Goal: Task Accomplishment & Management: Manage account settings

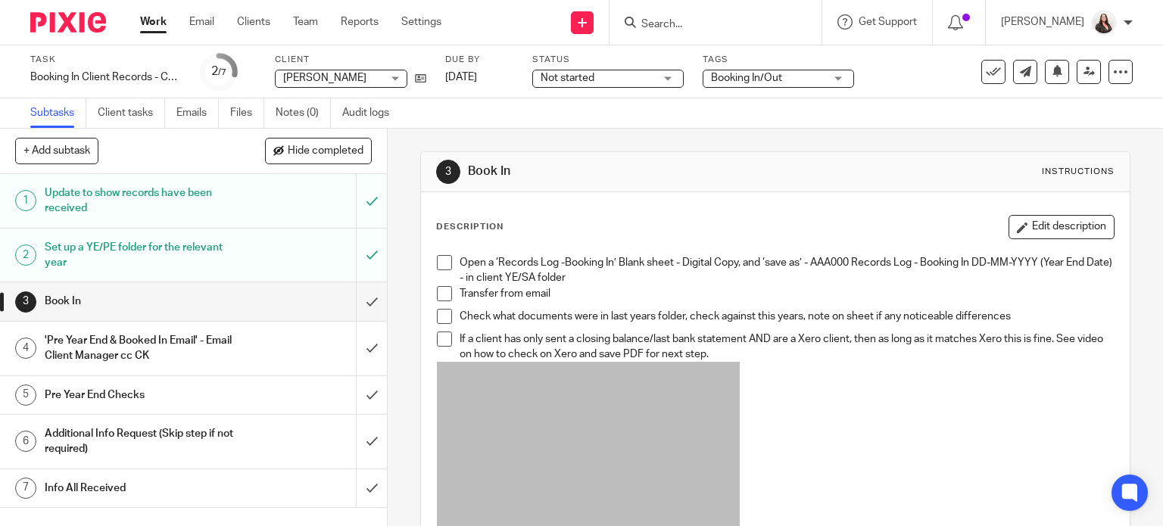
click at [439, 257] on span at bounding box center [444, 262] width 15 height 15
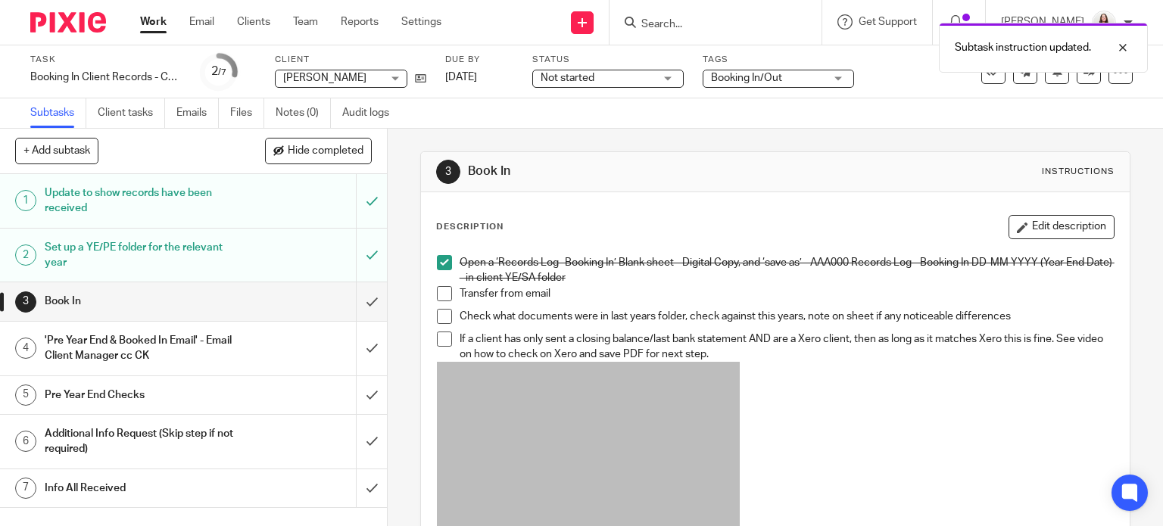
drag, startPoint x: 437, startPoint y: 297, endPoint x: 436, endPoint y: 309, distance: 12.2
click at [437, 297] on span at bounding box center [444, 293] width 15 height 15
click at [437, 320] on span at bounding box center [444, 316] width 15 height 15
click at [437, 339] on span at bounding box center [444, 339] width 15 height 15
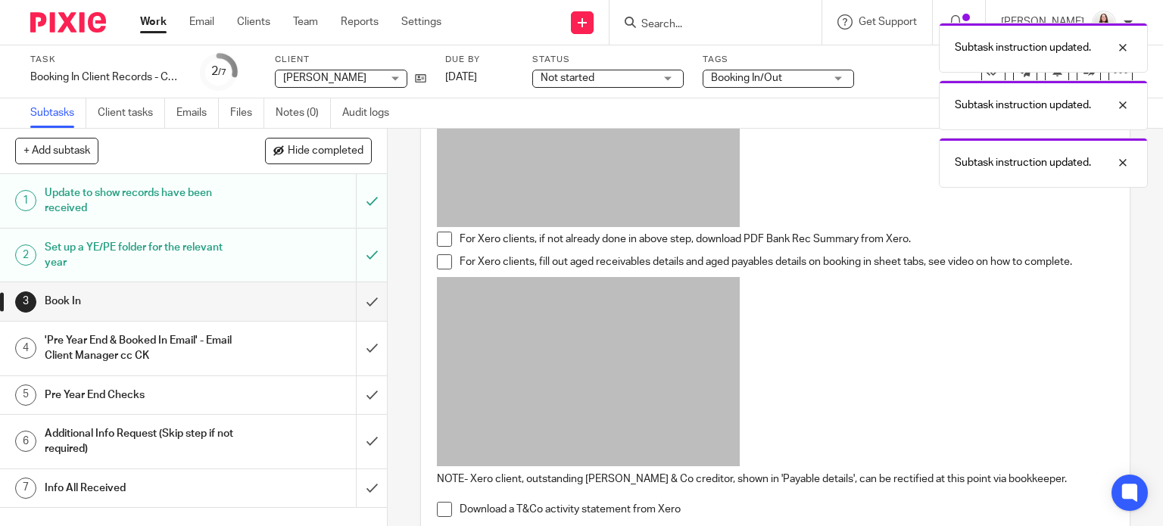
scroll to position [379, 0]
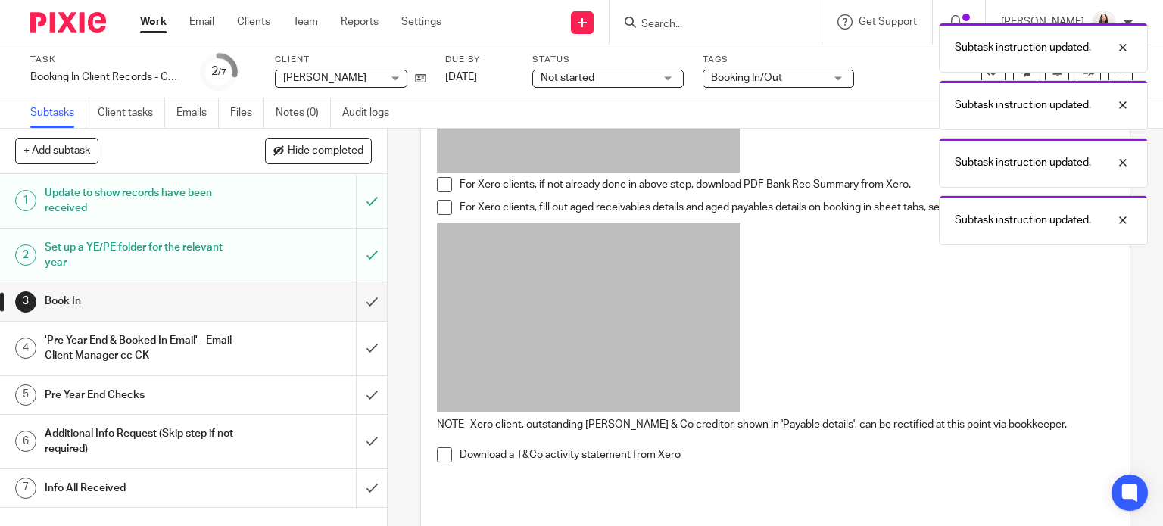
click at [437, 188] on span at bounding box center [444, 184] width 15 height 15
click at [439, 211] on span at bounding box center [444, 207] width 15 height 15
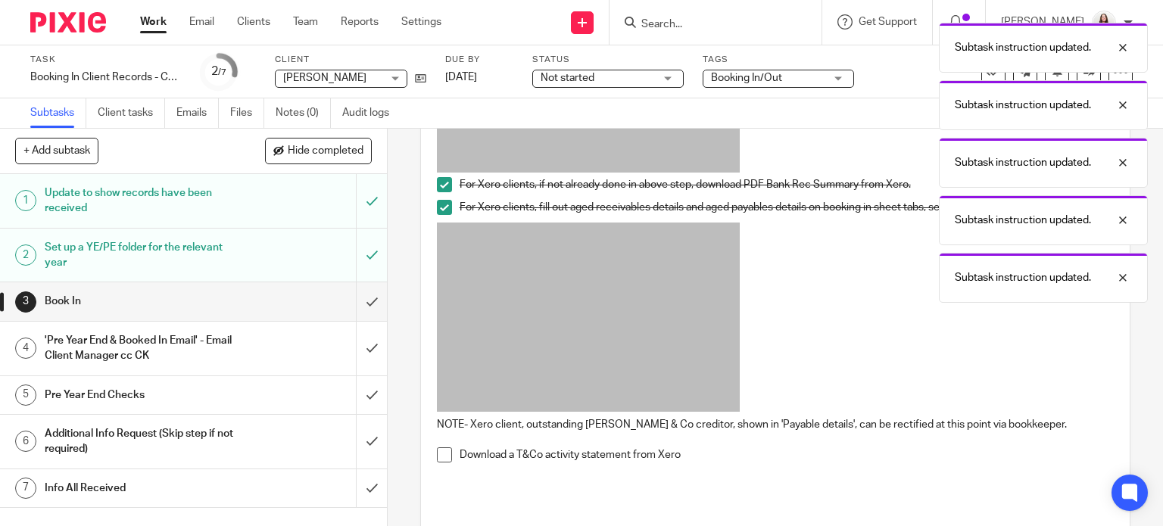
click at [442, 457] on span at bounding box center [444, 455] width 15 height 15
click at [358, 307] on input "submit" at bounding box center [193, 302] width 387 height 38
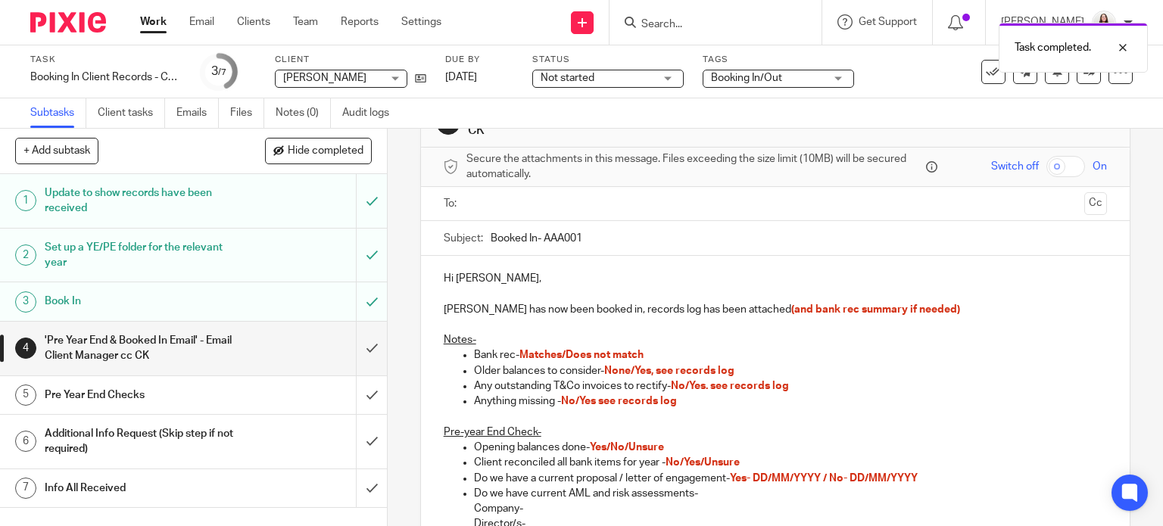
scroll to position [57, 0]
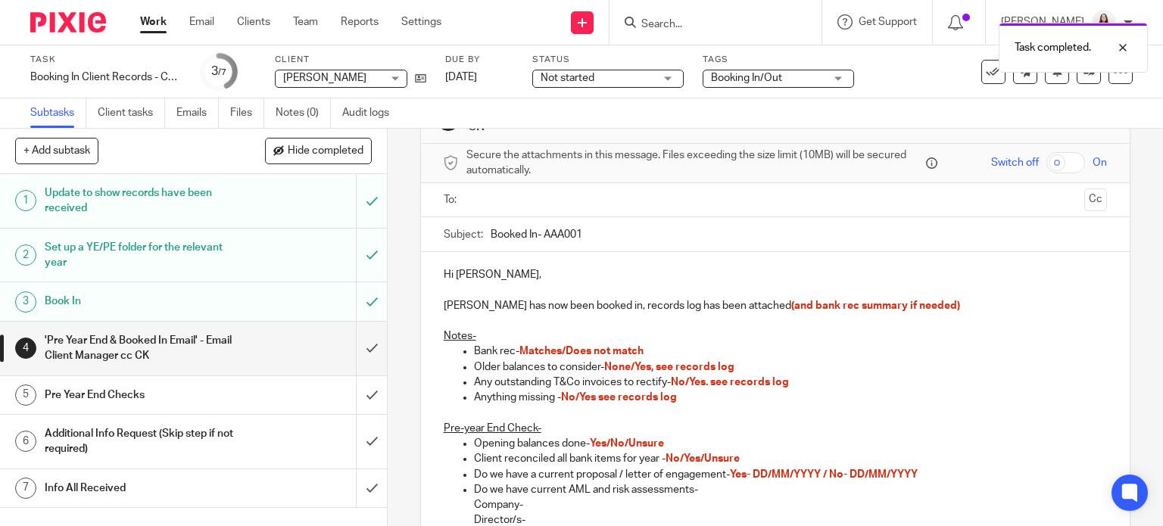
click at [467, 272] on p "Hi [PERSON_NAME]," at bounding box center [776, 274] width 664 height 15
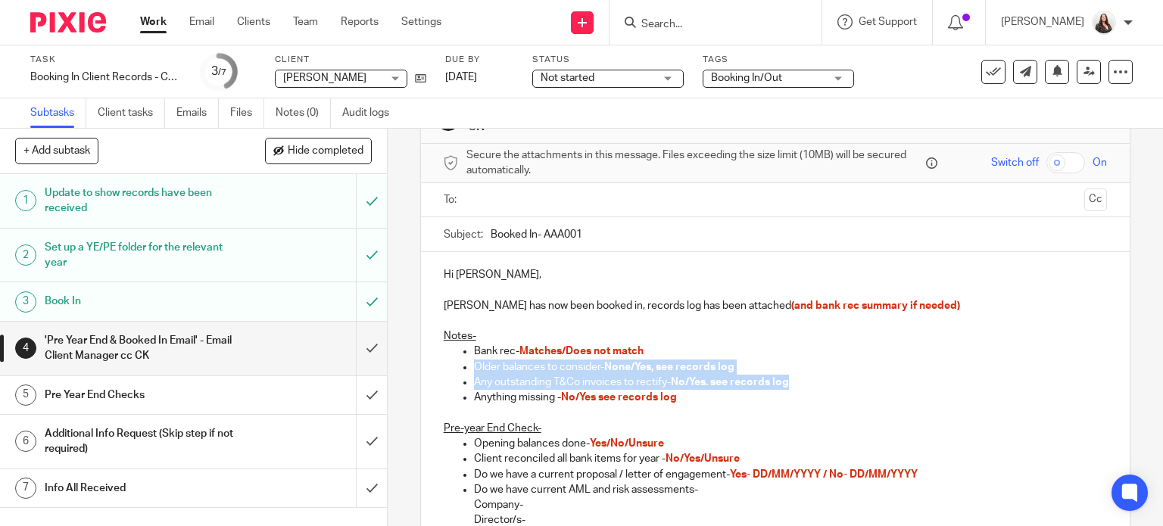
drag, startPoint x: 792, startPoint y: 385, endPoint x: 407, endPoint y: 366, distance: 385.2
click at [407, 366] on div "4 'Pre Year End & Booked In Email' - Email Client Manager cc CK Manual email Se…" at bounding box center [776, 328] width 776 height 398
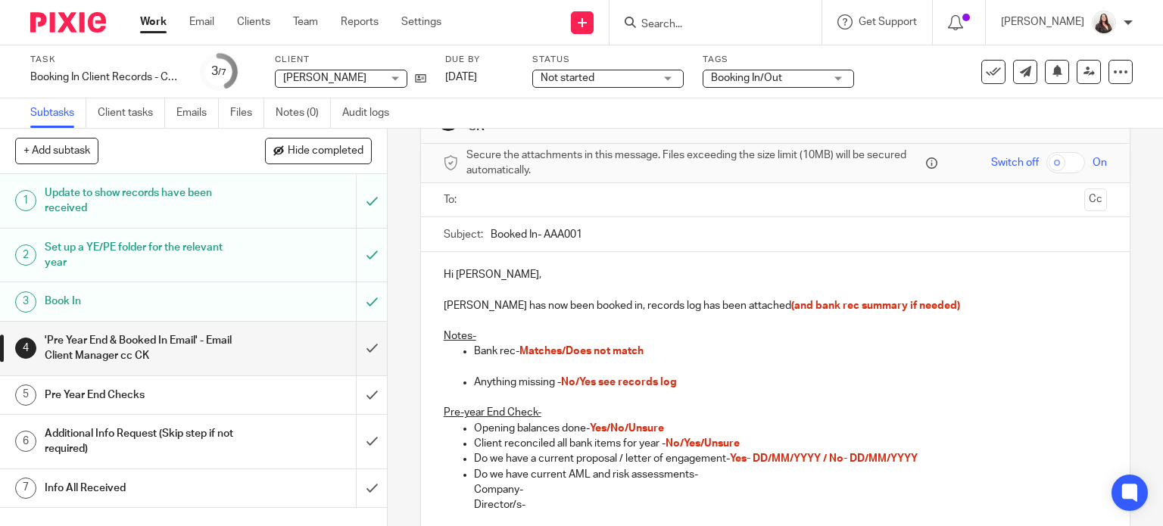
click at [657, 350] on p "Bank rec- Matches/Does not match" at bounding box center [791, 351] width 634 height 15
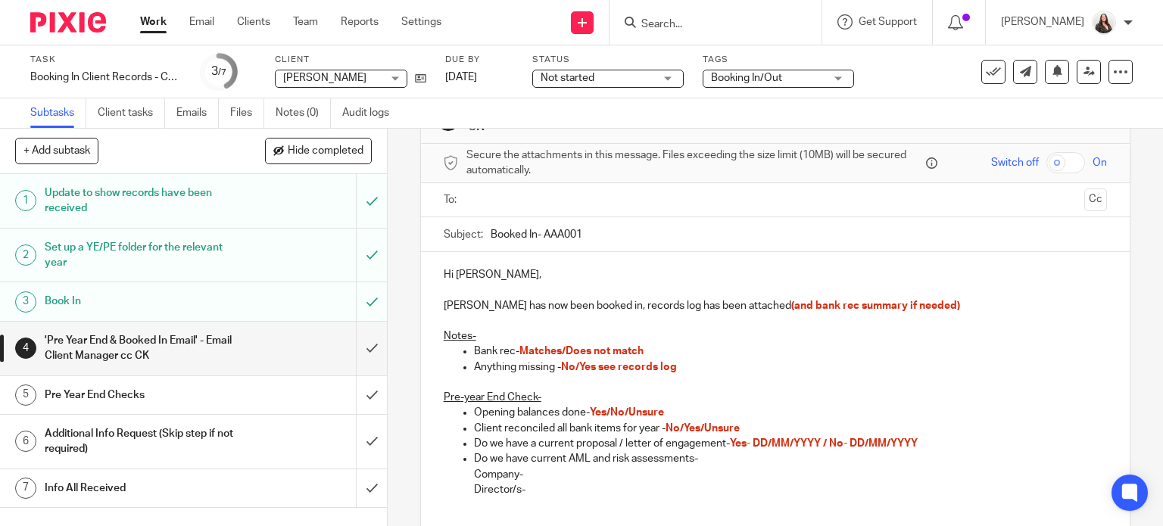
click at [558, 352] on span "Matches/Does not match" at bounding box center [582, 351] width 124 height 11
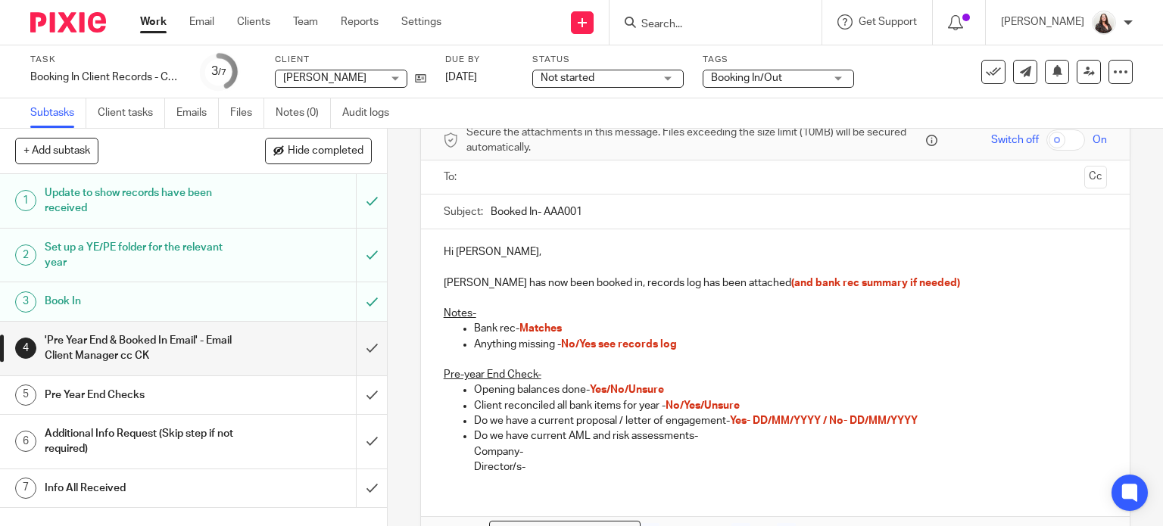
scroll to position [133, 0]
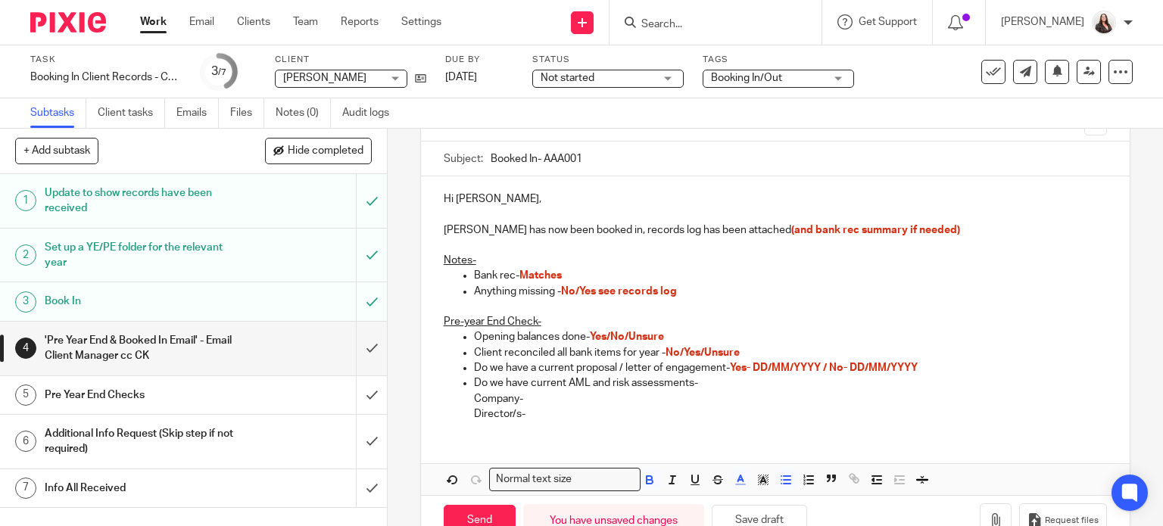
click at [626, 333] on span "Yes/No/Unsure" at bounding box center [627, 337] width 74 height 11
click at [474, 357] on p "Client reconciled all bank items for year - No/Yes/Unsure" at bounding box center [791, 352] width 634 height 15
drag, startPoint x: 641, startPoint y: 335, endPoint x: 451, endPoint y: 330, distance: 190.2
click at [451, 330] on ul "Opening balances done- Yes/No Client reconciled all bank items for year - No/Ye…" at bounding box center [776, 375] width 664 height 92
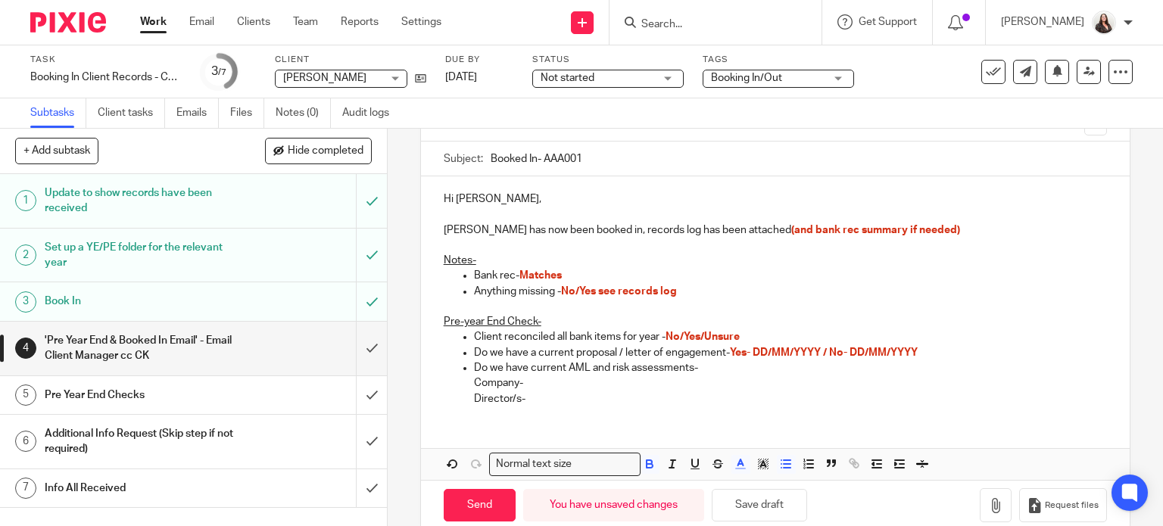
click at [572, 286] on span "No/Yes see records log" at bounding box center [619, 291] width 116 height 11
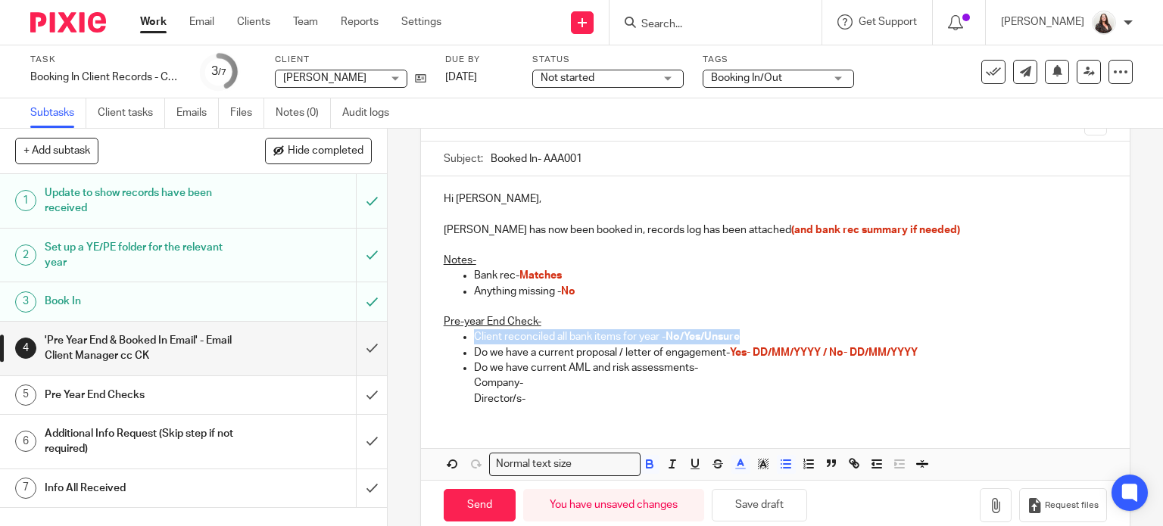
drag, startPoint x: 762, startPoint y: 336, endPoint x: 437, endPoint y: 338, distance: 324.9
click at [437, 338] on div "Hi Phil, Catherine Laing has now been booked in, records log has been attached …" at bounding box center [776, 297] width 710 height 242
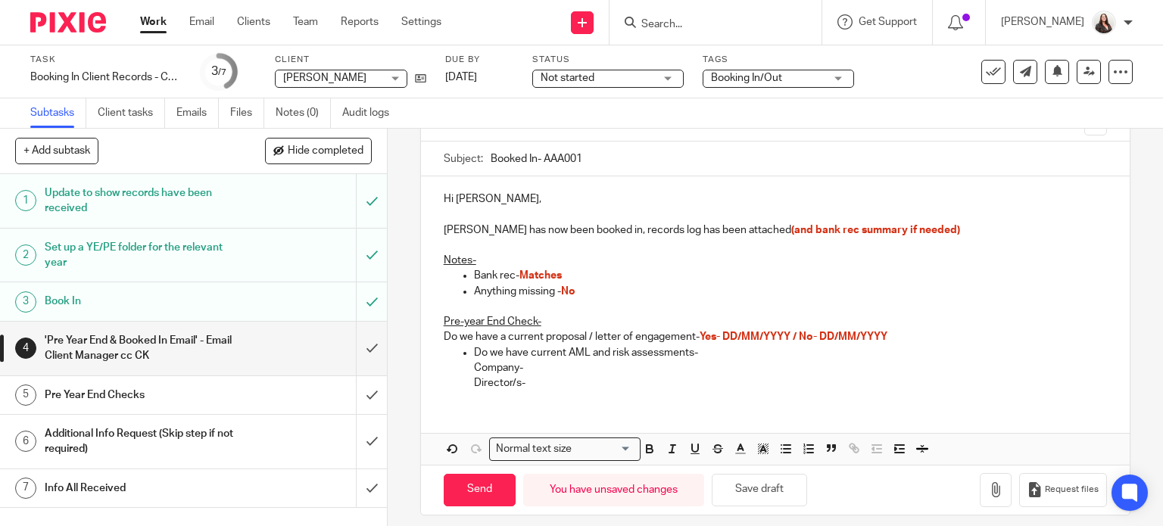
click at [435, 333] on div "Hi Phil, Catherine Laing has now been booked in, records log has been attached …" at bounding box center [776, 289] width 710 height 226
click at [444, 336] on p "Do we have a current proposal / letter of engagement- Yes- DD/MM/YYYY / No- DD/…" at bounding box center [776, 336] width 664 height 15
click at [777, 454] on button "button" at bounding box center [786, 449] width 19 height 19
click at [977, 233] on p "Catherine Laing has now been booked in, records log has been attached (and bank…" at bounding box center [776, 230] width 664 height 15
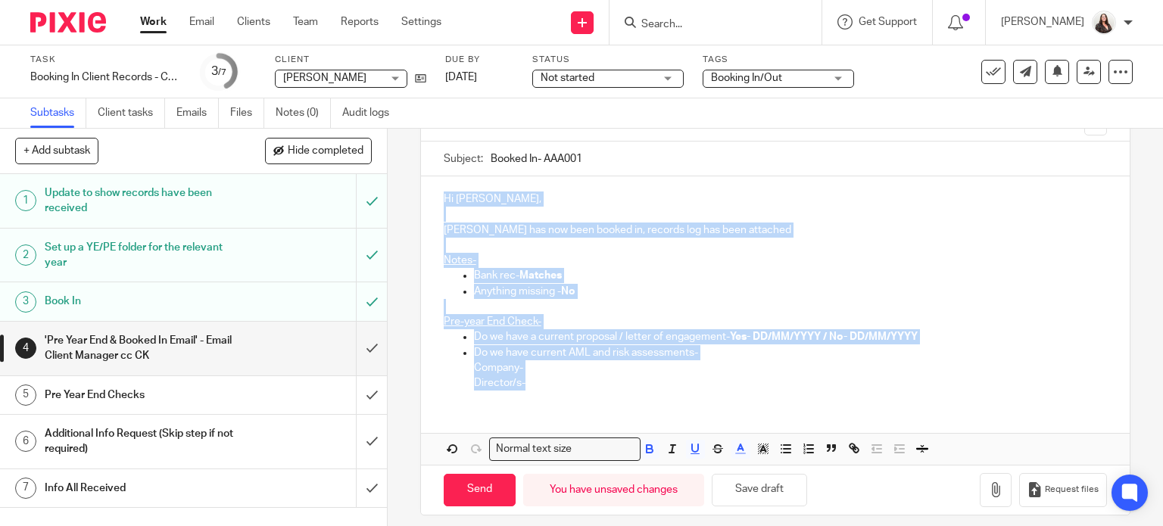
drag, startPoint x: 604, startPoint y: 381, endPoint x: 432, endPoint y: 196, distance: 251.9
click at [432, 196] on div "Hi Phil, Catherine Laing has now been booked in, records log has been attached …" at bounding box center [776, 289] width 710 height 226
click at [653, 451] on button "button" at bounding box center [650, 449] width 19 height 19
click at [739, 449] on line "button" at bounding box center [741, 449] width 4 height 0
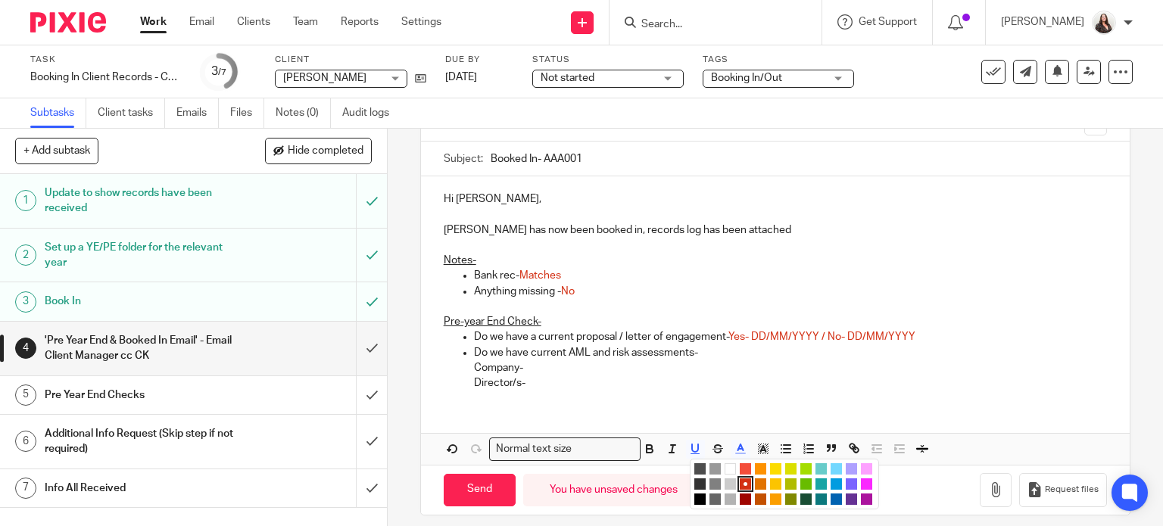
click at [695, 499] on li "color:#000000" at bounding box center [700, 499] width 11 height 11
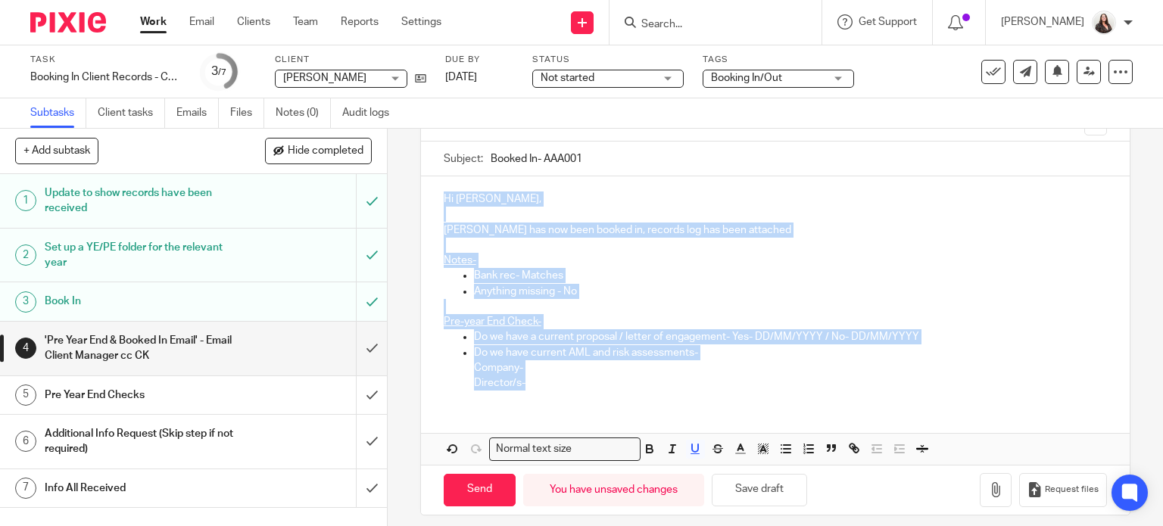
click at [645, 296] on p "Anything missing - No" at bounding box center [791, 291] width 634 height 15
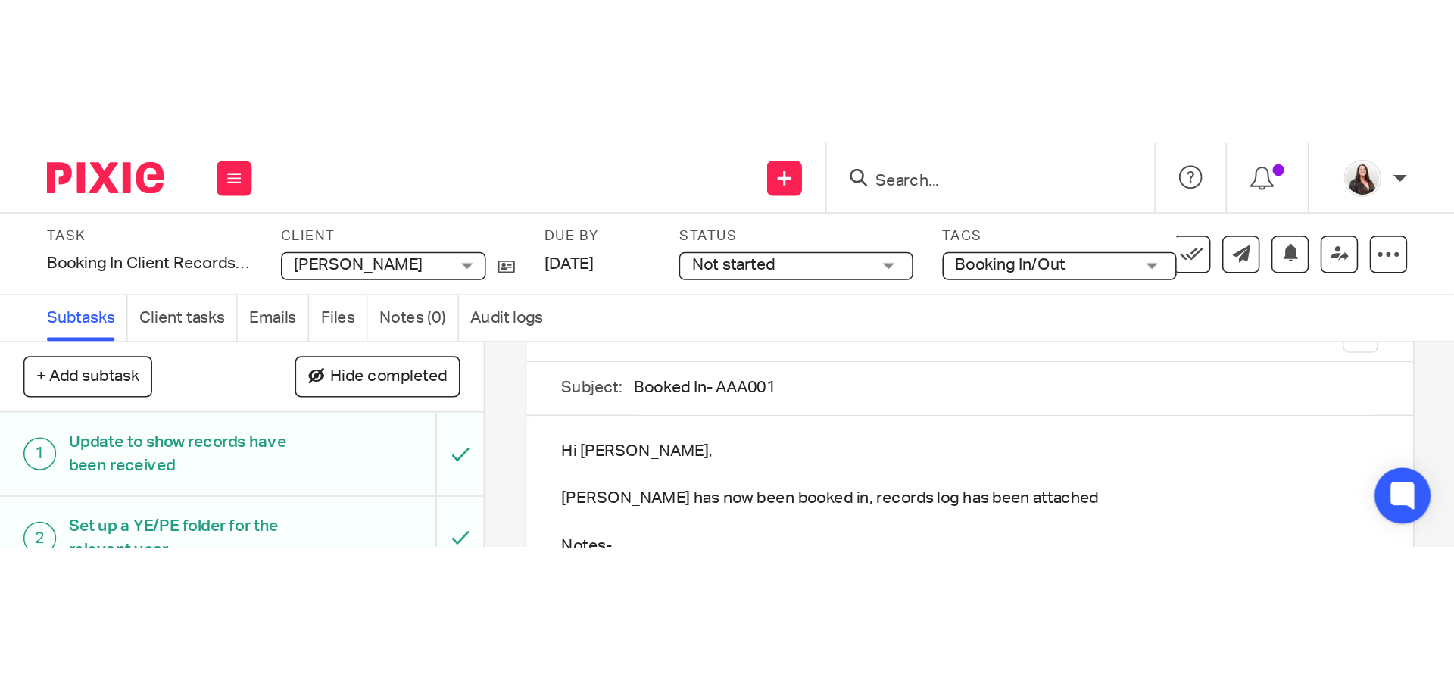
scroll to position [0, 0]
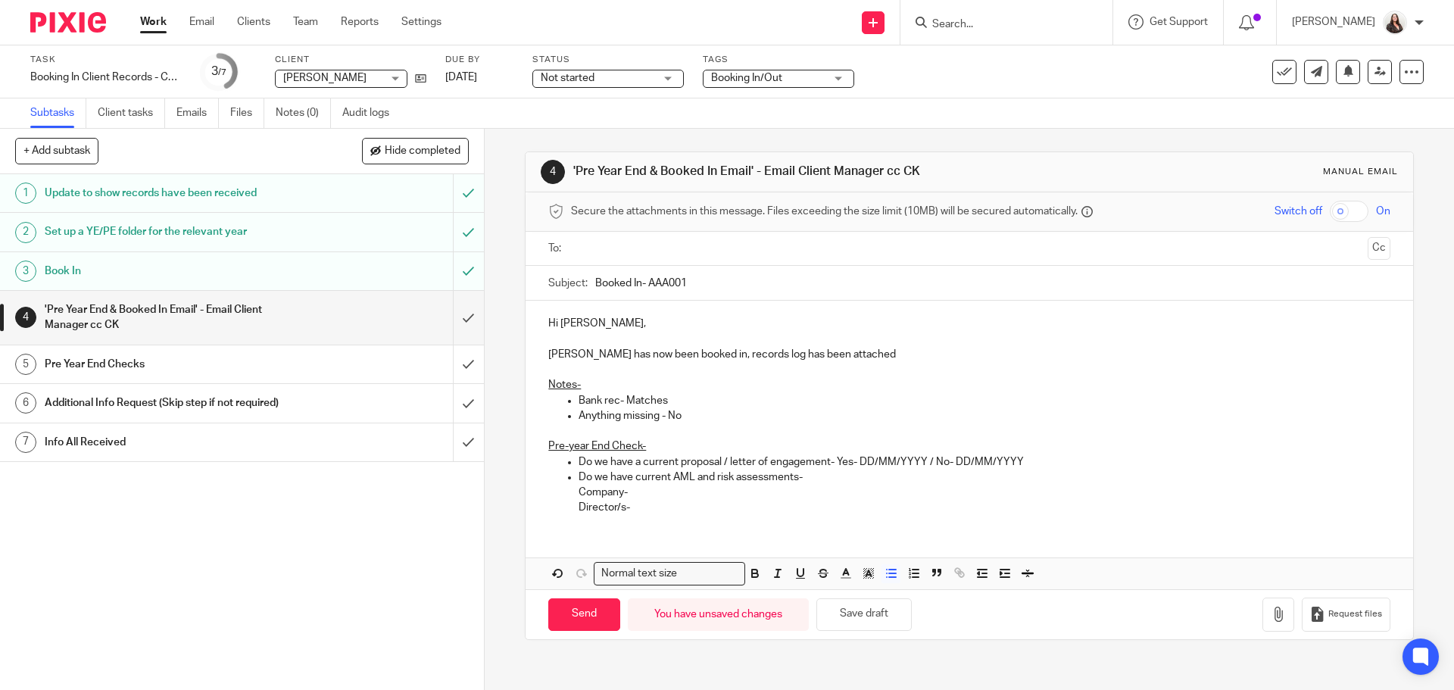
click at [649, 279] on input "Booked In- AAA001" at bounding box center [992, 283] width 795 height 34
type input "Booked In- ALE003"
drag, startPoint x: 859, startPoint y: 465, endPoint x: 923, endPoint y: 443, distance: 67.3
click at [860, 465] on p "Do we have a current proposal / letter of engagement- Yes- DD/MM/YYYY / No- DD/…" at bounding box center [984, 461] width 811 height 15
click at [635, 506] on p "Director/s-" at bounding box center [984, 507] width 811 height 15
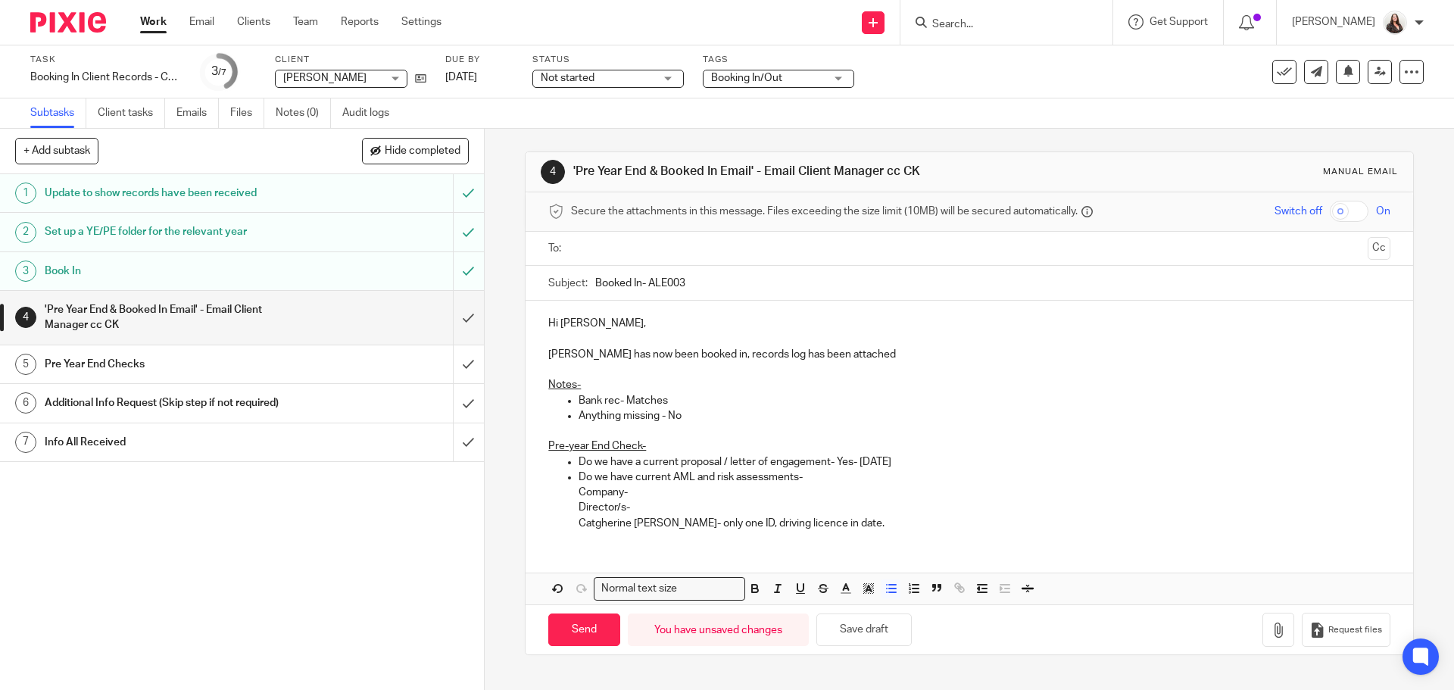
click at [850, 522] on p "Catgherine Laing- only one ID, driving licence in date." at bounding box center [984, 523] width 811 height 15
click at [600, 523] on p "Catgherine Laing- only one ID, driving licence in date. Last AML report 23-06-2…" at bounding box center [984, 523] width 811 height 15
drag, startPoint x: 973, startPoint y: 524, endPoint x: 1041, endPoint y: 523, distance: 68.9
click at [973, 524] on p "Catherine Laing- only one ID, driving licence in date. Last AML report 23-06-20…" at bounding box center [984, 523] width 811 height 15
click at [642, 494] on p "Company-" at bounding box center [984, 492] width 811 height 15
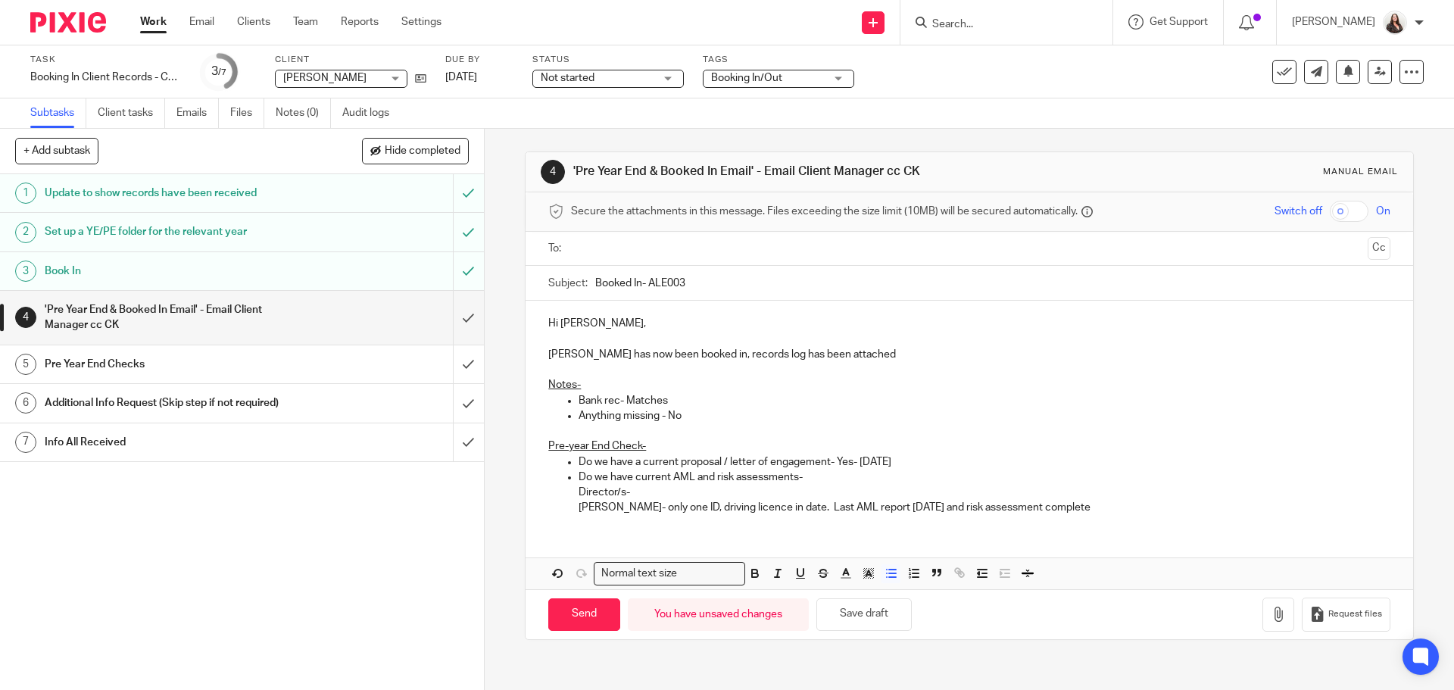
click at [585, 240] on input "text" at bounding box center [968, 248] width 785 height 17
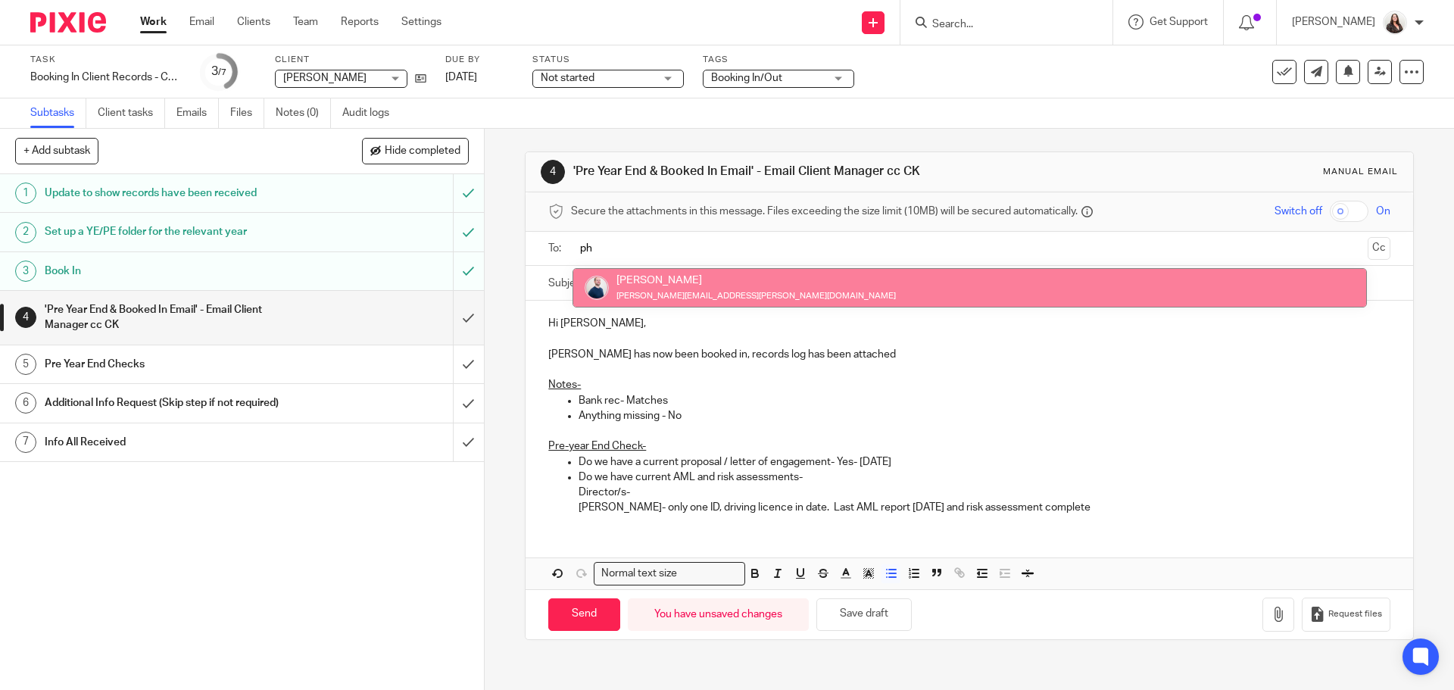
type input "ph"
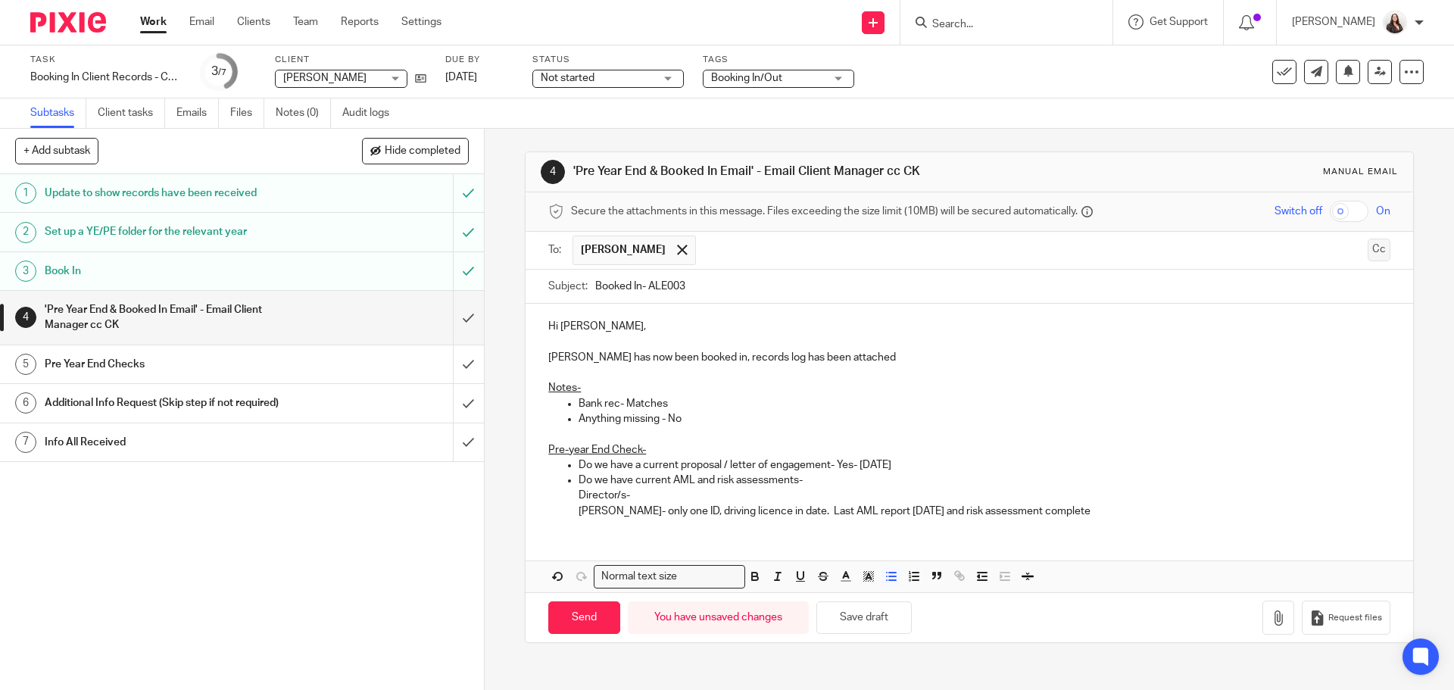
click at [1163, 245] on button "Cc" at bounding box center [1379, 250] width 23 height 23
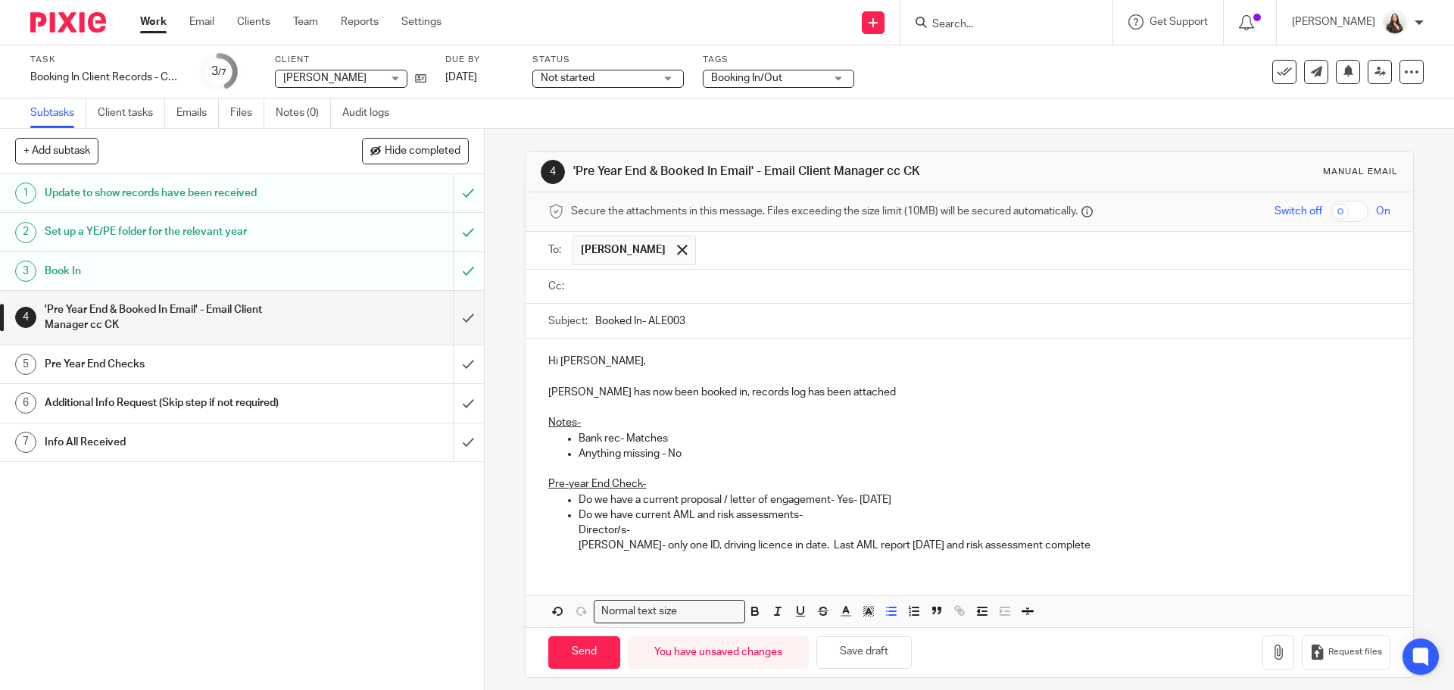
click at [597, 296] on ul at bounding box center [981, 286] width 817 height 25
click at [597, 290] on input "text" at bounding box center [979, 286] width 807 height 17
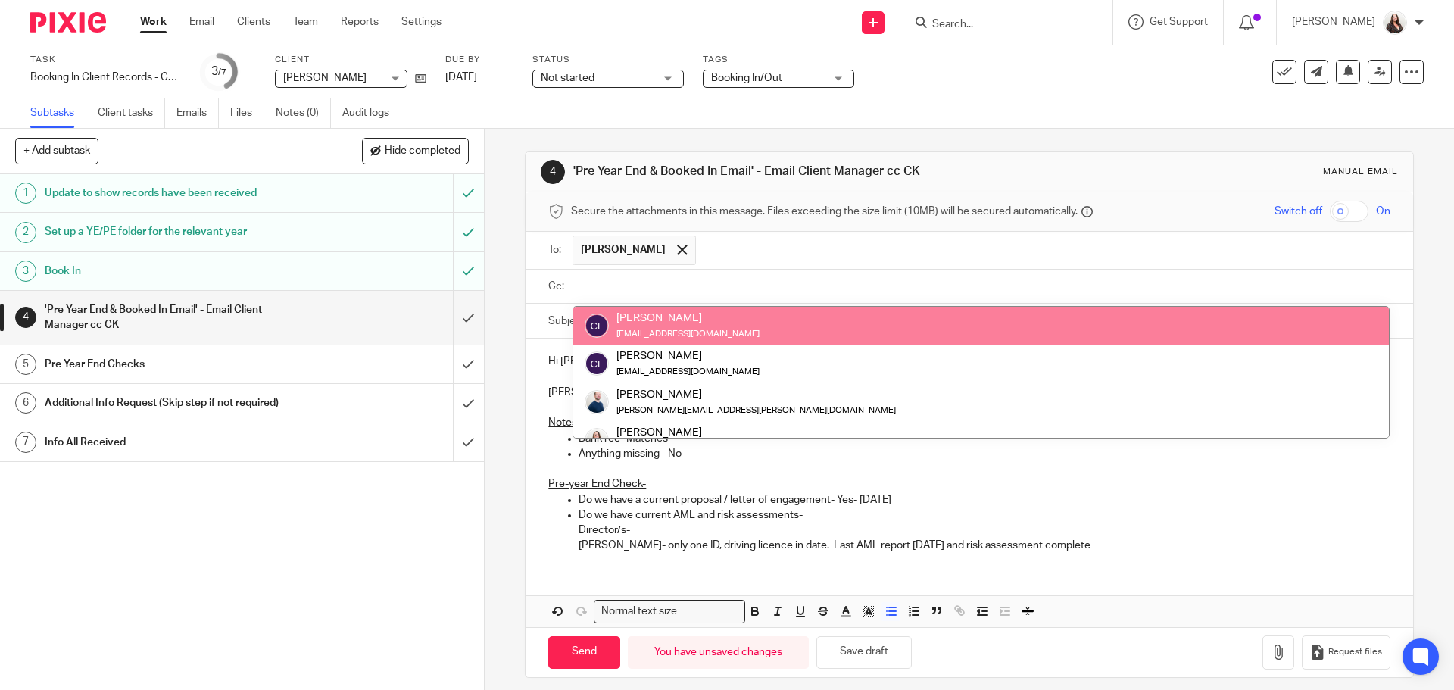
click at [583, 283] on input "text" at bounding box center [979, 286] width 807 height 17
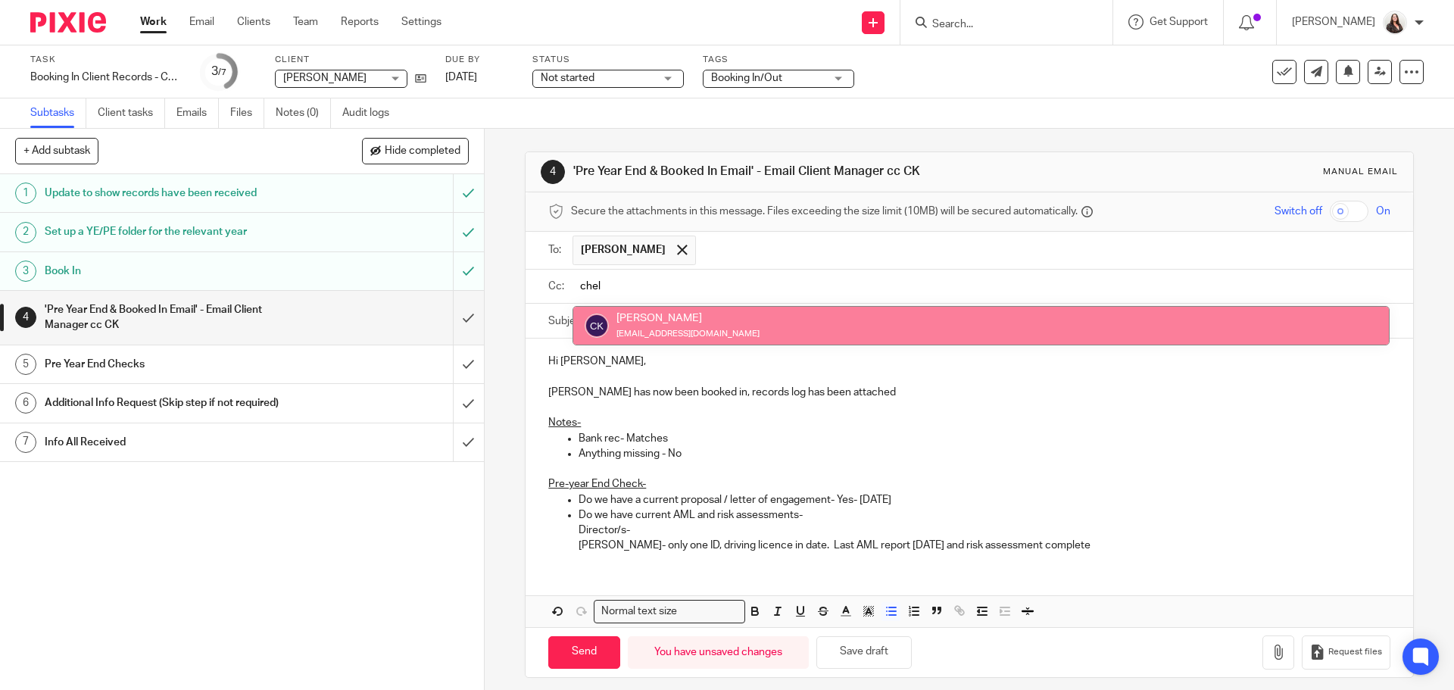
type input "chel"
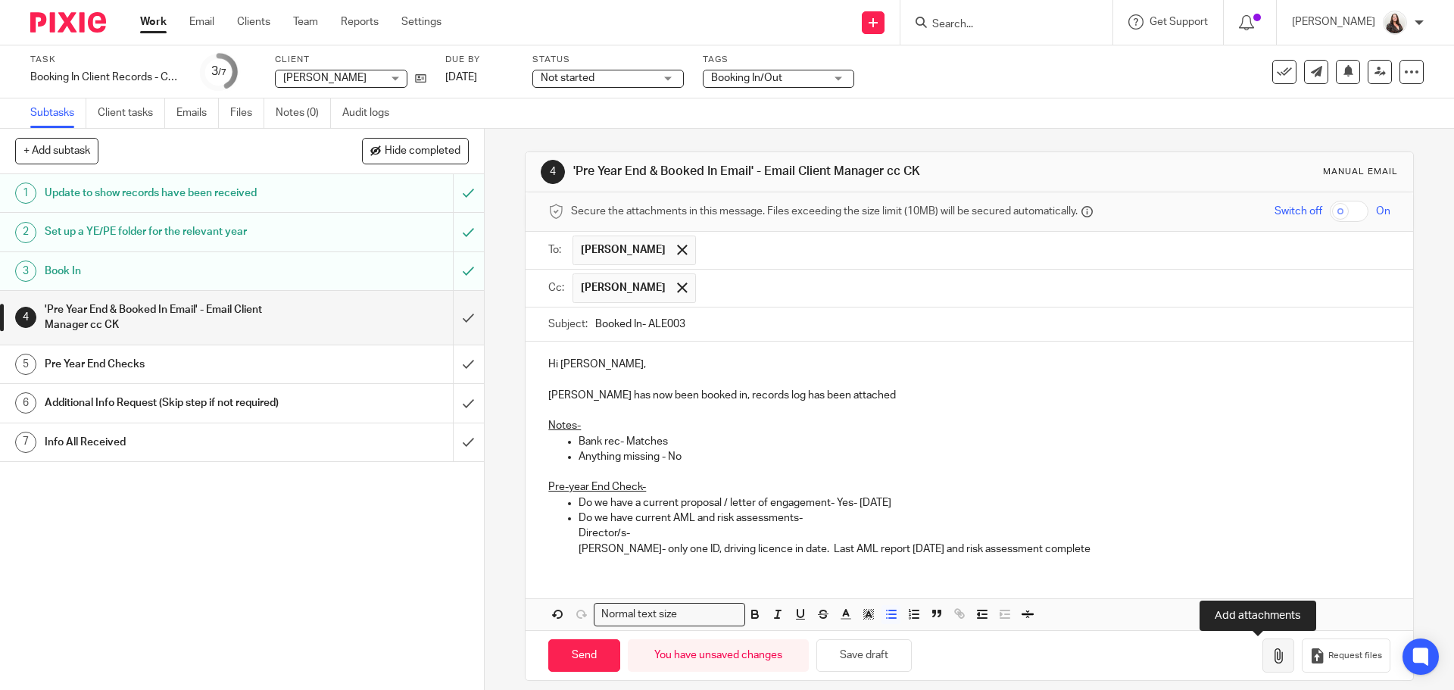
click at [1163, 526] on button "button" at bounding box center [1279, 655] width 32 height 34
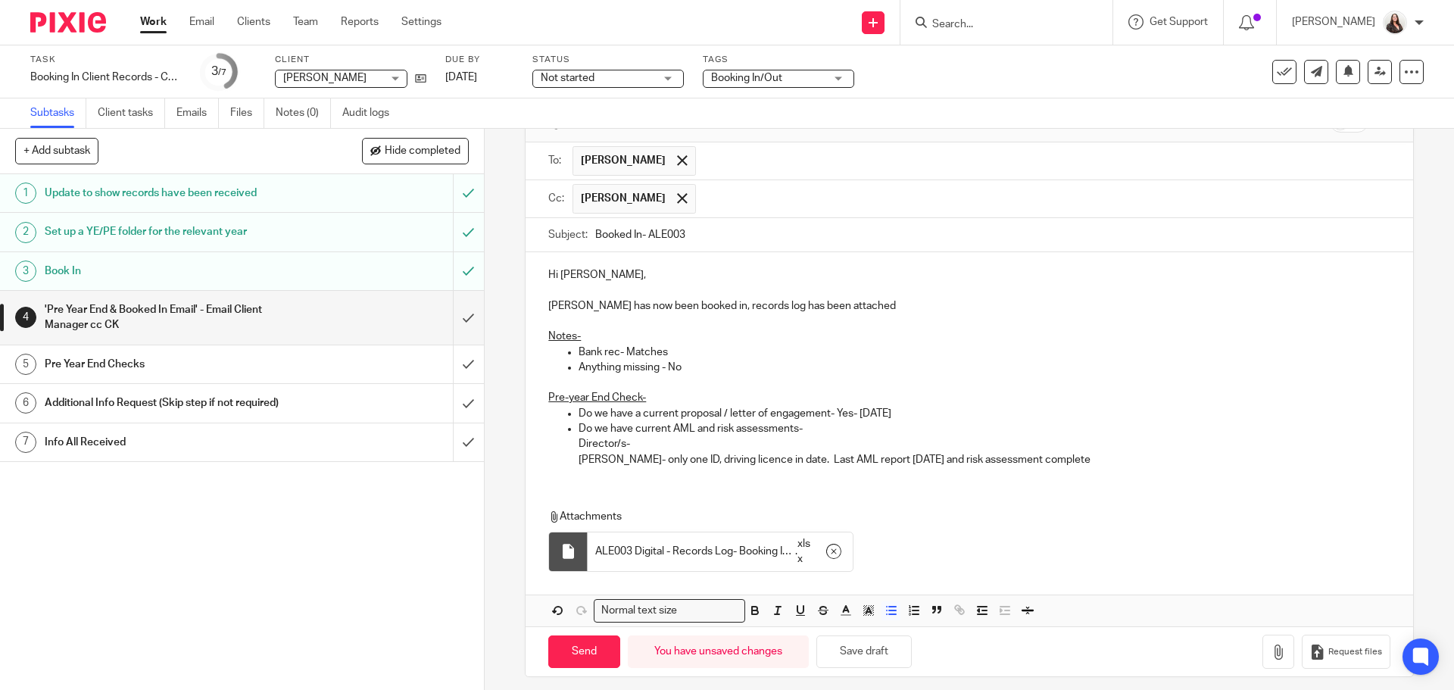
scroll to position [99, 0]
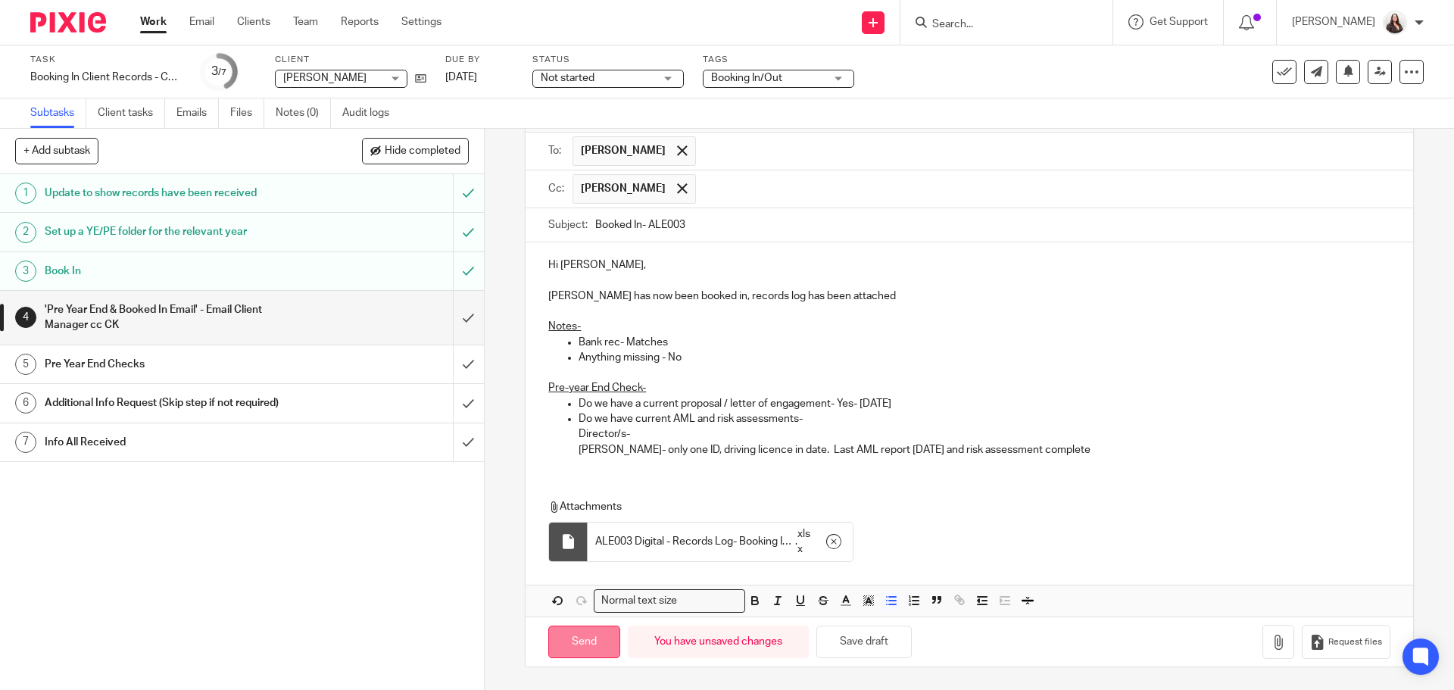
click at [576, 526] on input "Send" at bounding box center [584, 642] width 72 height 33
type input "Sent"
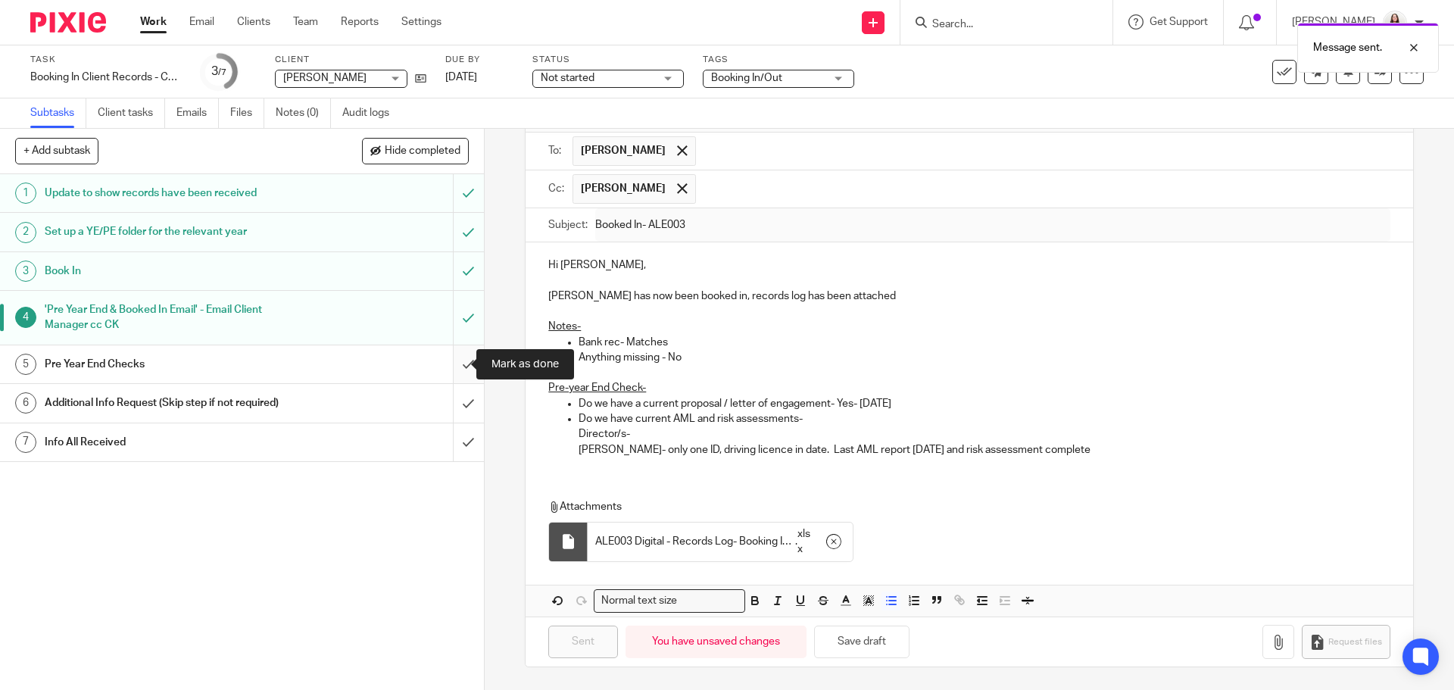
click at [455, 357] on input "submit" at bounding box center [242, 364] width 484 height 38
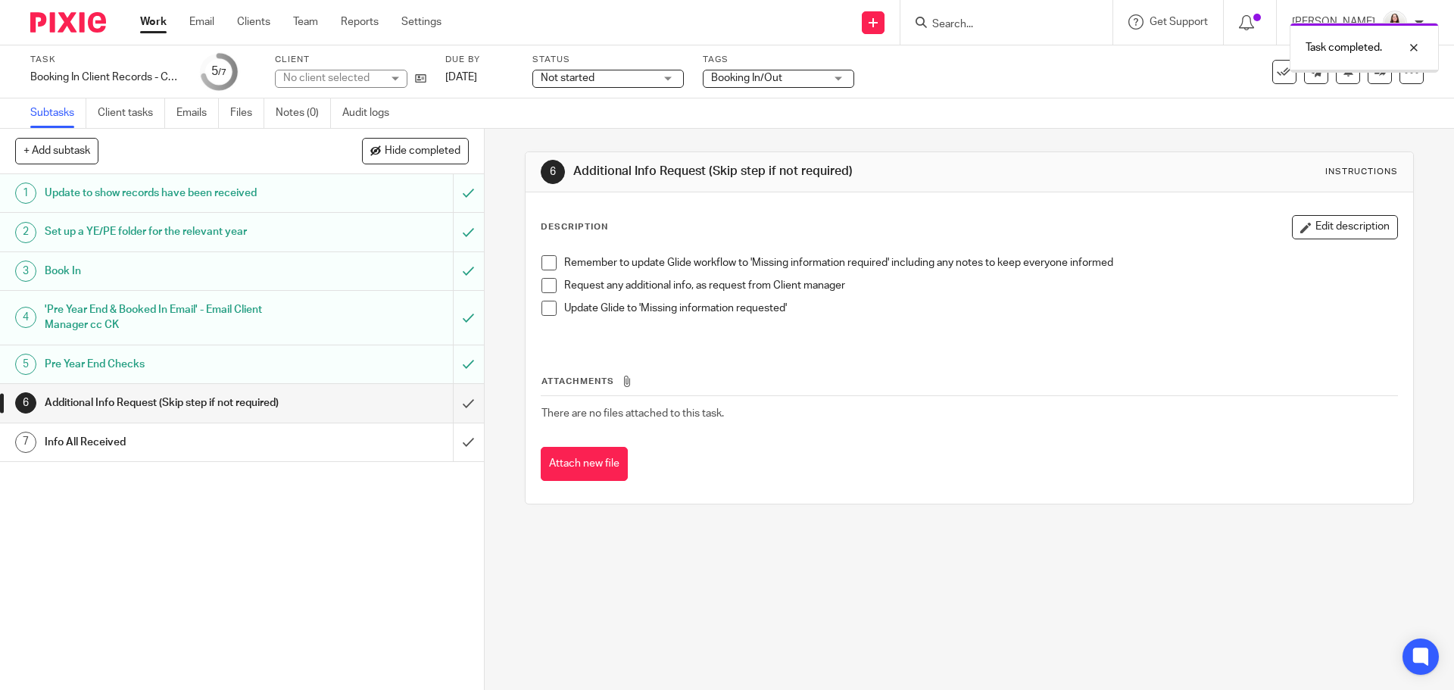
click at [451, 404] on input "submit" at bounding box center [242, 403] width 484 height 38
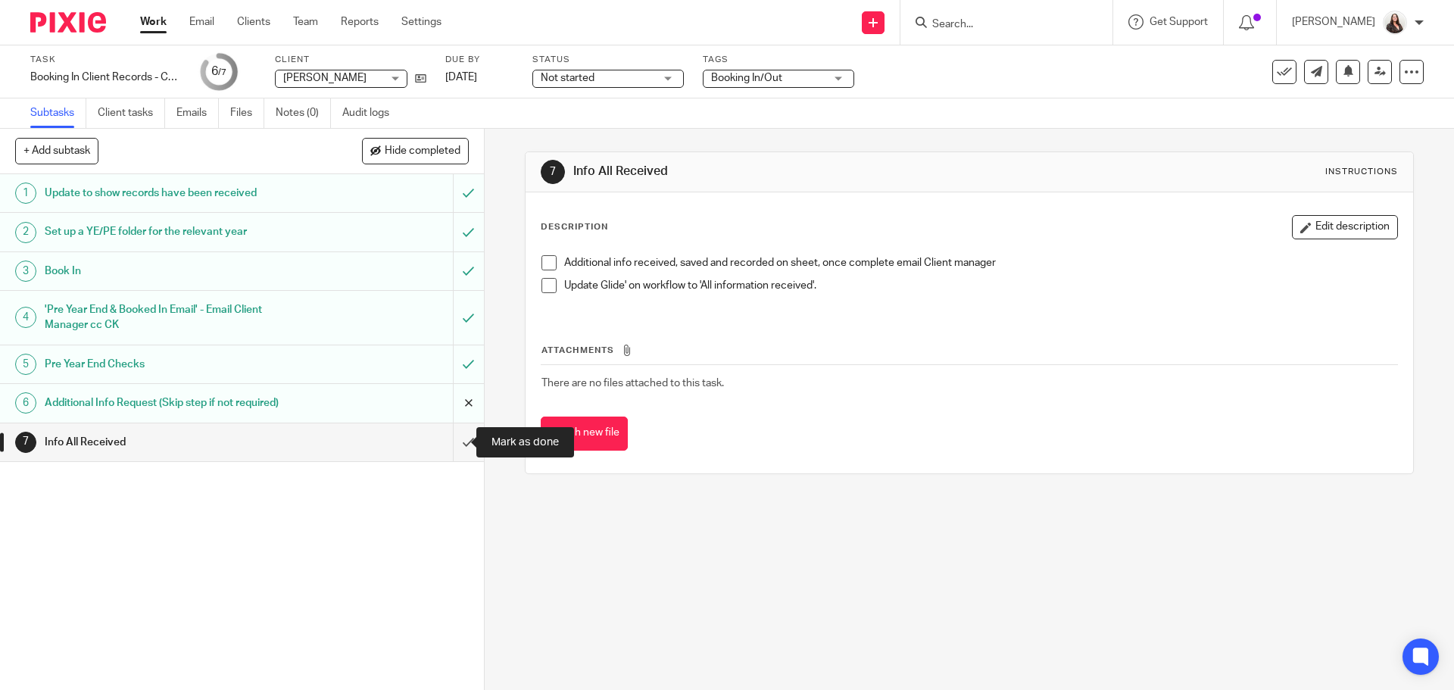
drag, startPoint x: 448, startPoint y: 441, endPoint x: 461, endPoint y: 410, distance: 33.3
click at [449, 441] on input "submit" at bounding box center [242, 442] width 484 height 38
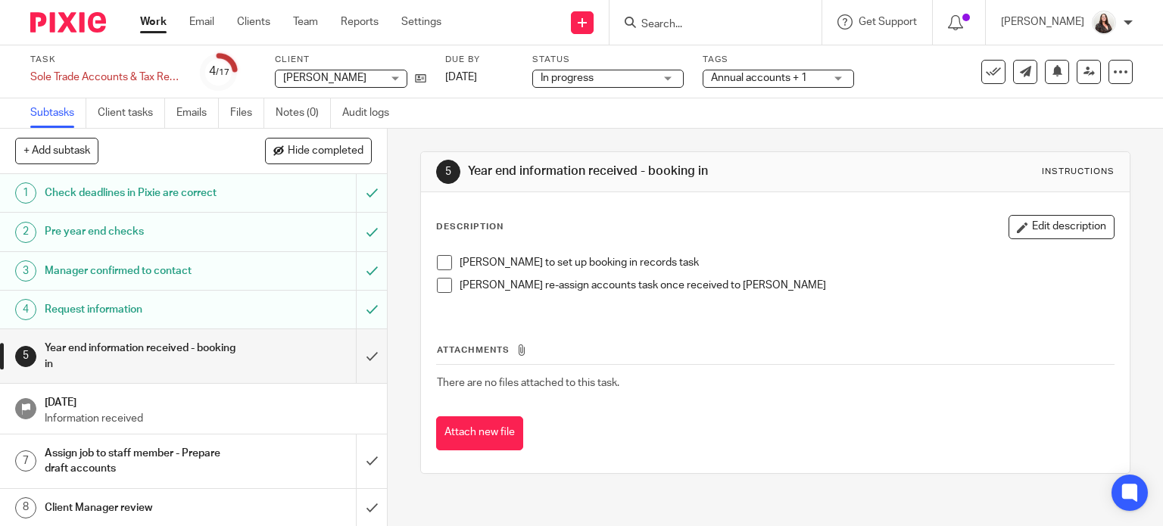
click at [429, 260] on div "Sarah to set up booking in records task Sarah re-assign accounts task once rece…" at bounding box center [775, 280] width 693 height 64
click at [442, 293] on li "Sarah re-assign accounts task once received to Philip Rowberry" at bounding box center [776, 289] width 678 height 23
click at [437, 287] on span at bounding box center [444, 285] width 15 height 15
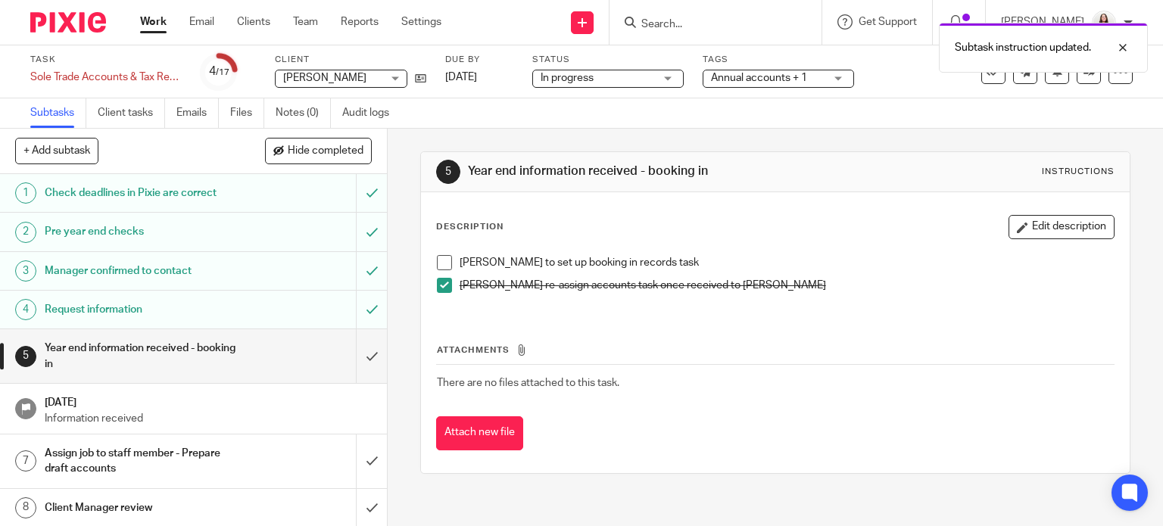
click at [442, 266] on span at bounding box center [444, 262] width 15 height 15
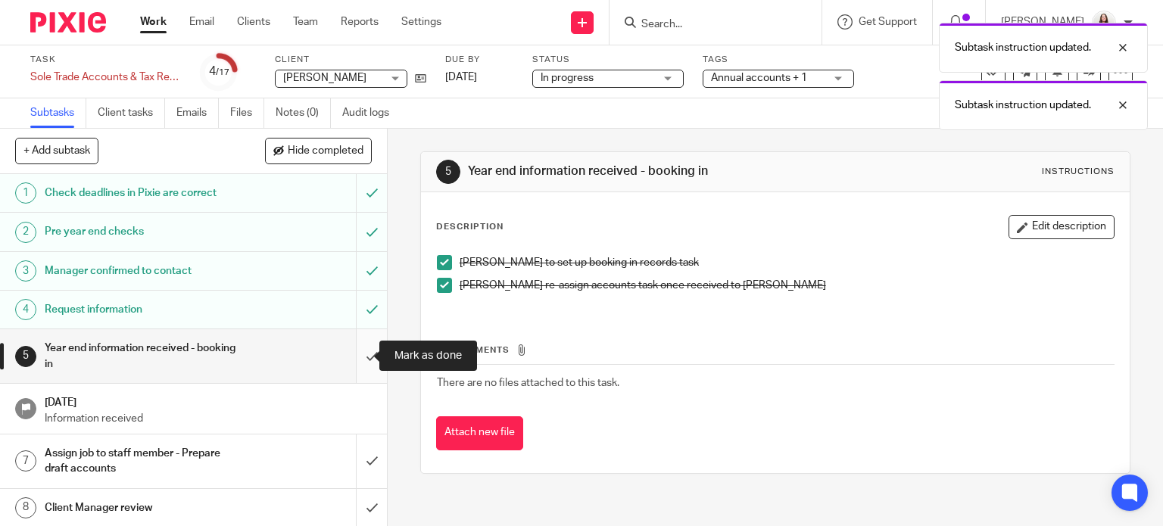
click at [360, 357] on input "submit" at bounding box center [193, 356] width 387 height 54
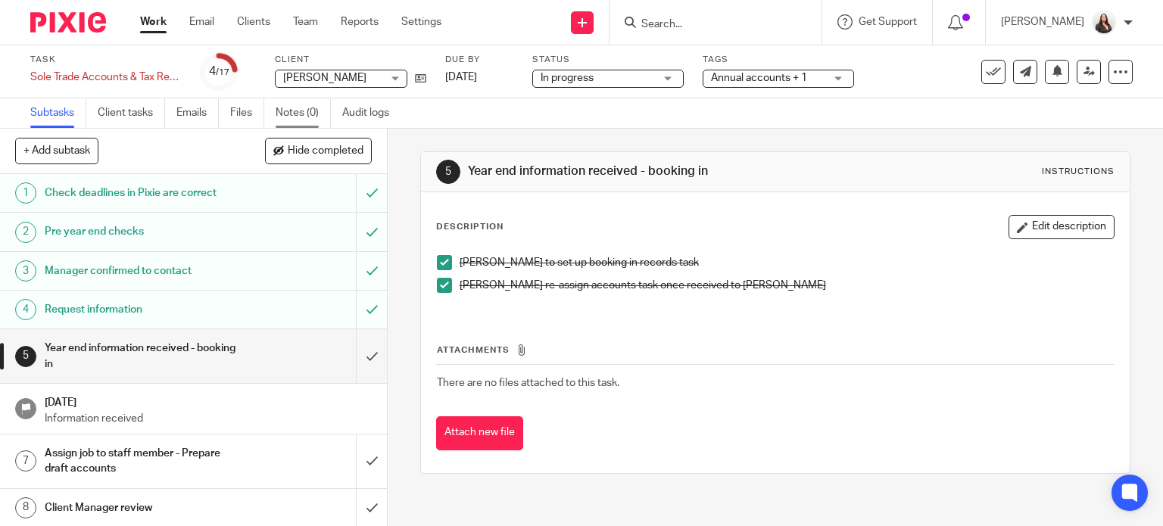
click at [292, 111] on link "Notes (0)" at bounding box center [303, 113] width 55 height 30
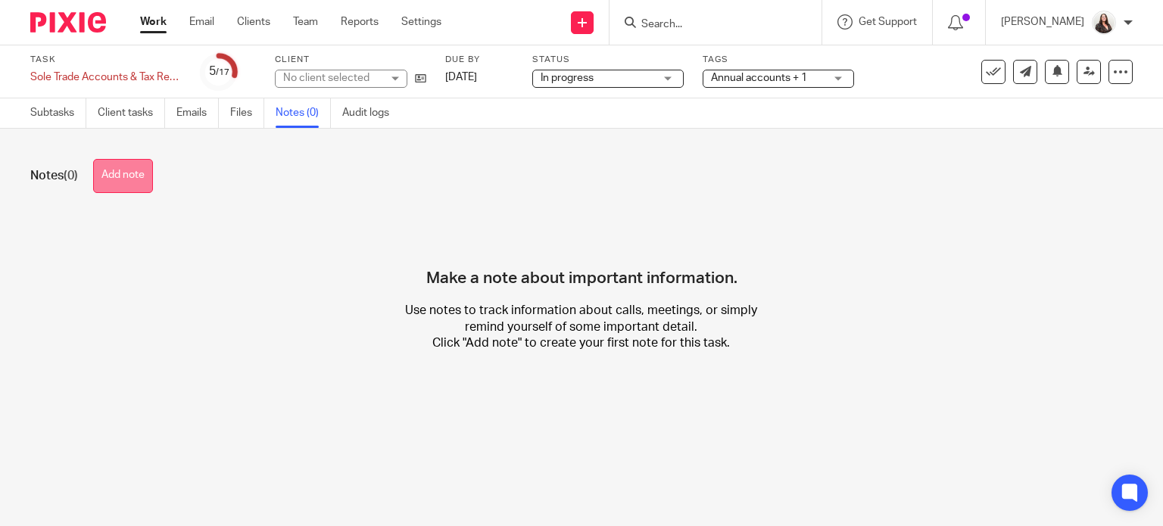
click at [148, 187] on button "Add note" at bounding box center [123, 176] width 60 height 34
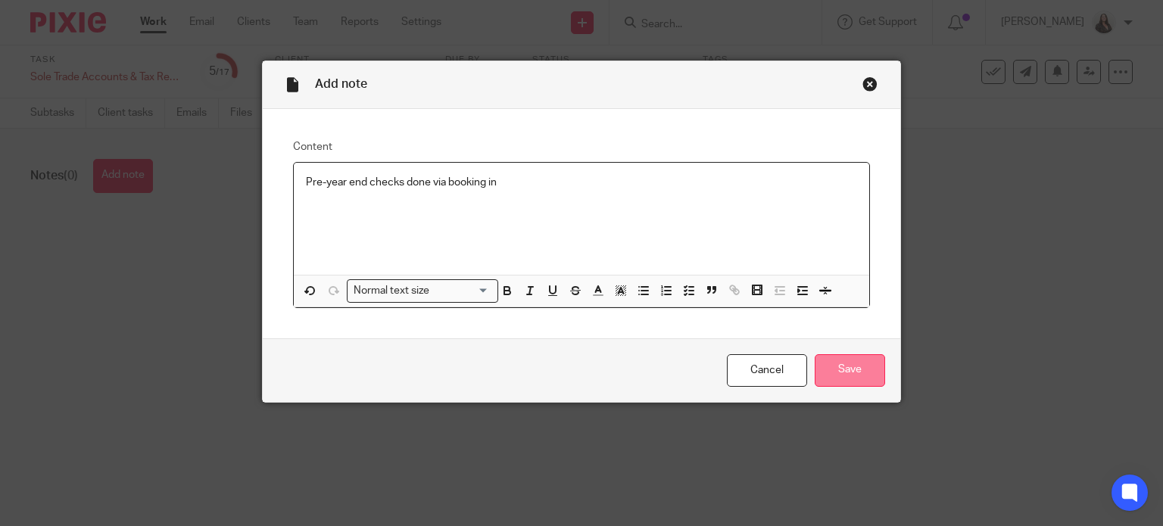
click at [858, 370] on input "Save" at bounding box center [850, 370] width 70 height 33
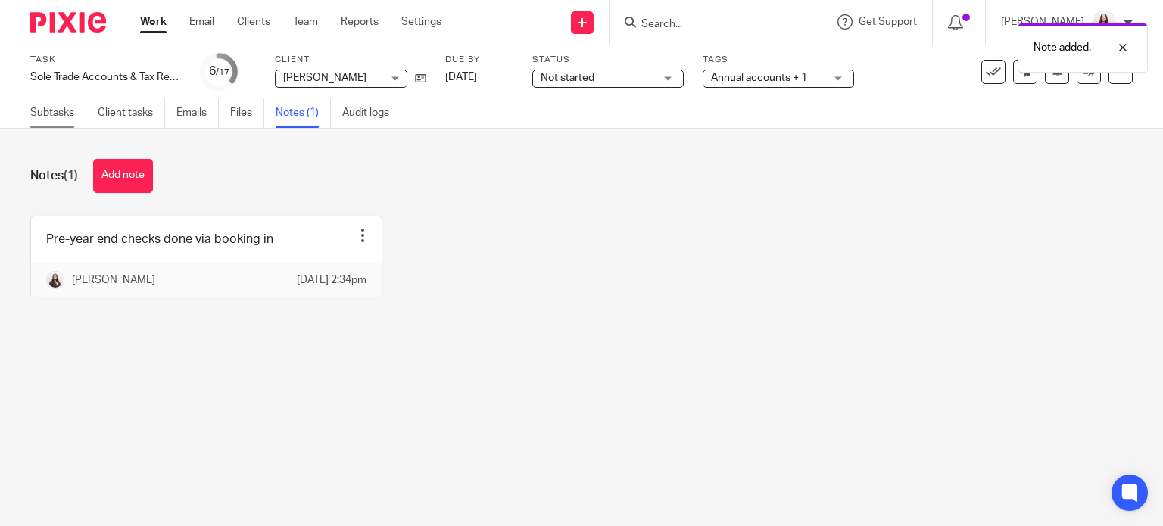
click at [54, 103] on link "Subtasks" at bounding box center [58, 113] width 56 height 30
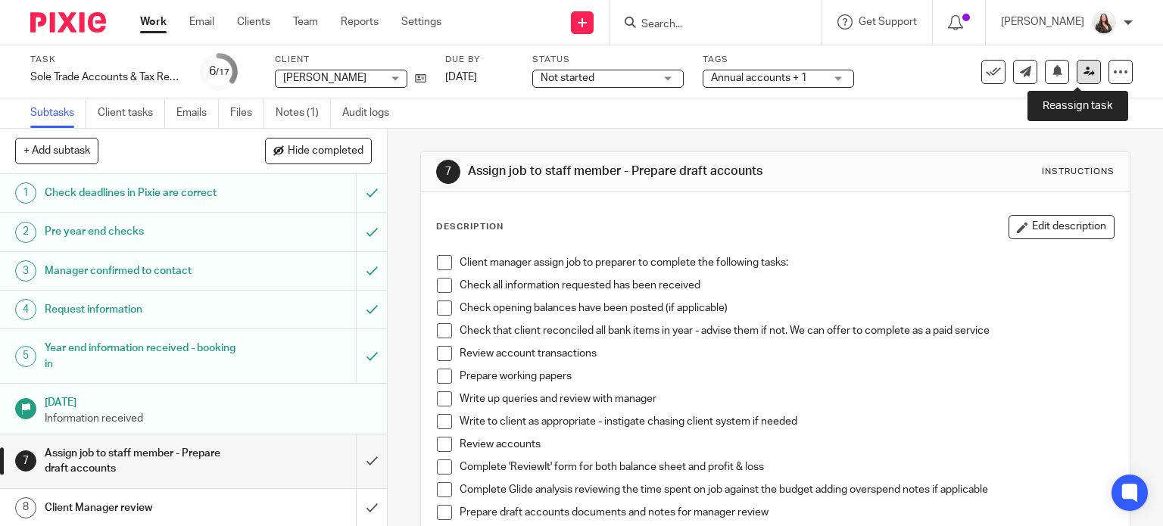
click at [1085, 70] on link at bounding box center [1089, 72] width 24 height 24
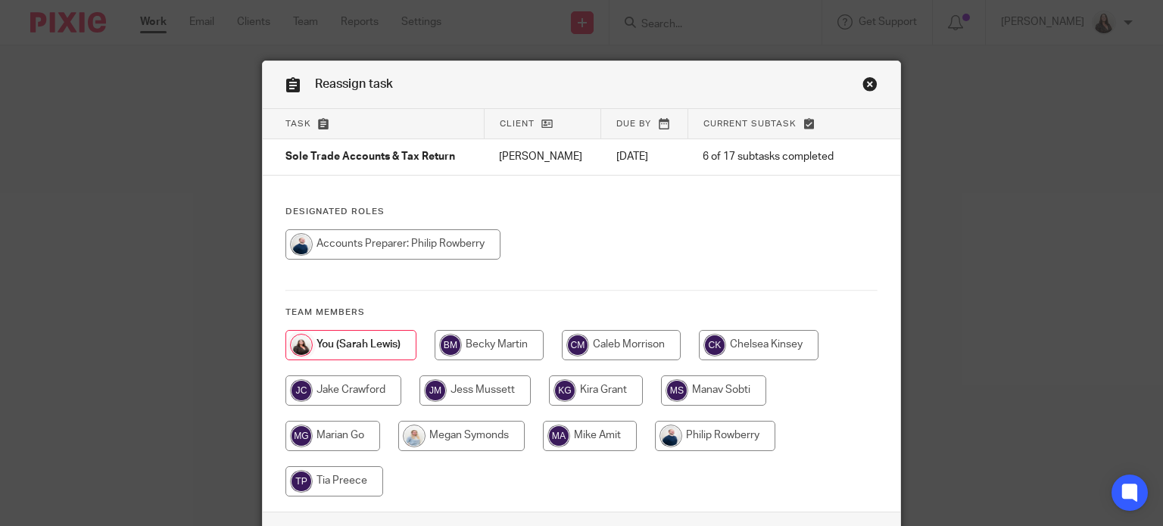
click at [700, 437] on input "radio" at bounding box center [715, 436] width 120 height 30
radio input "true"
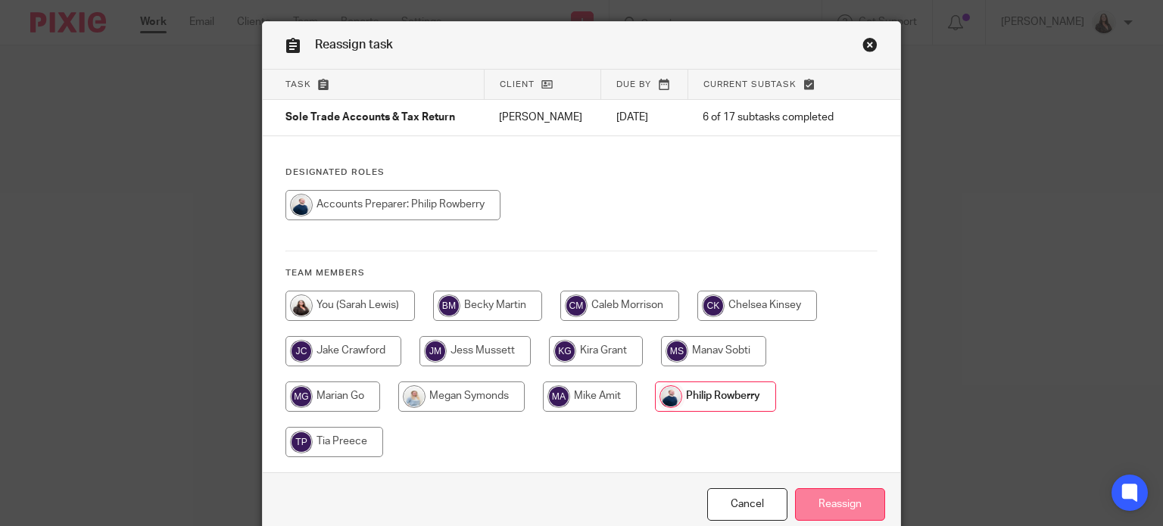
scroll to position [109, 0]
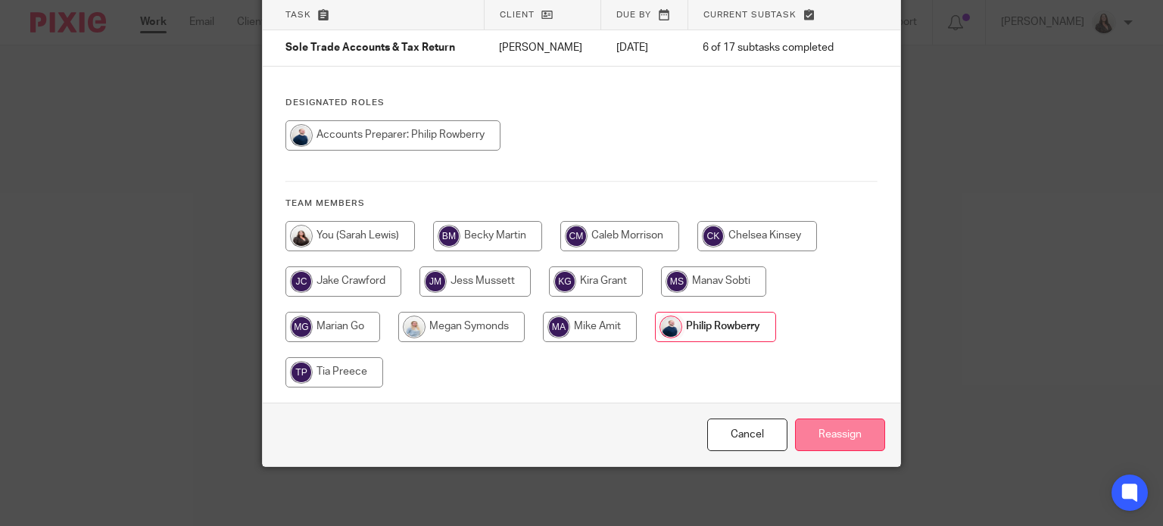
click at [820, 432] on input "Reassign" at bounding box center [840, 435] width 90 height 33
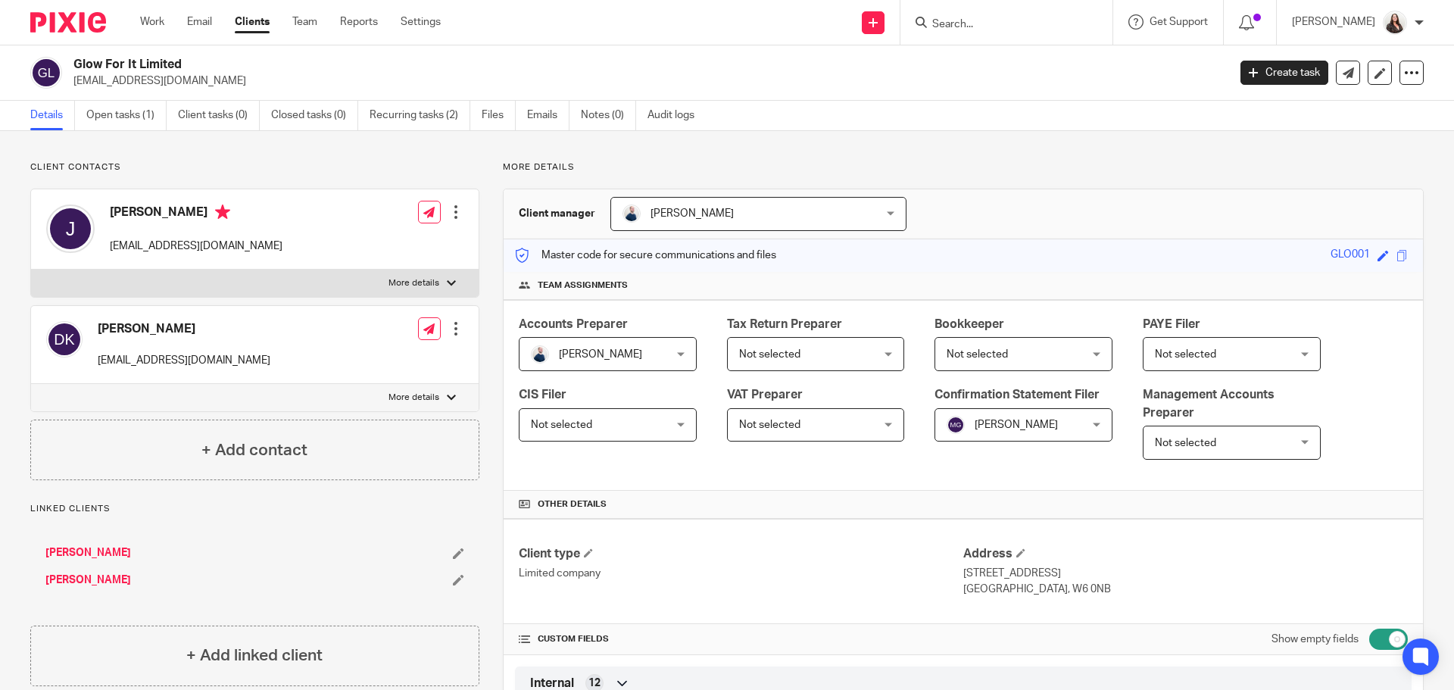
scroll to position [1174, 0]
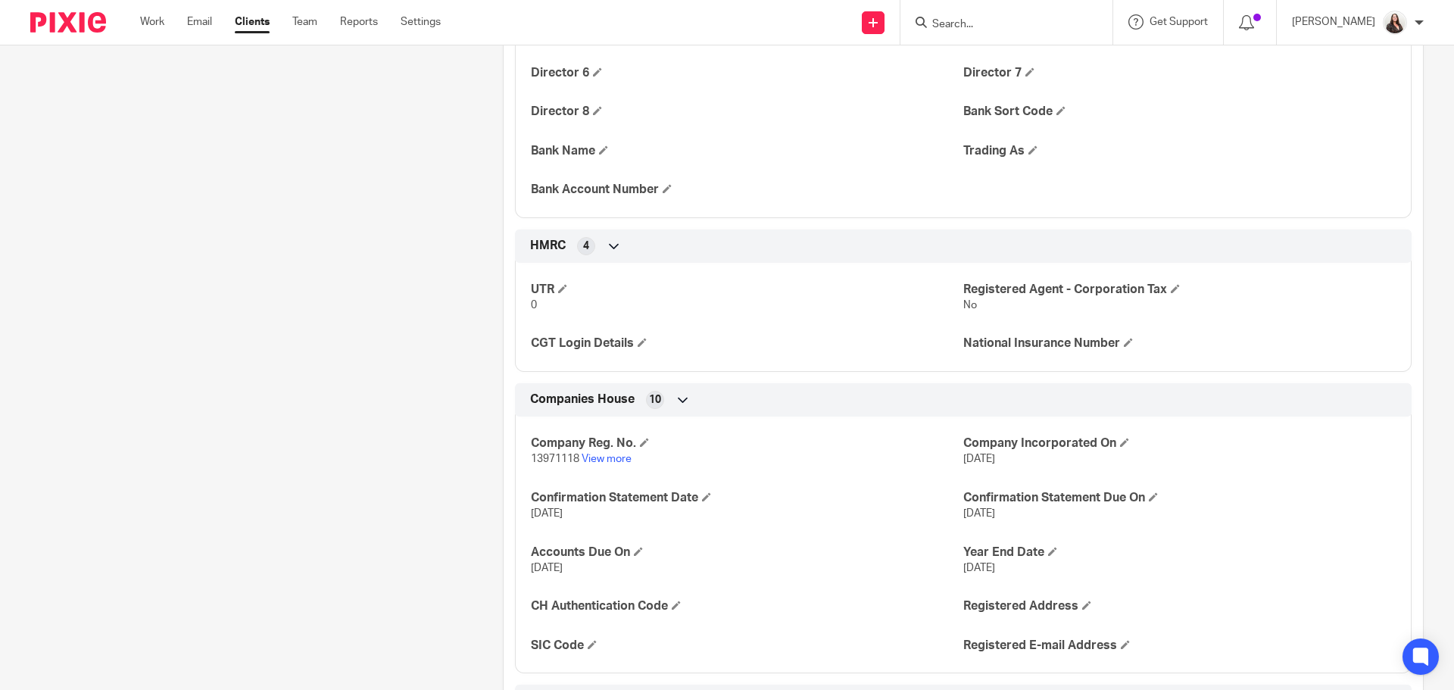
click at [1004, 23] on input "Search" at bounding box center [999, 25] width 136 height 14
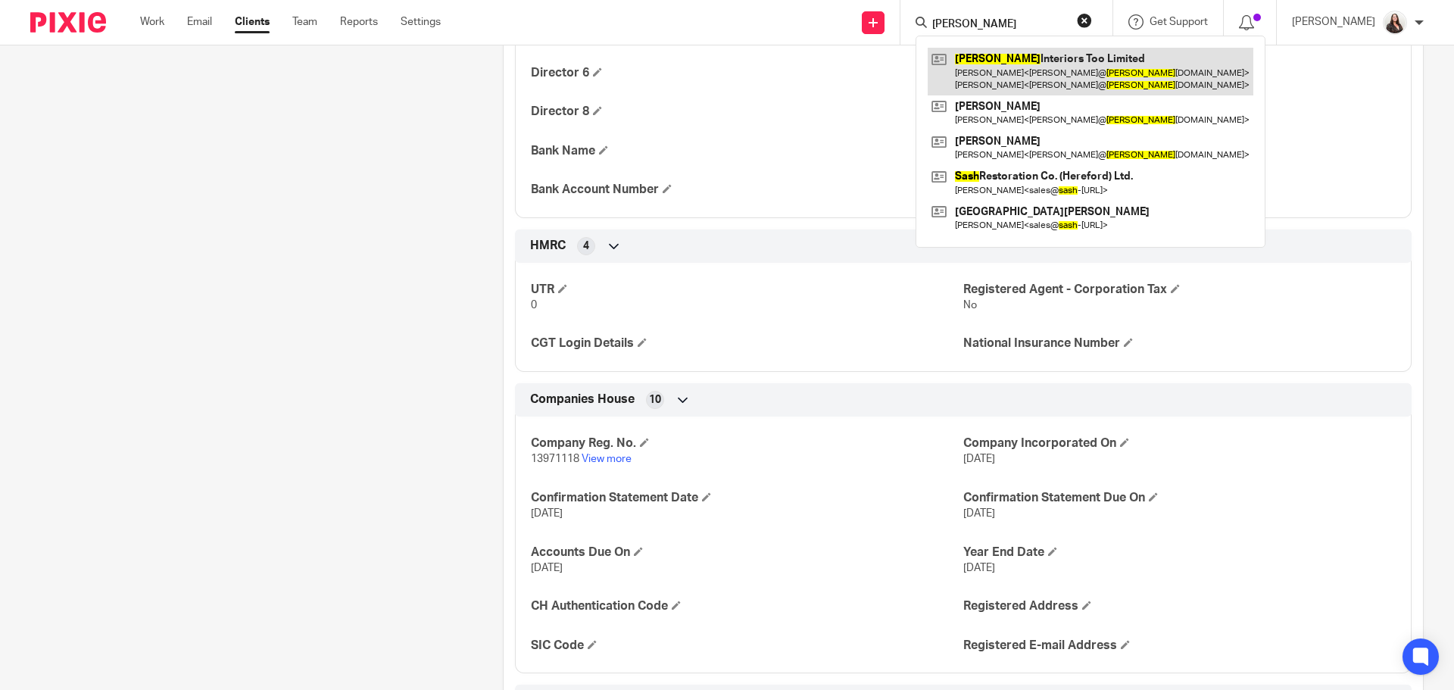
type input "sasha"
click at [1022, 70] on link at bounding box center [1091, 71] width 326 height 47
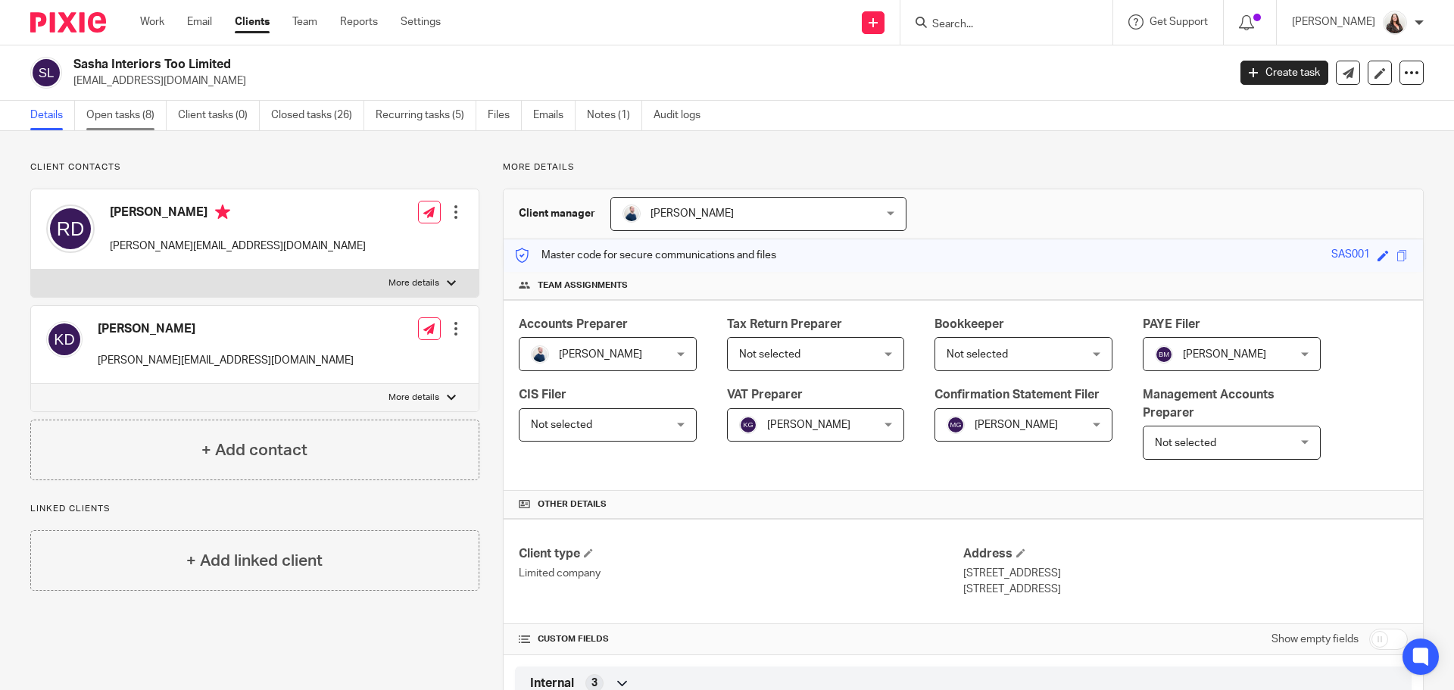
click at [111, 111] on link "Open tasks (8)" at bounding box center [126, 116] width 80 height 30
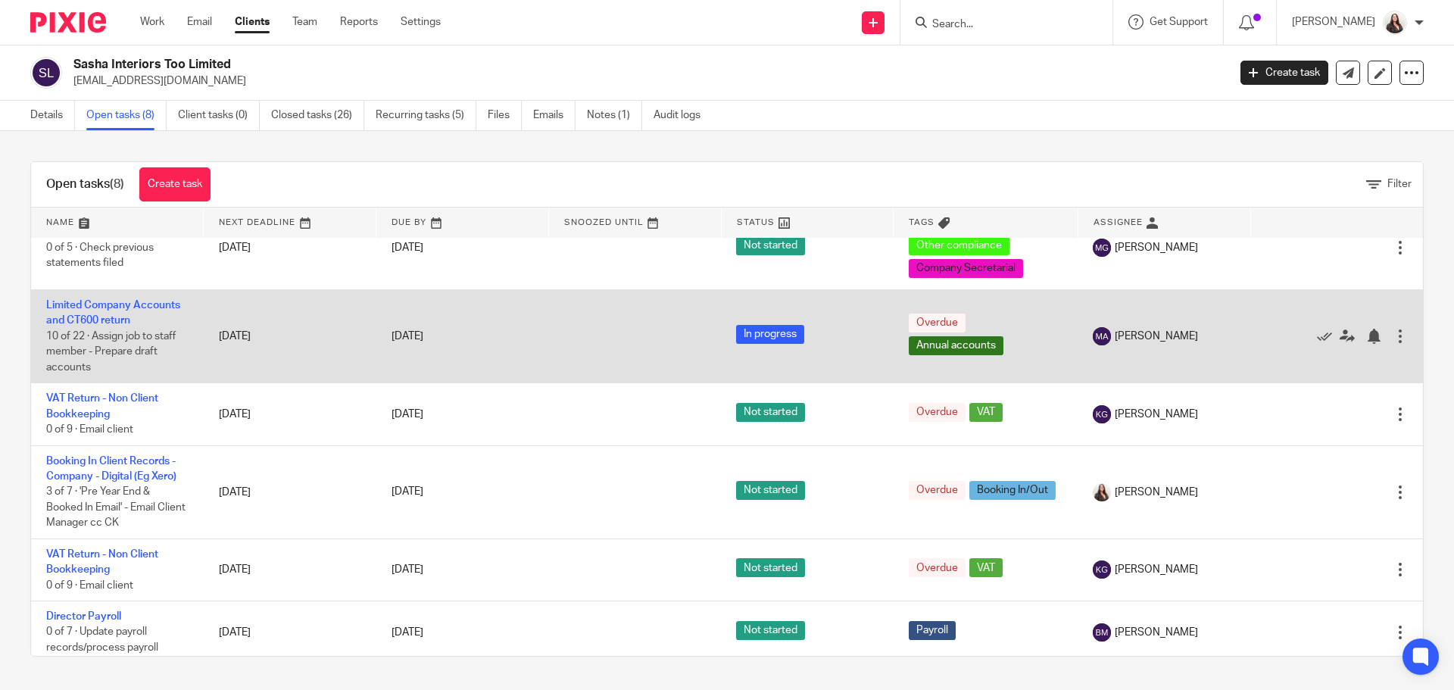
scroll to position [195, 0]
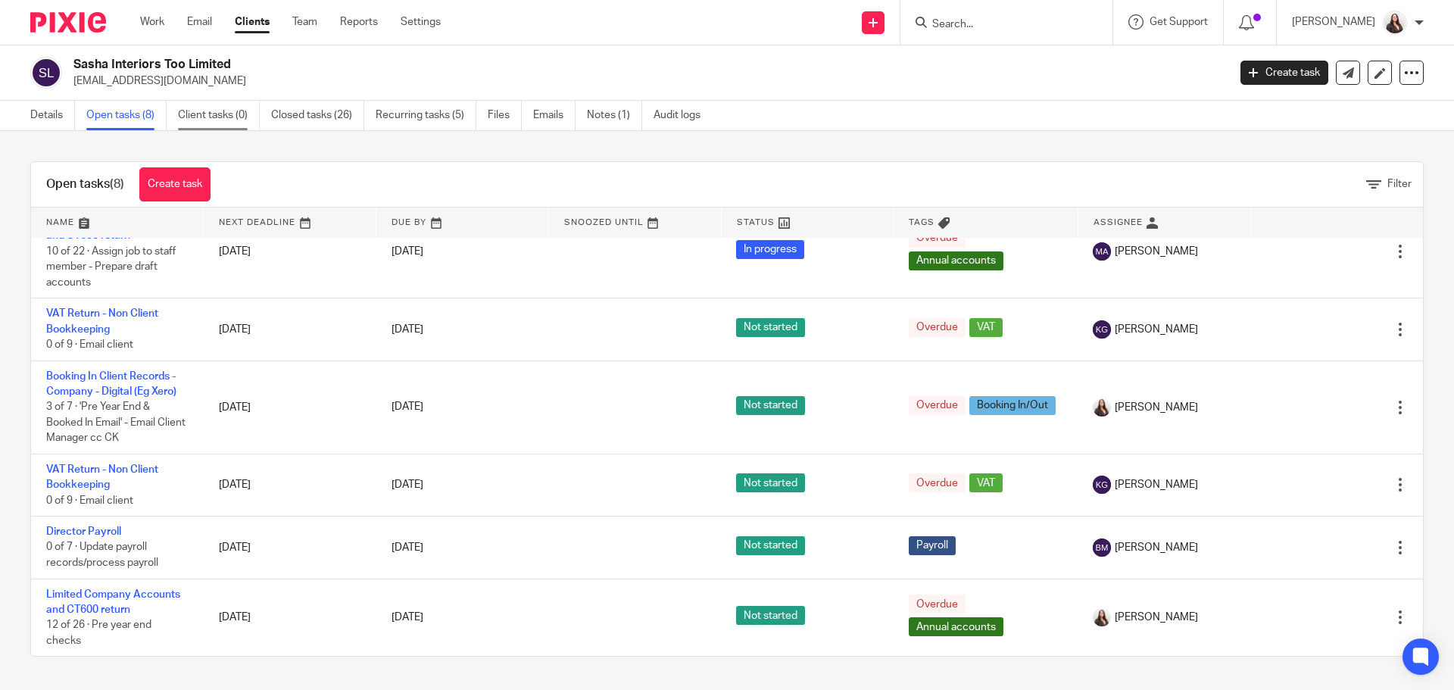
click at [200, 120] on link "Client tasks (0)" at bounding box center [219, 116] width 82 height 30
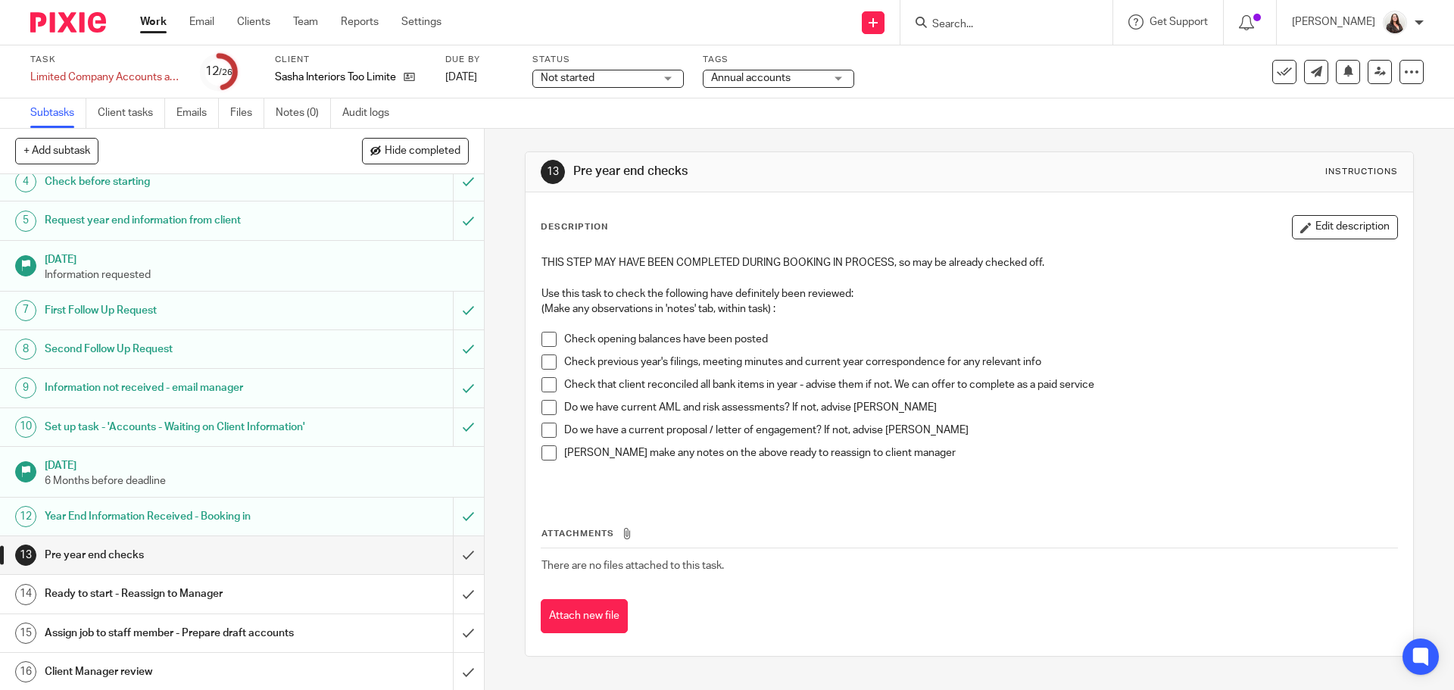
scroll to position [133, 0]
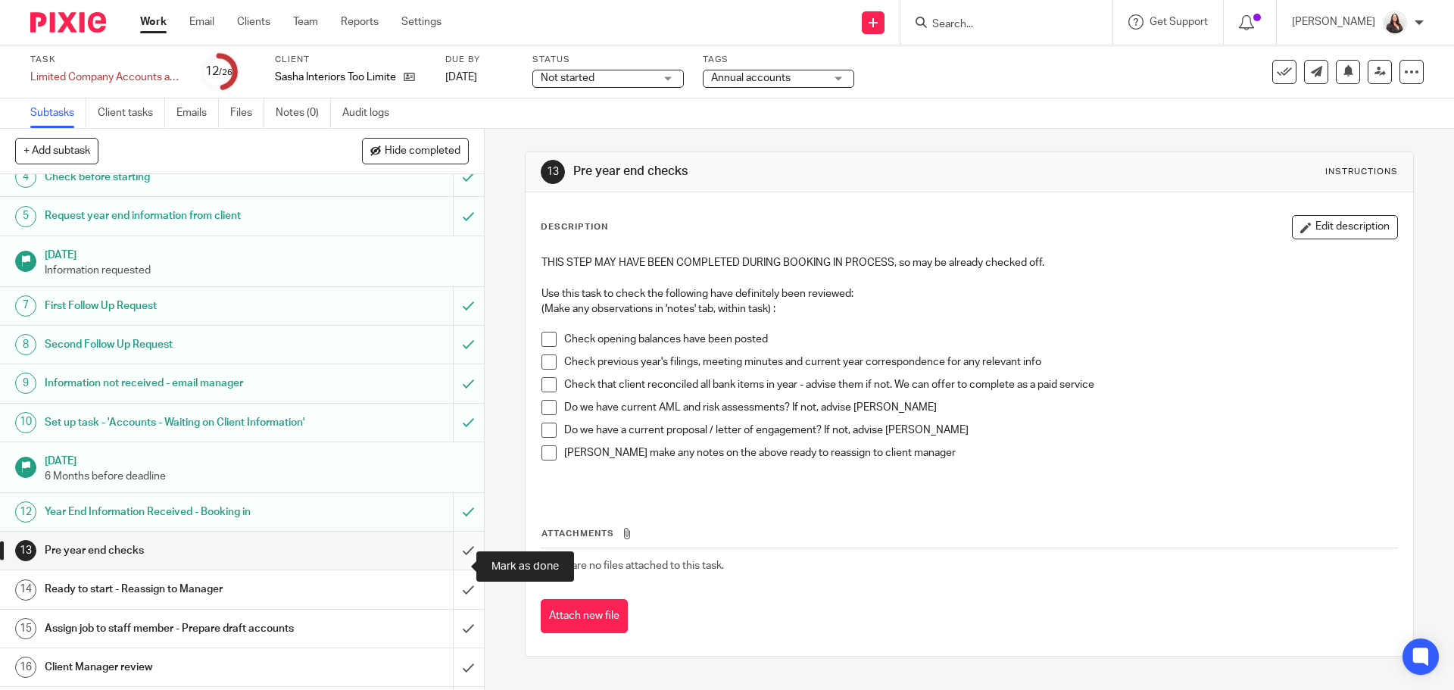
click at [456, 564] on input "submit" at bounding box center [242, 551] width 484 height 38
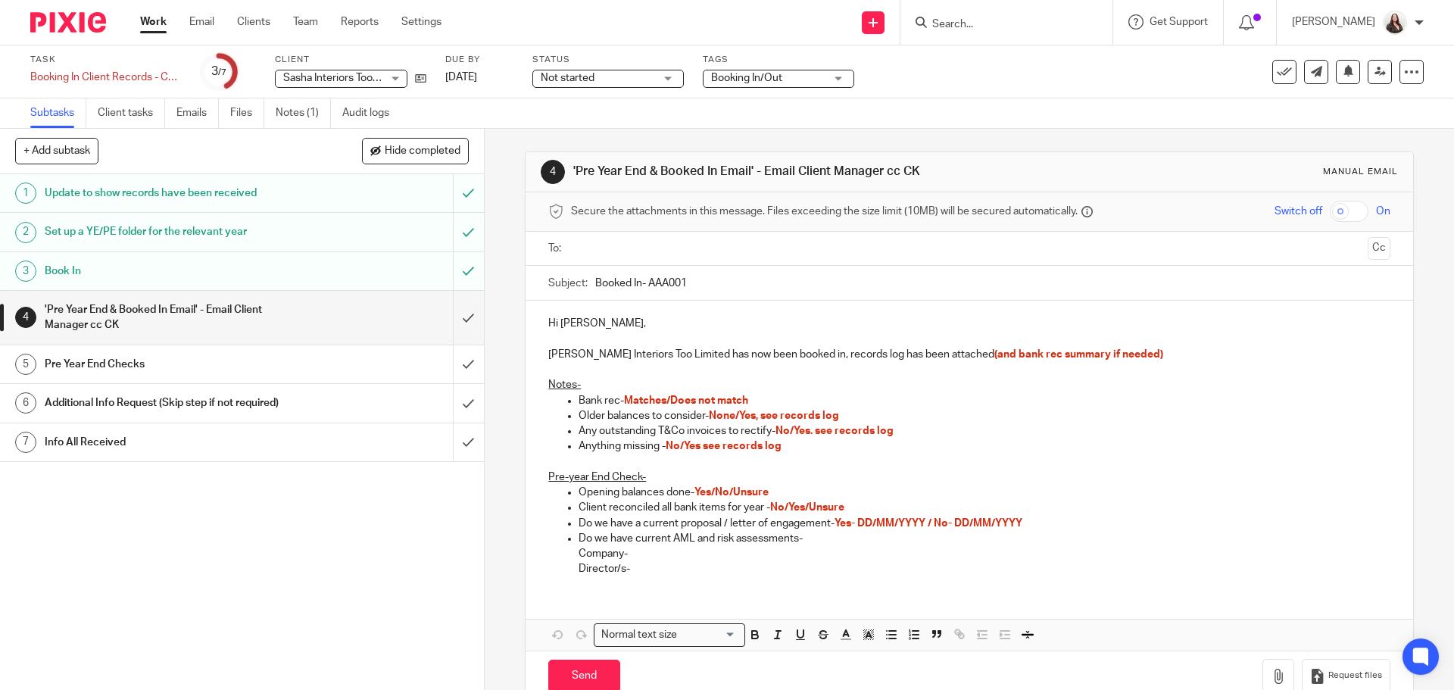
click at [781, 495] on p "Opening balances done- Yes/No/Unsure" at bounding box center [984, 492] width 811 height 15
click at [736, 415] on span "None/Yes, see records log" at bounding box center [774, 416] width 130 height 11
click at [745, 417] on span "None/Yes, see records log" at bounding box center [774, 416] width 130 height 11
drag, startPoint x: 796, startPoint y: 432, endPoint x: 808, endPoint y: 424, distance: 14.7
click at [796, 431] on span "No/Yes. see records log" at bounding box center [835, 431] width 118 height 11
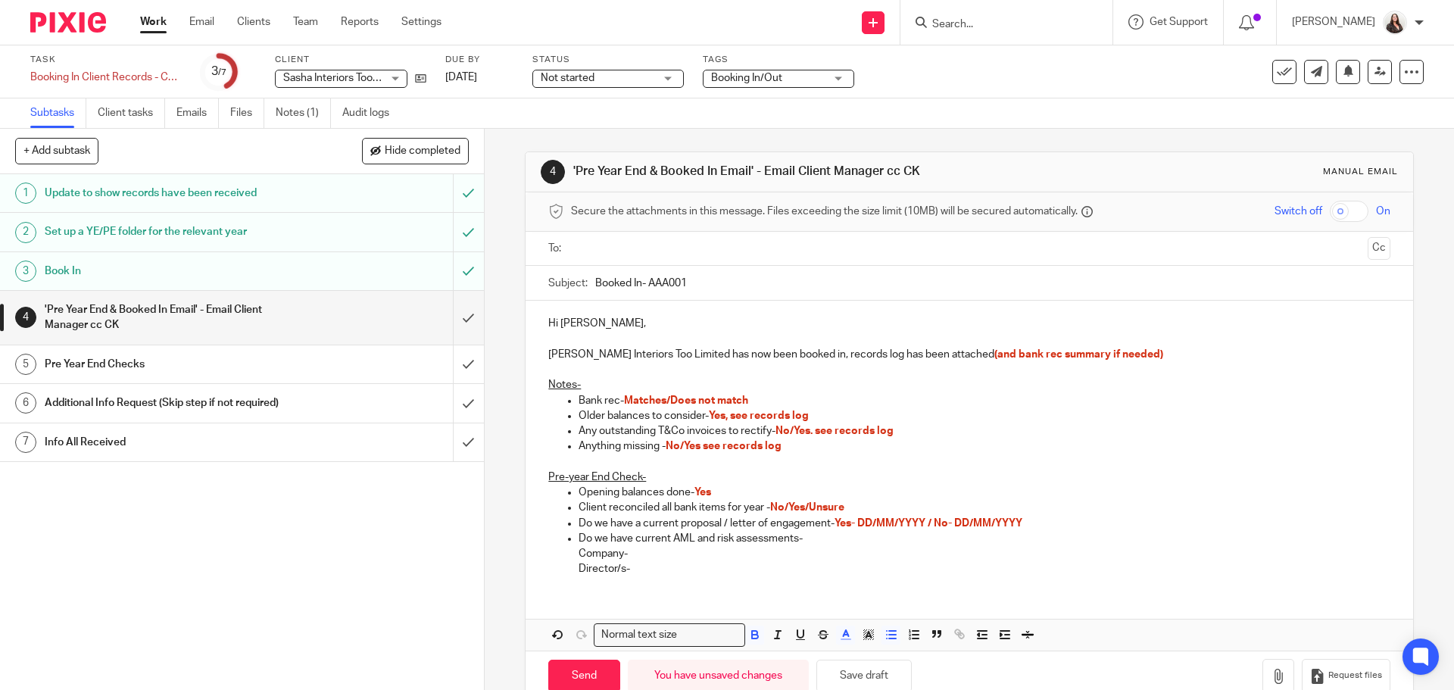
drag, startPoint x: 795, startPoint y: 429, endPoint x: 866, endPoint y: 411, distance: 72.9
click at [795, 429] on span "No/Yes. see records log" at bounding box center [835, 431] width 118 height 11
click at [681, 446] on span "No/Yes see records log" at bounding box center [724, 446] width 116 height 11
click at [773, 446] on p "Anything missing - Yes see records log" at bounding box center [984, 446] width 811 height 15
click at [1271, 675] on icon "button" at bounding box center [1278, 676] width 15 height 15
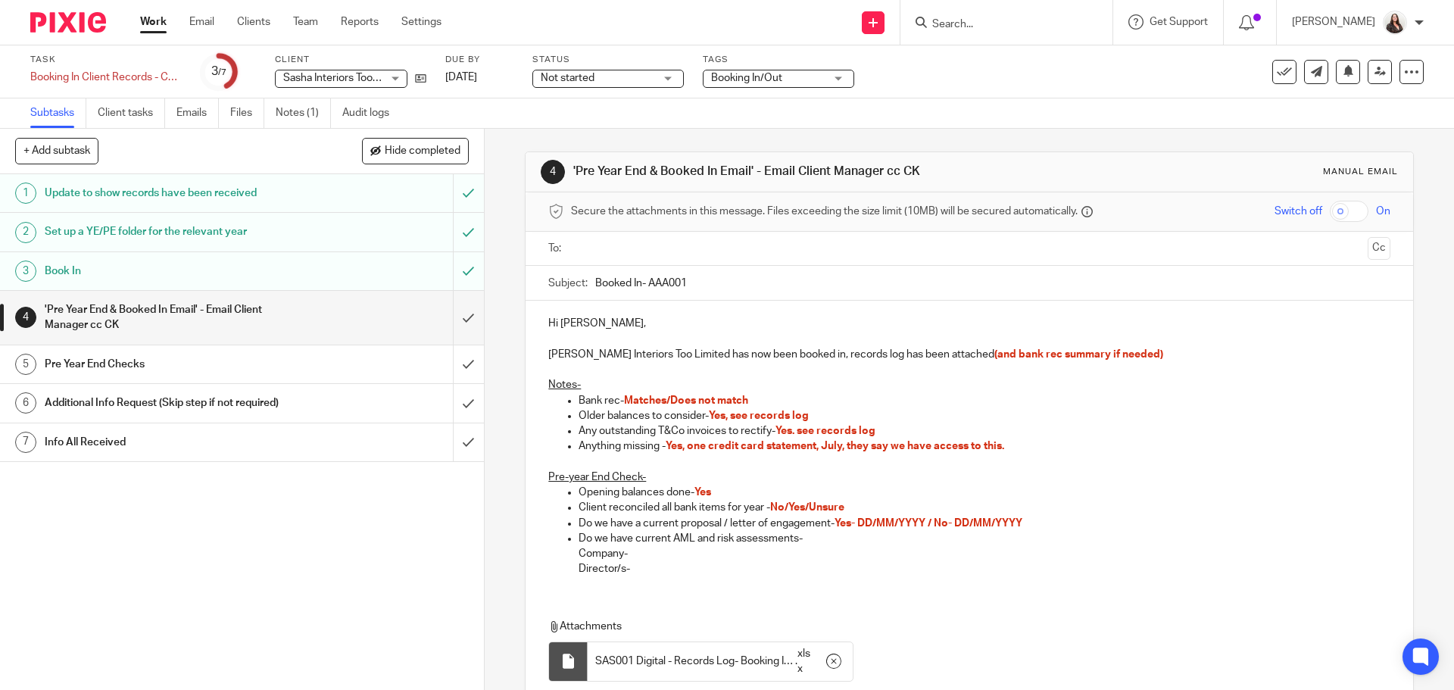
drag, startPoint x: 657, startPoint y: 278, endPoint x: 665, endPoint y: 258, distance: 22.1
click at [660, 276] on input "Booked In- AAA001" at bounding box center [992, 283] width 795 height 34
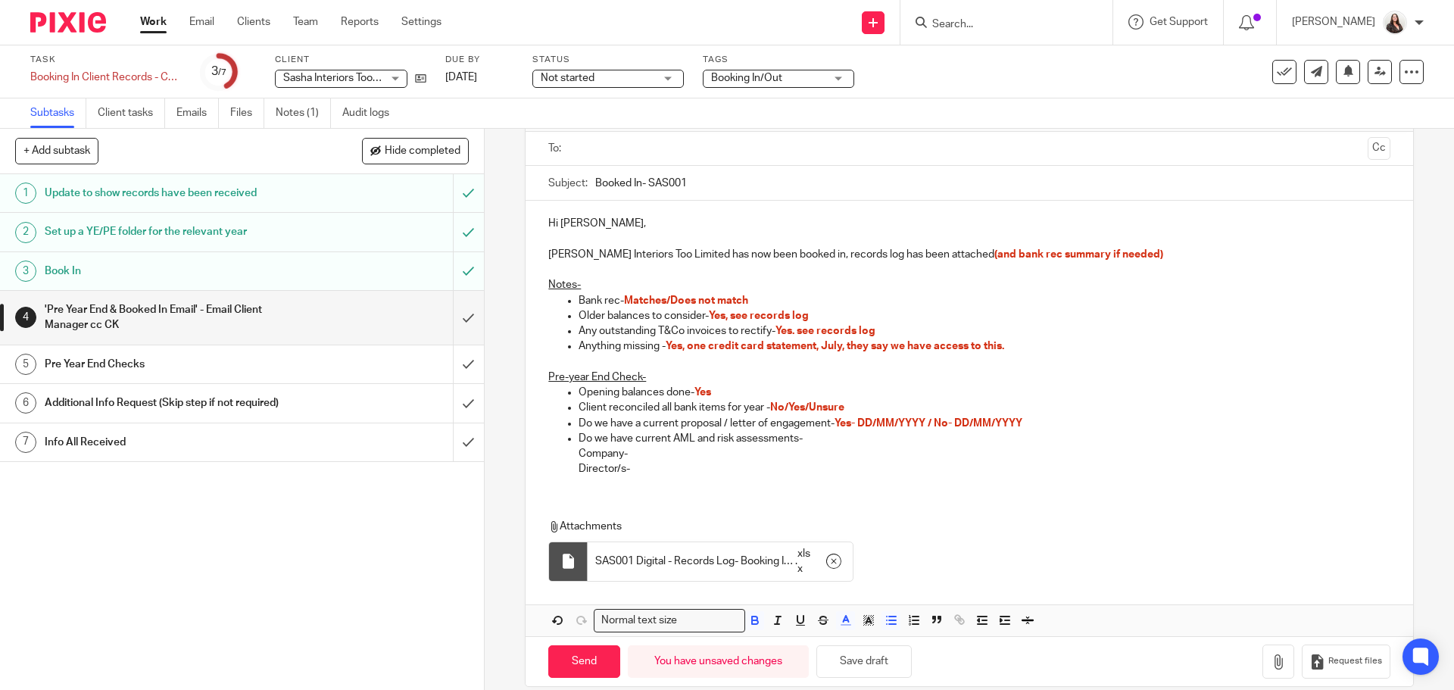
scroll to position [114, 0]
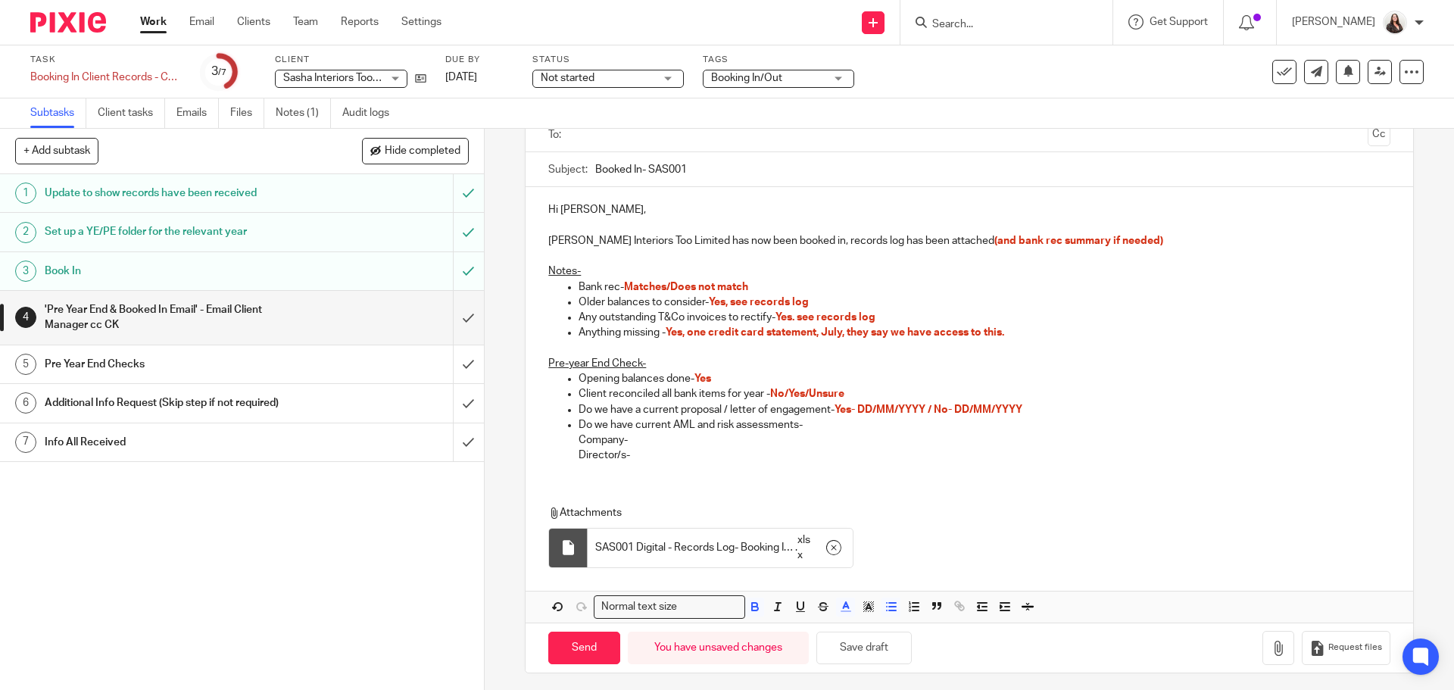
type input "Booked In- SAS001"
drag, startPoint x: 670, startPoint y: 289, endPoint x: 701, endPoint y: 264, distance: 40.0
click at [672, 289] on span "Matches/Does not match" at bounding box center [686, 287] width 124 height 11
click at [652, 286] on span "Does not match" at bounding box center [663, 287] width 78 height 11
click at [661, 454] on p "Director/s-" at bounding box center [984, 455] width 811 height 15
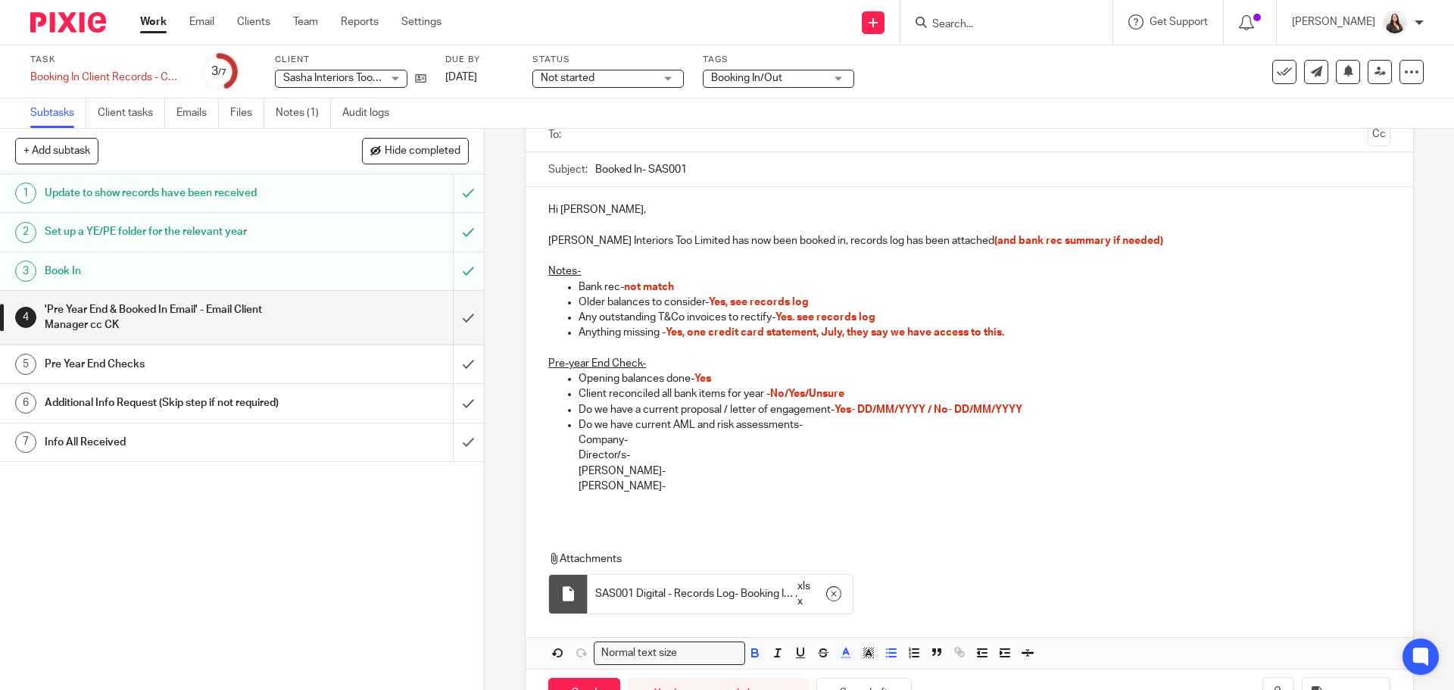
click at [784, 394] on span "No/Yes/Unsure" at bounding box center [807, 394] width 74 height 11
click at [937, 408] on span "Yes- DD/MM/YYYY / No- DD/MM/YYYY" at bounding box center [929, 409] width 188 height 11
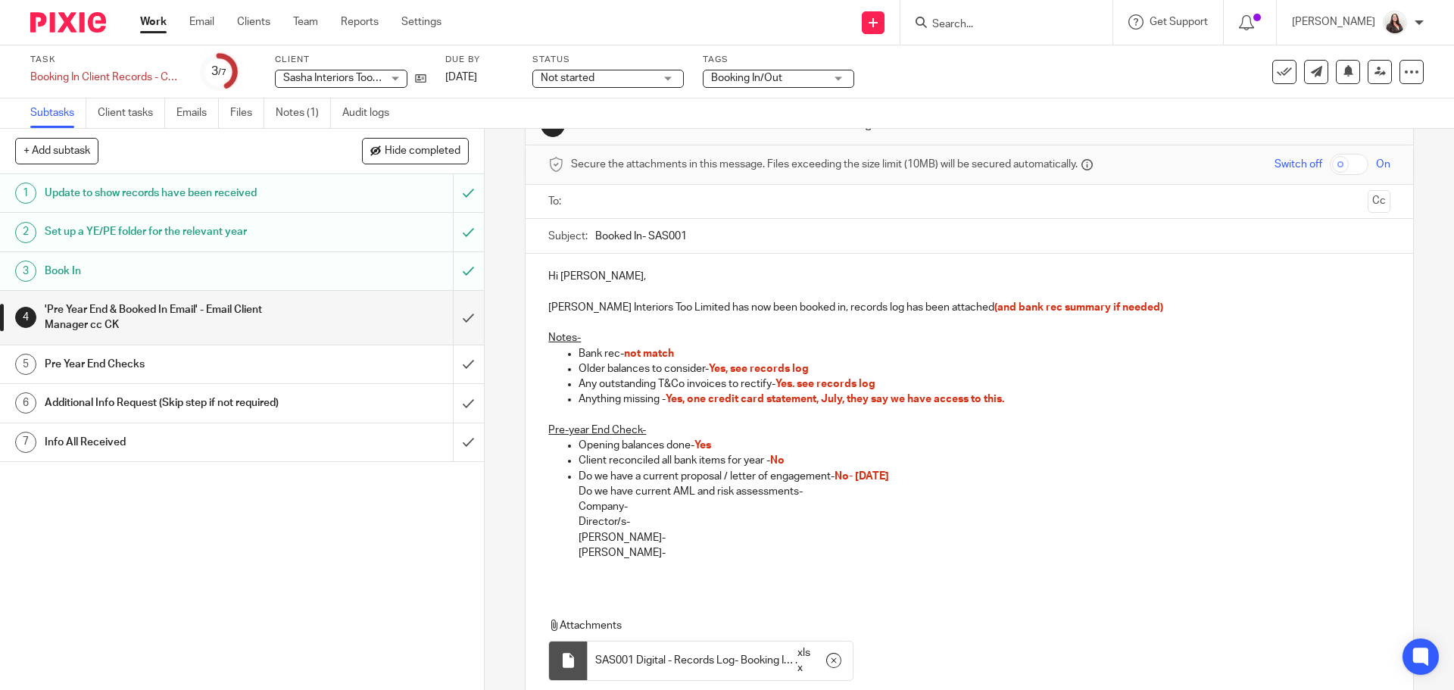
scroll to position [19, 0]
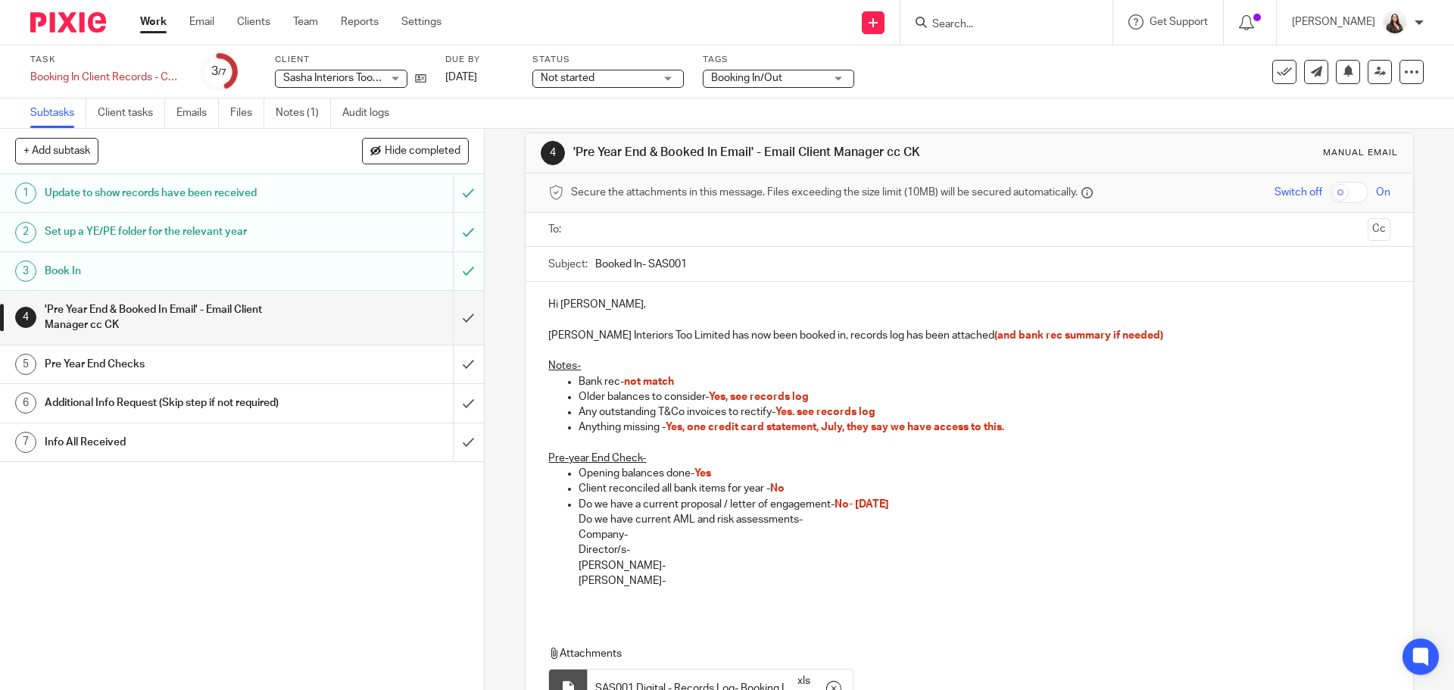
drag, startPoint x: 573, startPoint y: 304, endPoint x: 617, endPoint y: 289, distance: 46.5
click at [579, 300] on p "Hi Philip Rowberry," at bounding box center [968, 304] width 841 height 15
click at [1120, 333] on p "Sasha Interiors Too Limited has now been booked in, records log has been attach…" at bounding box center [968, 335] width 841 height 15
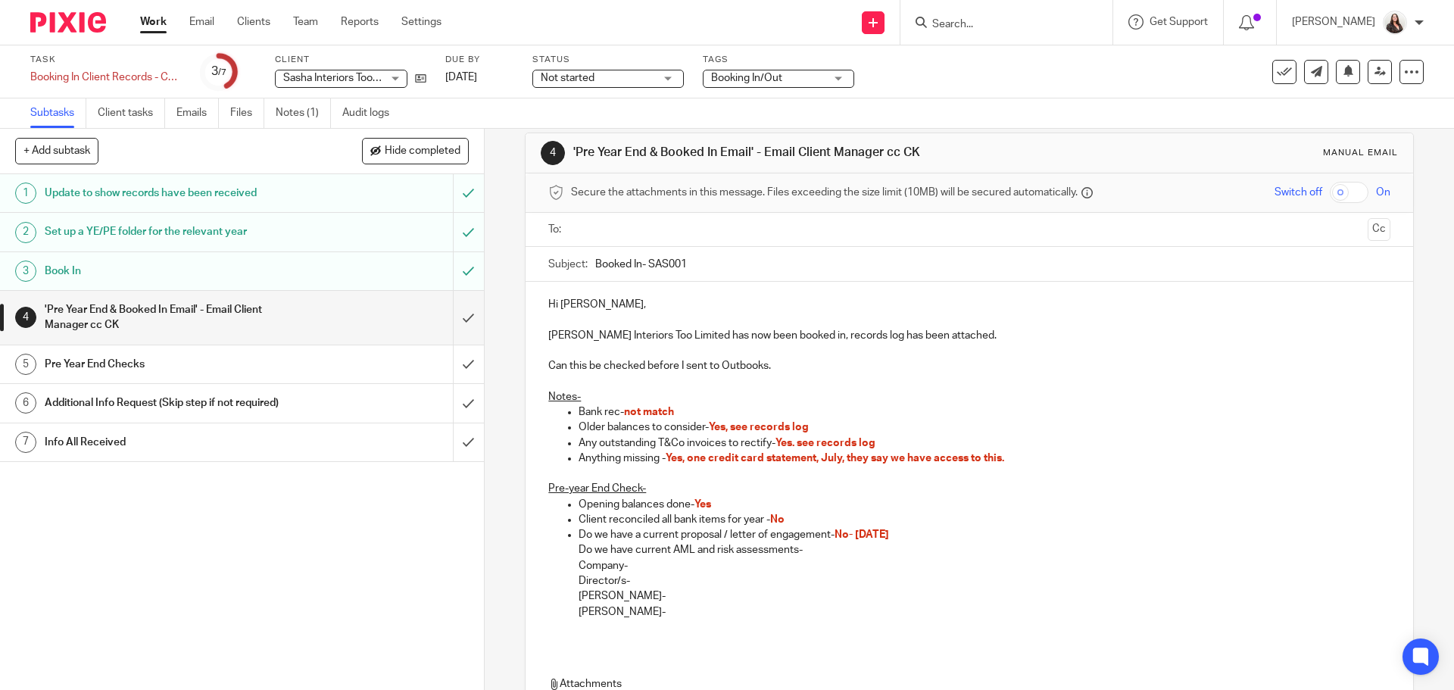
click at [647, 613] on p "Robert Danks-" at bounding box center [984, 611] width 811 height 15
drag, startPoint x: 577, startPoint y: 628, endPoint x: 586, endPoint y: 621, distance: 11.4
click at [579, 628] on p "Jennifer Danks-" at bounding box center [984, 627] width 811 height 15
drag, startPoint x: 577, startPoint y: 642, endPoint x: 585, endPoint y: 638, distance: 8.5
click at [580, 640] on p "Cheryl Duerden-" at bounding box center [984, 642] width 811 height 15
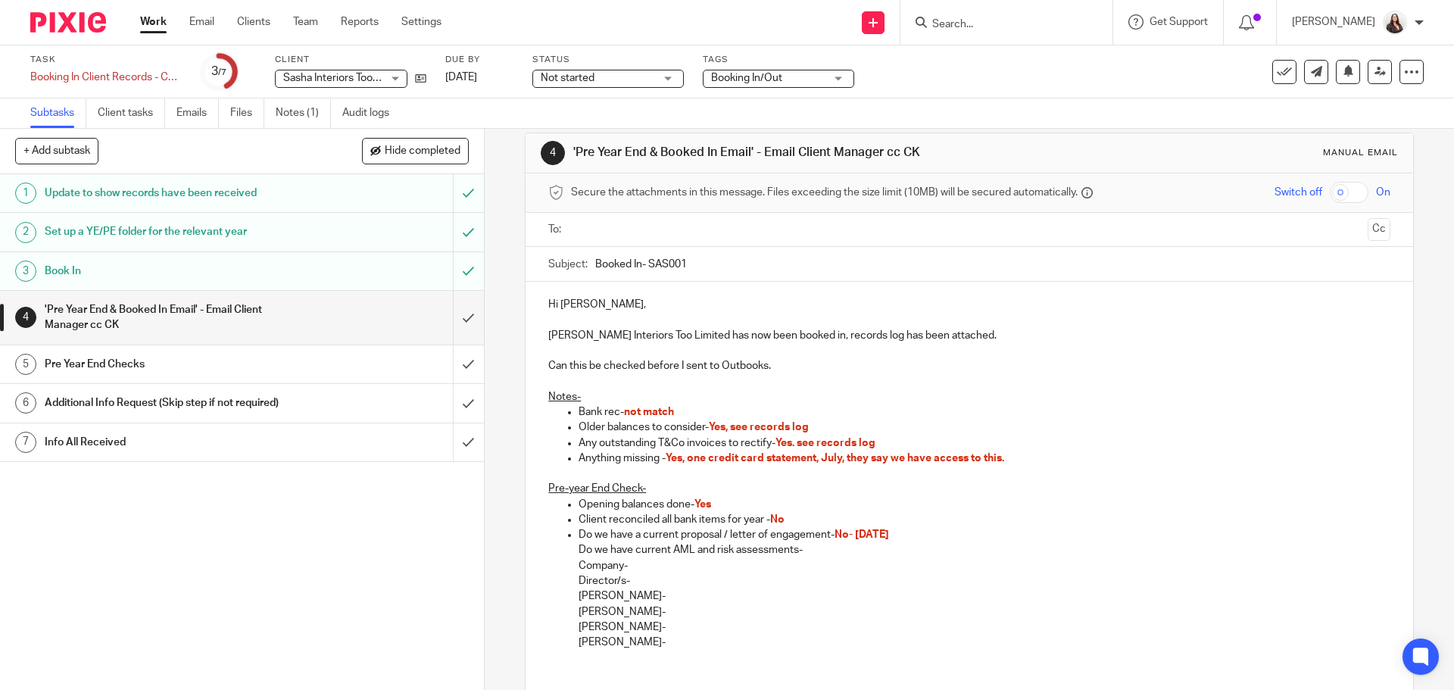
drag, startPoint x: 664, startPoint y: 643, endPoint x: 699, endPoint y: 639, distance: 35.0
click at [664, 643] on p "Cheryl Duerden-" at bounding box center [984, 642] width 811 height 15
click at [876, 642] on p "Cheryl Duerden- last AML report 25/01/2025, risk assessment" at bounding box center [984, 642] width 811 height 15
drag, startPoint x: 656, startPoint y: 639, endPoint x: 676, endPoint y: 627, distance: 23.8
click at [657, 639] on p "Cheryl Duerden- last AML report 25/01/2025, risk assessment complete" at bounding box center [984, 642] width 811 height 15
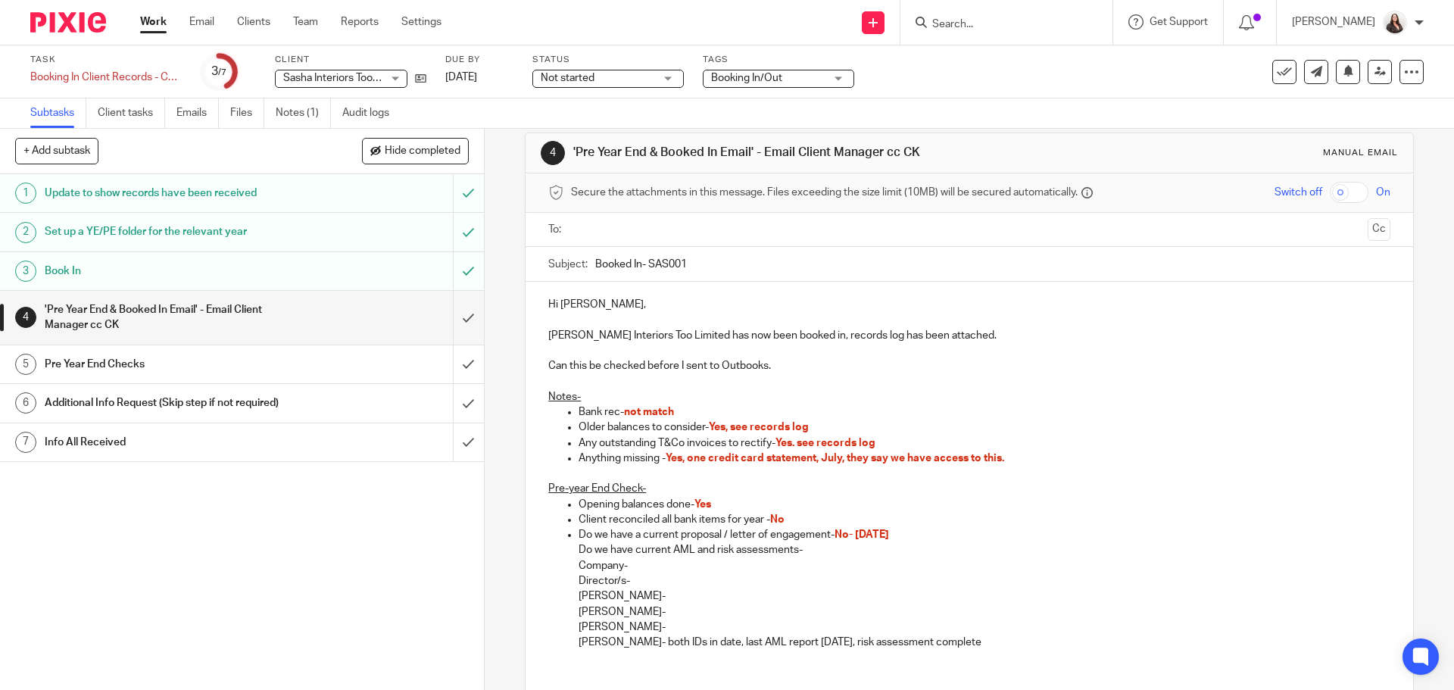
click at [657, 626] on p "Jennifer Danks-" at bounding box center [984, 627] width 811 height 15
drag, startPoint x: 655, startPoint y: 625, endPoint x: 836, endPoint y: 625, distance: 181.0
click at [836, 625] on p "Jennifer Danks- Driving licence in date, last AML report" at bounding box center [984, 627] width 811 height 15
click at [653, 595] on p "Karol Danks-" at bounding box center [984, 596] width 811 height 15
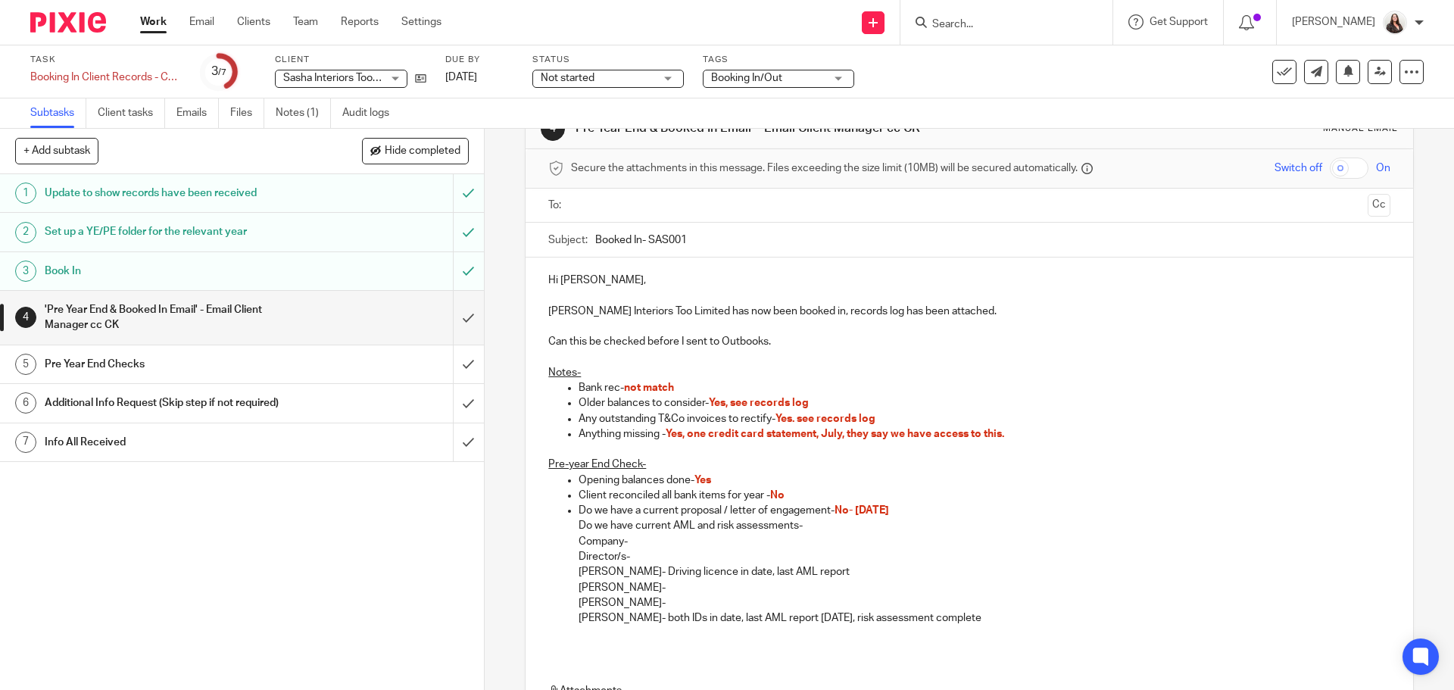
scroll to position [57, 0]
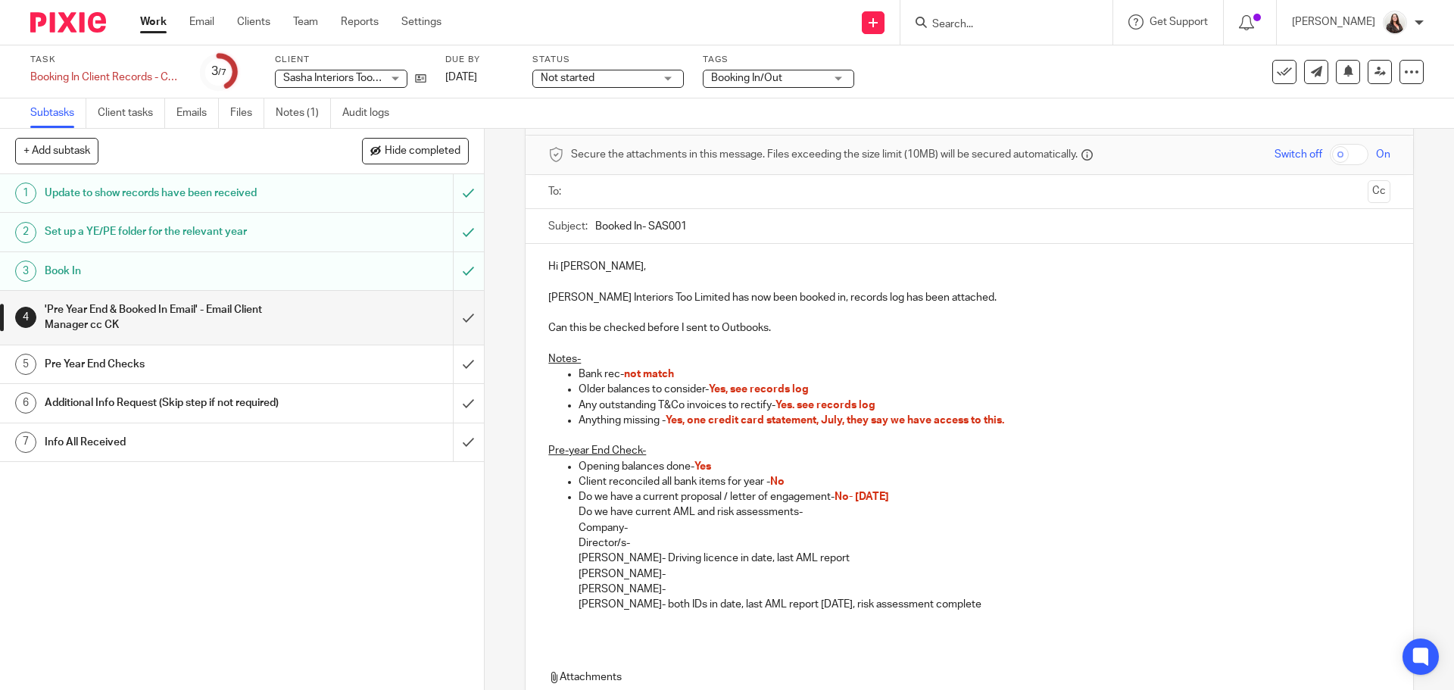
click at [667, 583] on p "Jennifer Danks-" at bounding box center [984, 589] width 811 height 15
click at [653, 572] on p "Robert Danks-" at bounding box center [984, 574] width 811 height 15
click at [824, 560] on p "Karol Danks- Driving licence in date, last AML report" at bounding box center [984, 558] width 811 height 15
click at [663, 590] on p "Jennifer Danks-" at bounding box center [984, 589] width 811 height 15
click at [645, 575] on p "Robert Danks- last AML report 25/01/2025, risk assessment complete" at bounding box center [984, 574] width 811 height 15
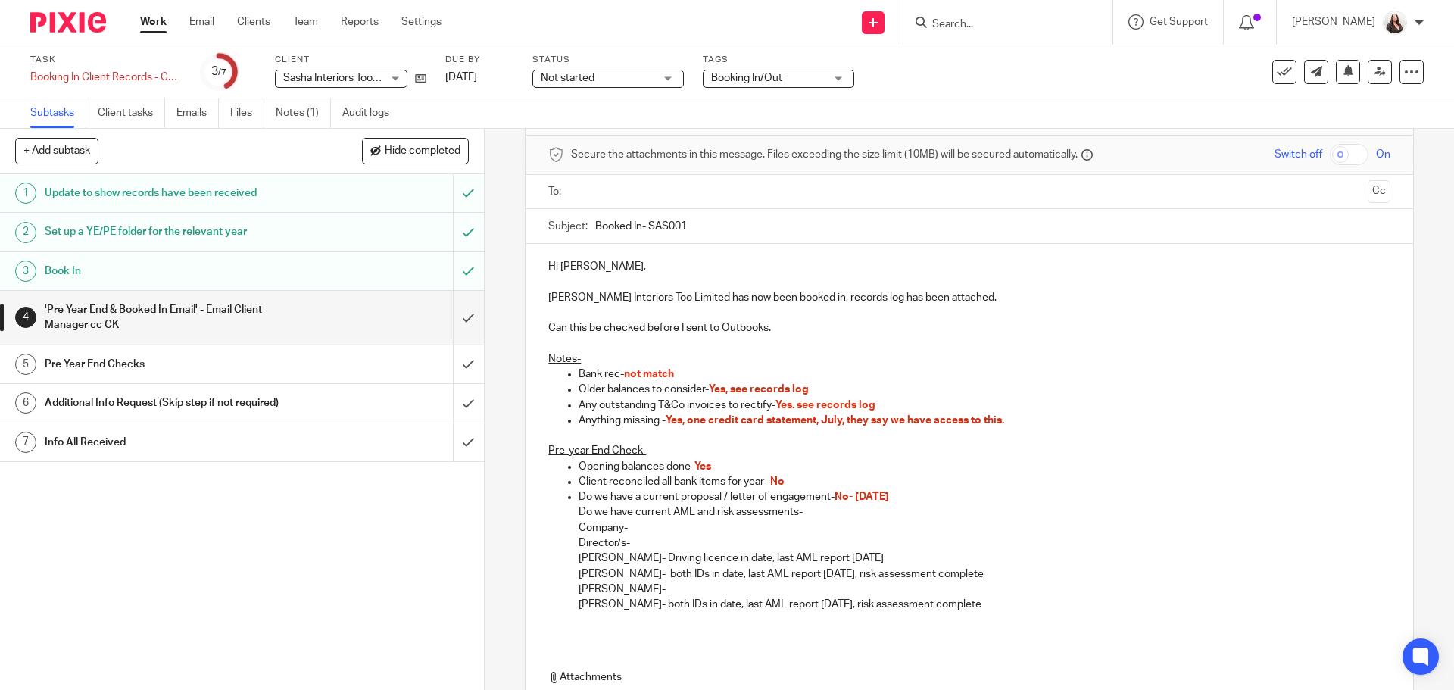
click at [898, 561] on p "Karol Danks- Driving licence in date, last AML report 25/01/2025" at bounding box center [984, 558] width 811 height 15
click at [661, 588] on p "Jennifer Danks-" at bounding box center [984, 589] width 811 height 15
click at [819, 590] on p "Jennifer Danks- both IDs in date, last AML report" at bounding box center [984, 589] width 811 height 15
click at [963, 591] on p "Jennifer Danks- both IDs in date, last AML report 25/01/2025, risk assessment" at bounding box center [984, 589] width 811 height 15
click at [770, 326] on p "Can this be checked before I sent to Outbooks." at bounding box center [968, 327] width 841 height 15
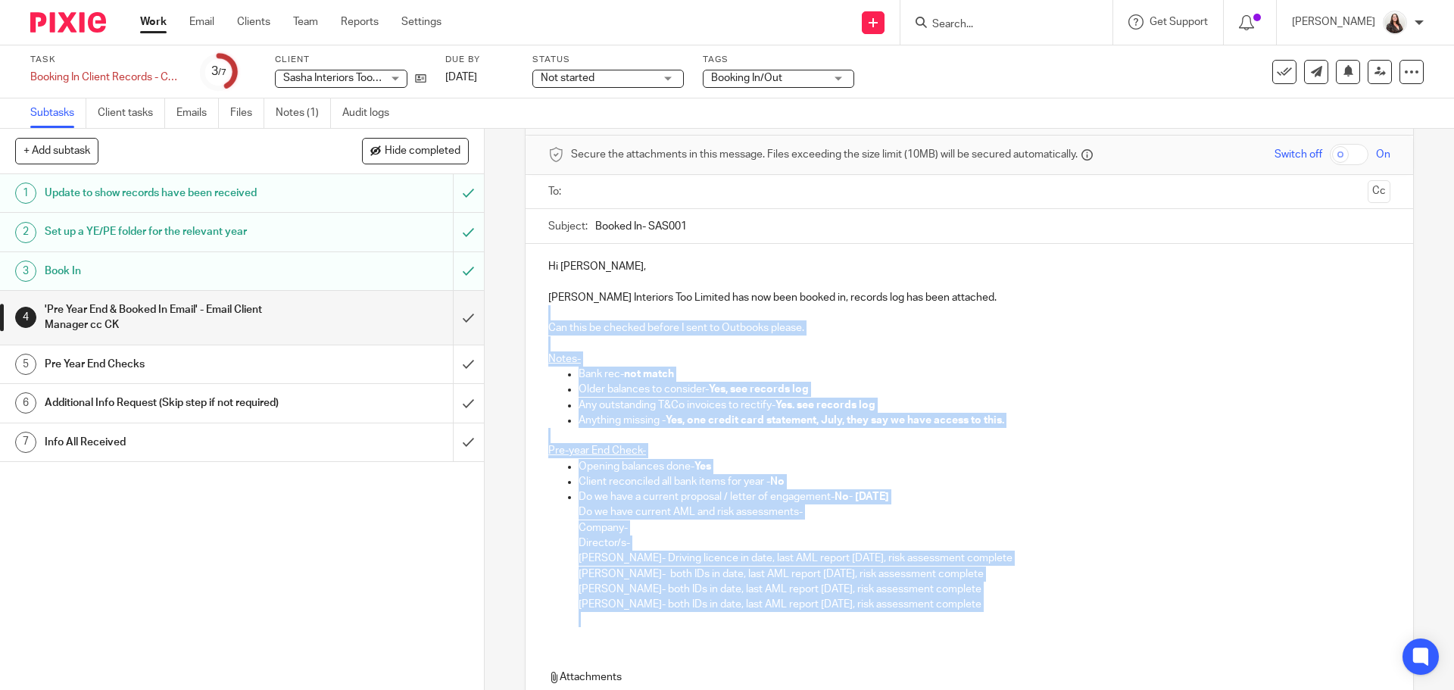
drag, startPoint x: 1030, startPoint y: 614, endPoint x: 558, endPoint y: 307, distance: 563.2
click at [558, 307] on div "Hi Phil, Sasha Interiors Too Limited has now been booked in, records log has be…" at bounding box center [969, 441] width 887 height 395
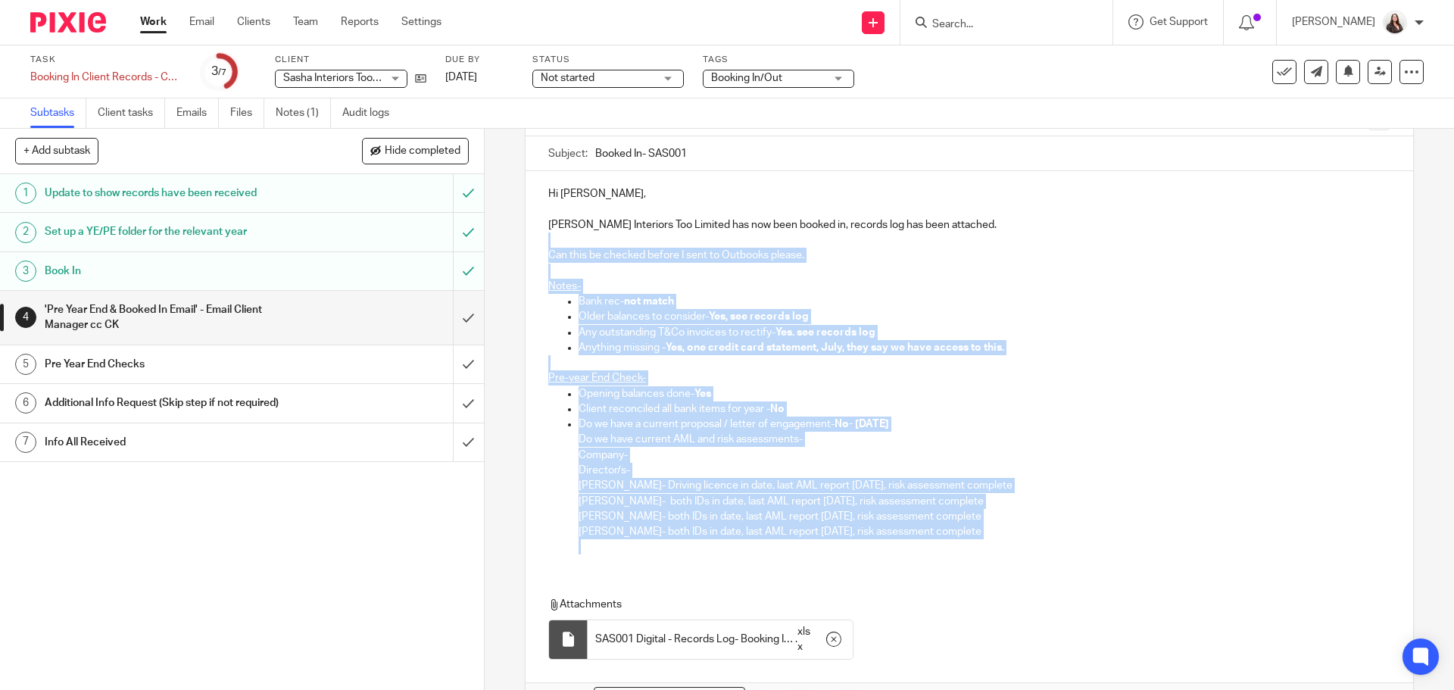
scroll to position [227, 0]
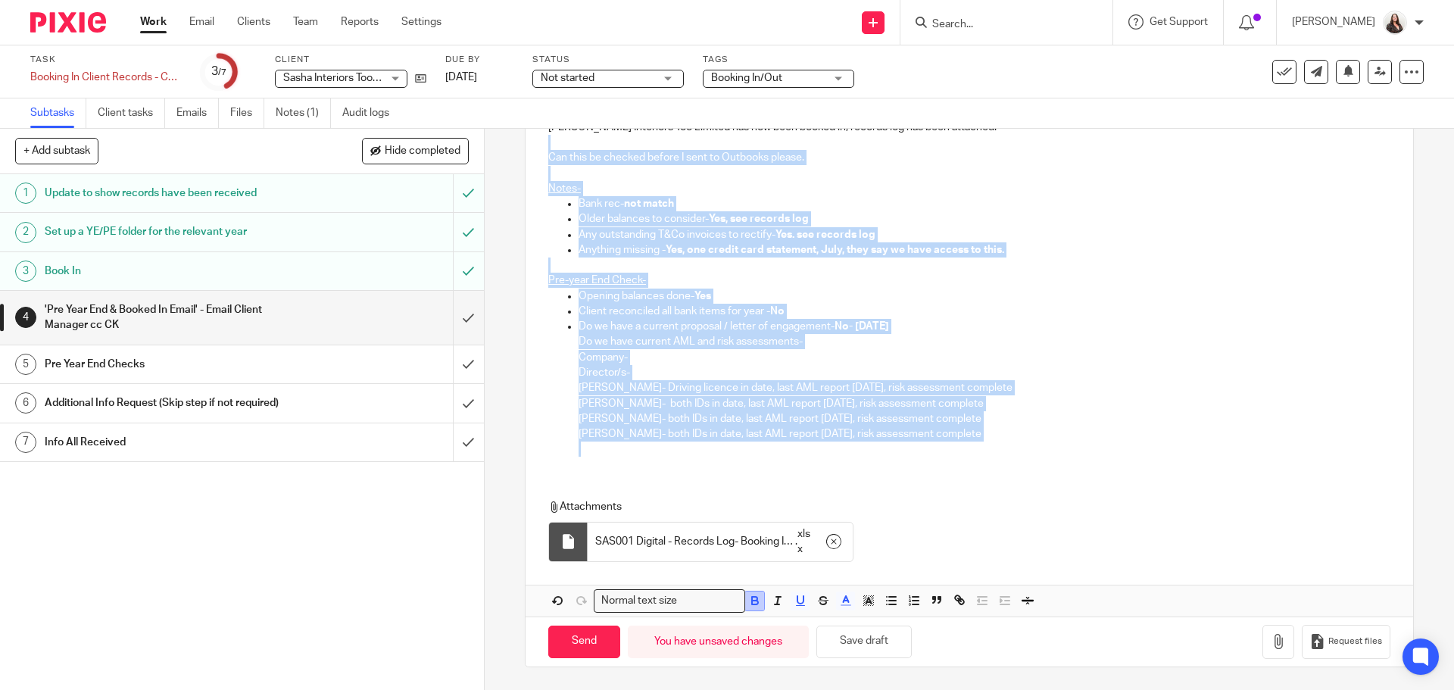
click at [754, 599] on icon "button" at bounding box center [755, 601] width 14 height 14
click at [844, 601] on line "button" at bounding box center [846, 601] width 4 height 0
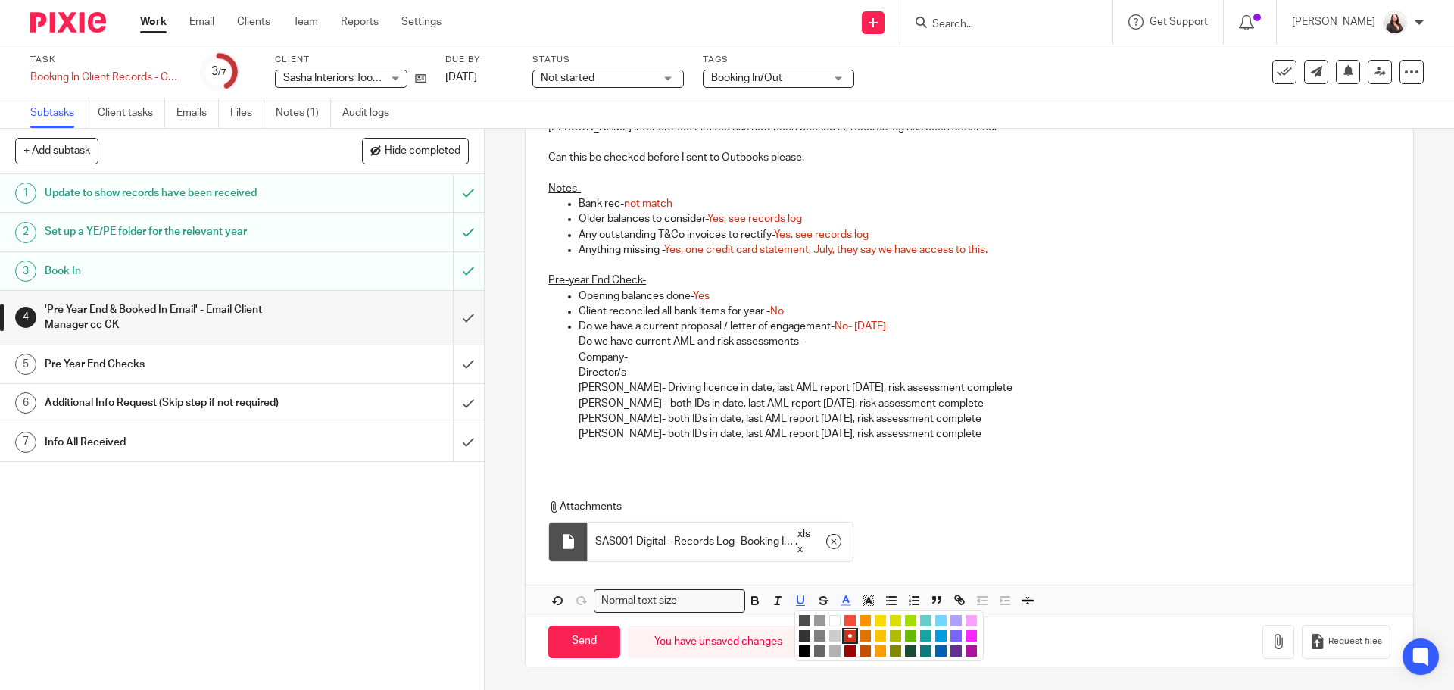
click at [801, 649] on li "color:#000000" at bounding box center [804, 650] width 11 height 11
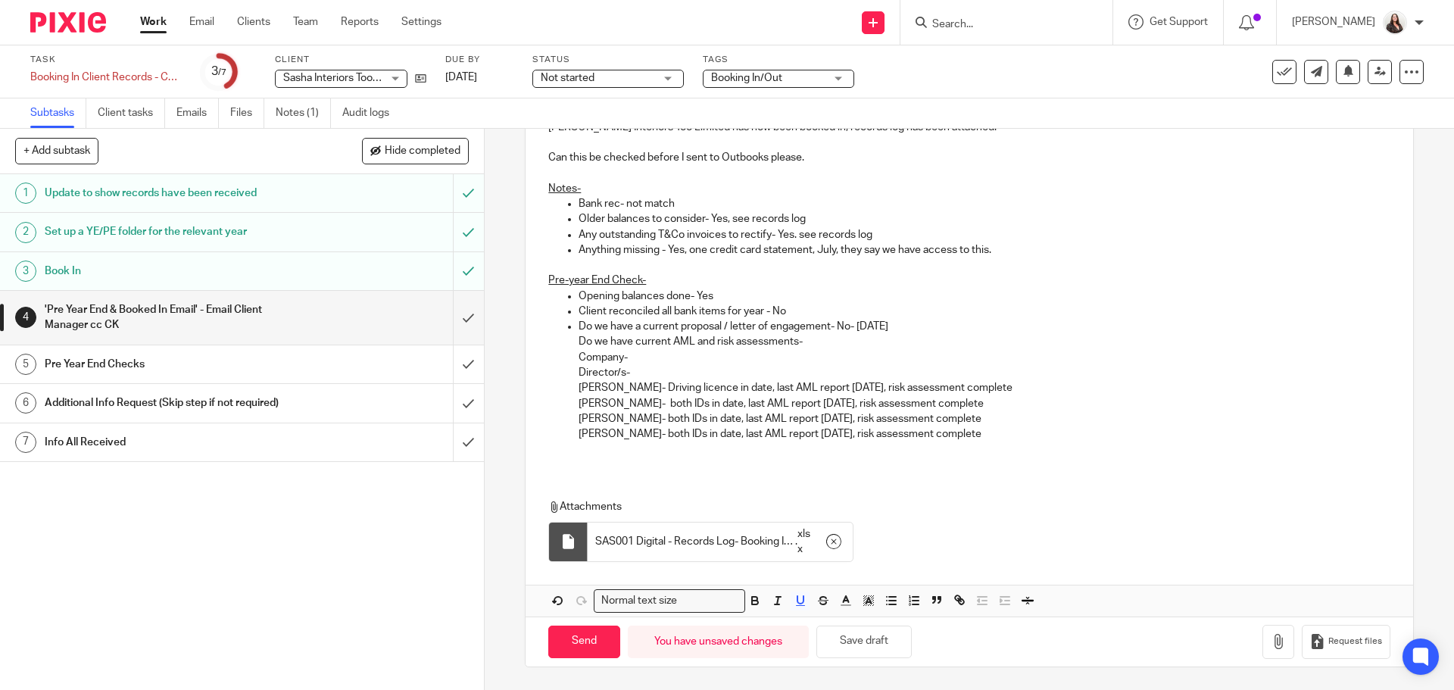
click at [891, 495] on div "Attachments SAS001 Digital - Records Log- Booking In 31-03-2025 . xlsx" at bounding box center [969, 527] width 887 height 86
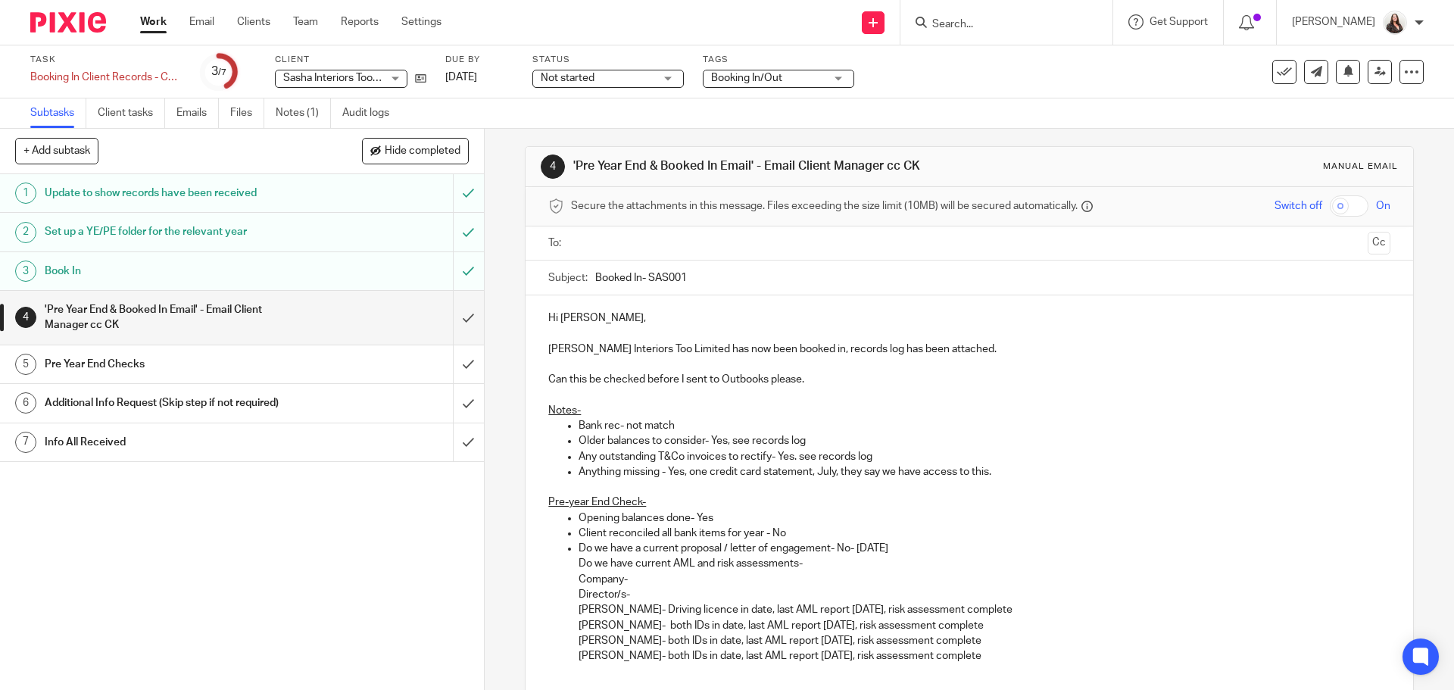
scroll to position [0, 0]
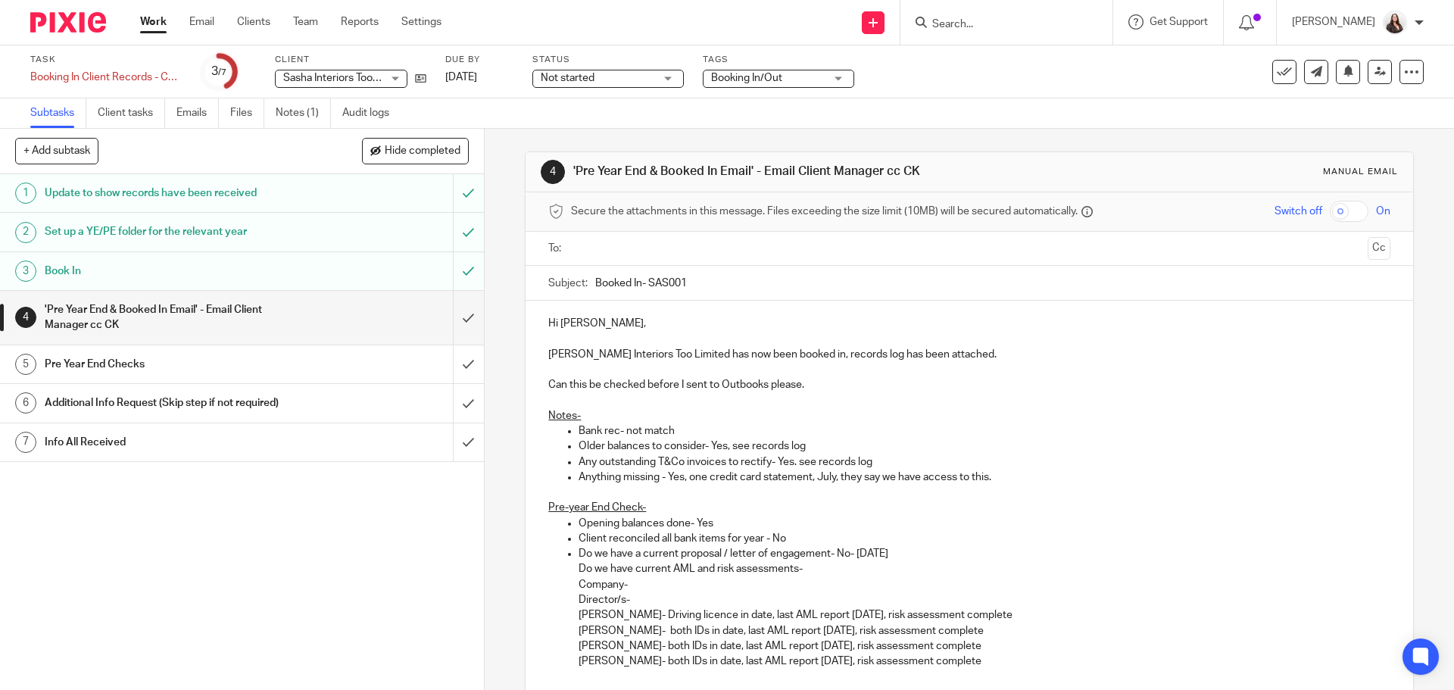
click at [609, 251] on input "text" at bounding box center [968, 248] width 785 height 17
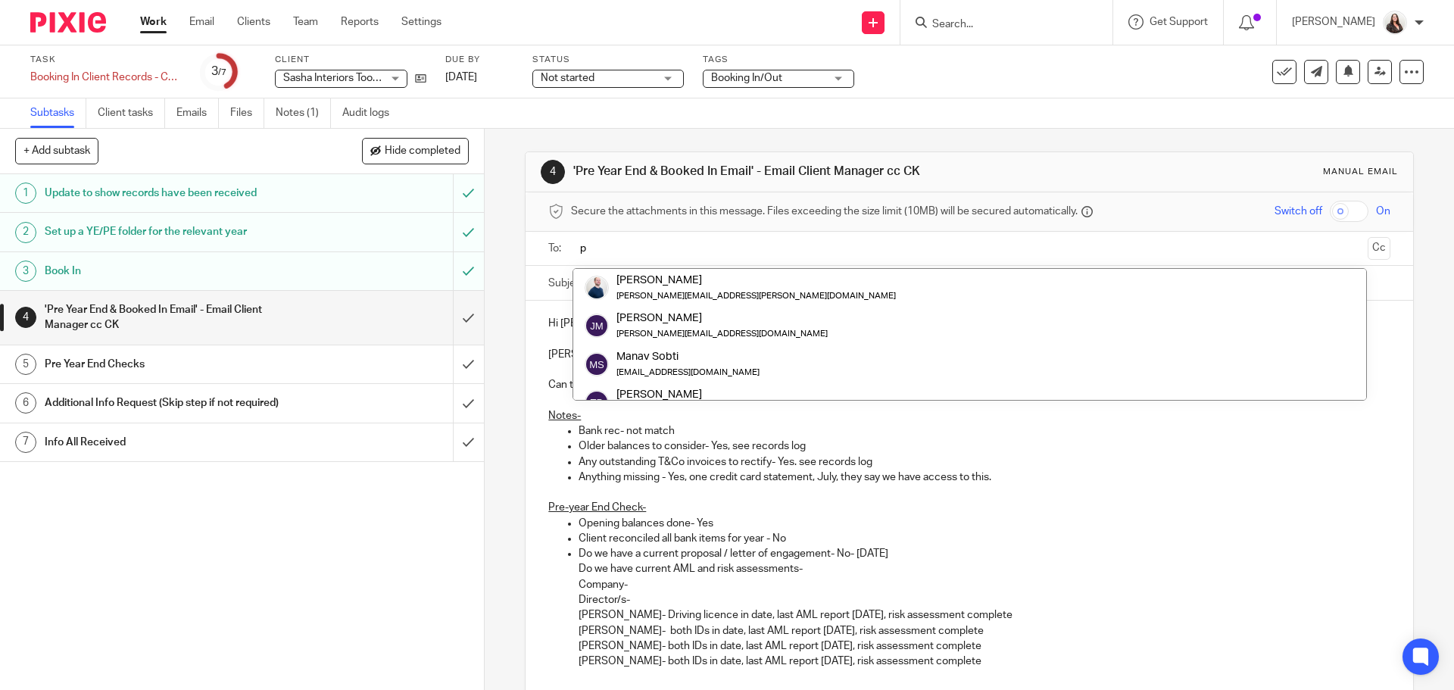
type input "p"
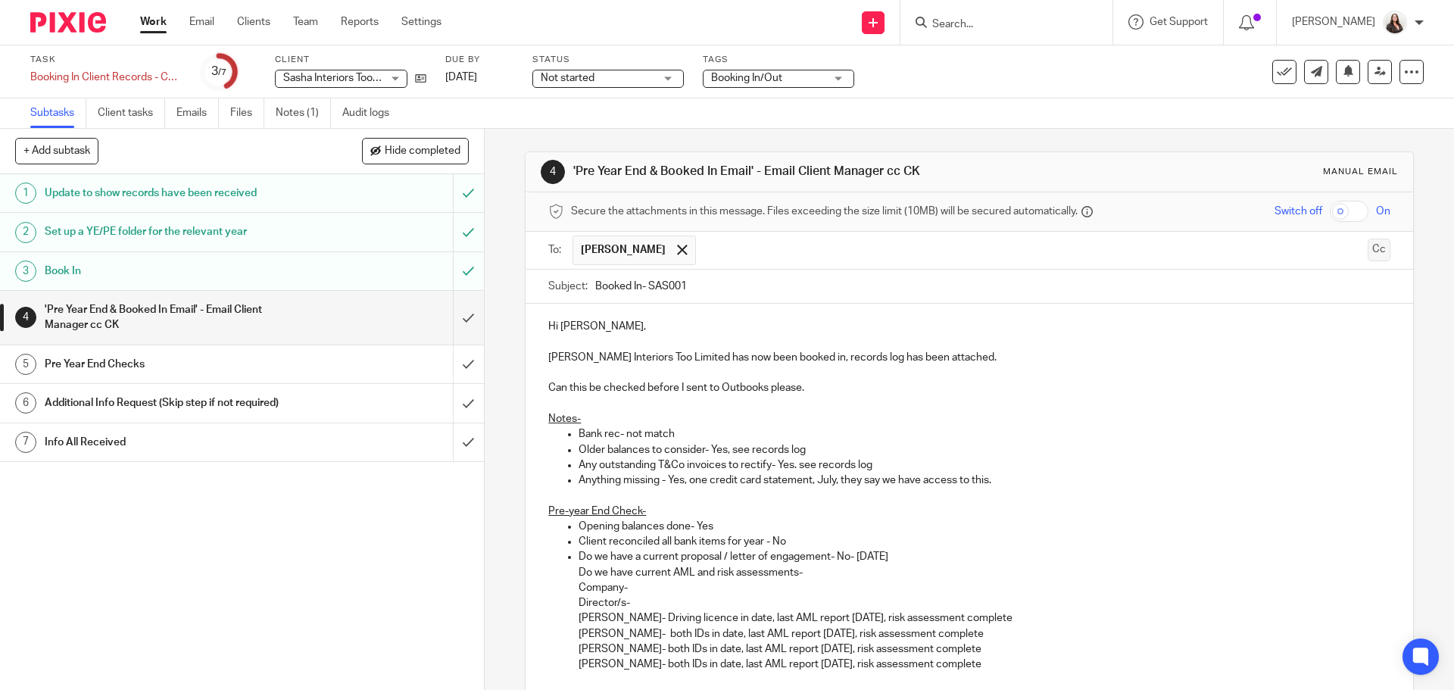
click at [1368, 249] on button "Cc" at bounding box center [1379, 250] width 23 height 23
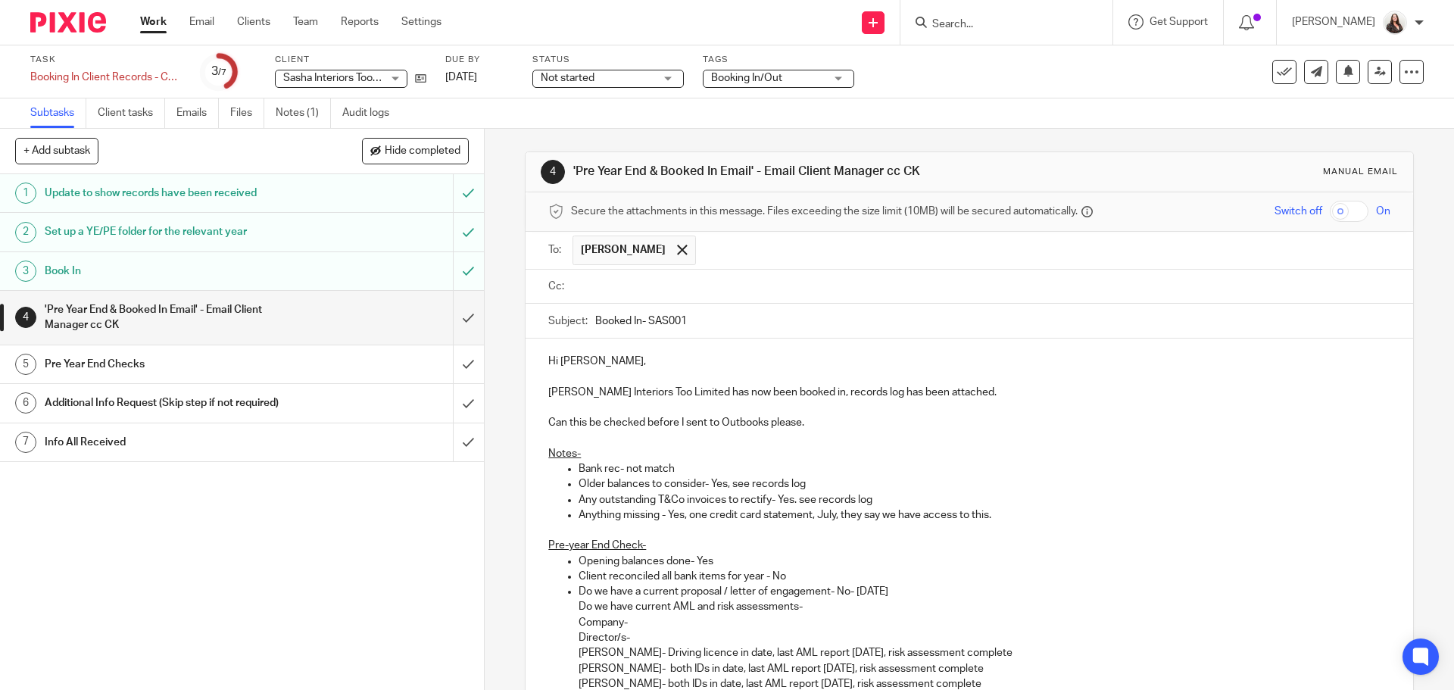
click at [751, 279] on input "text" at bounding box center [979, 286] width 807 height 17
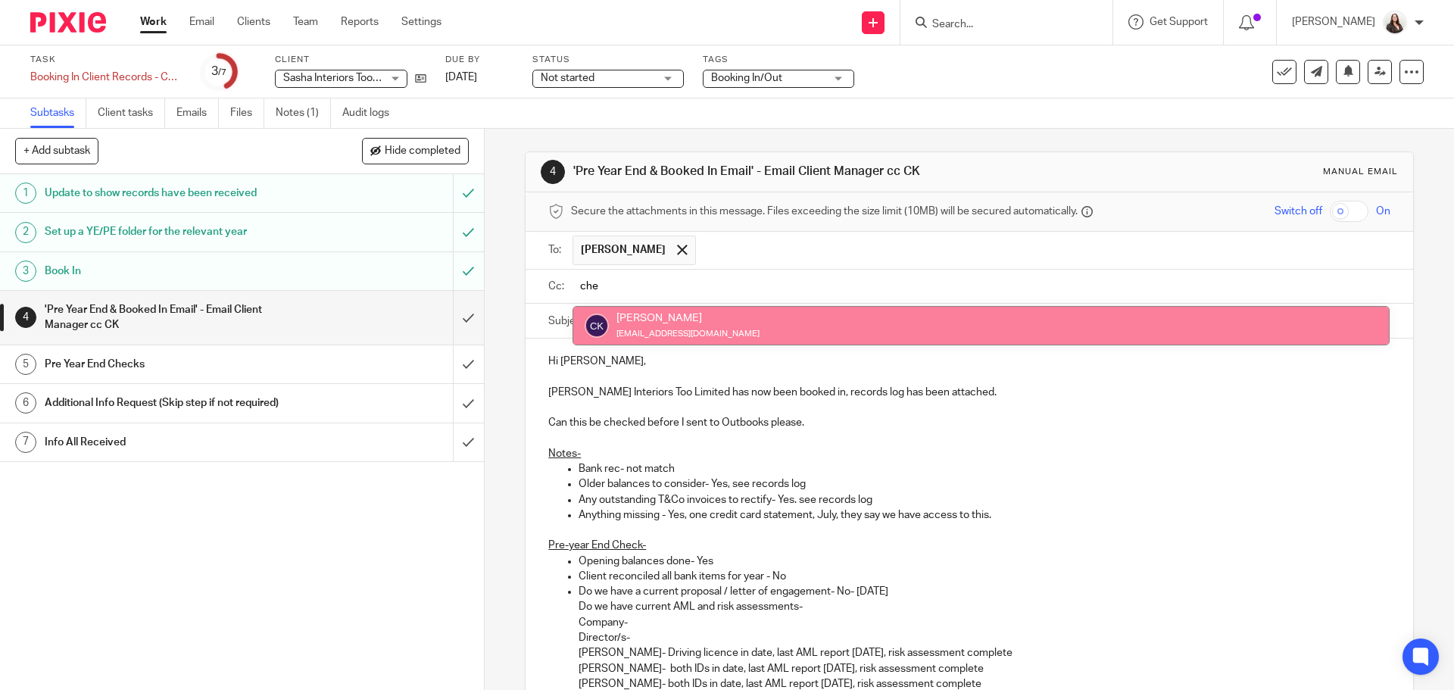
type input "che"
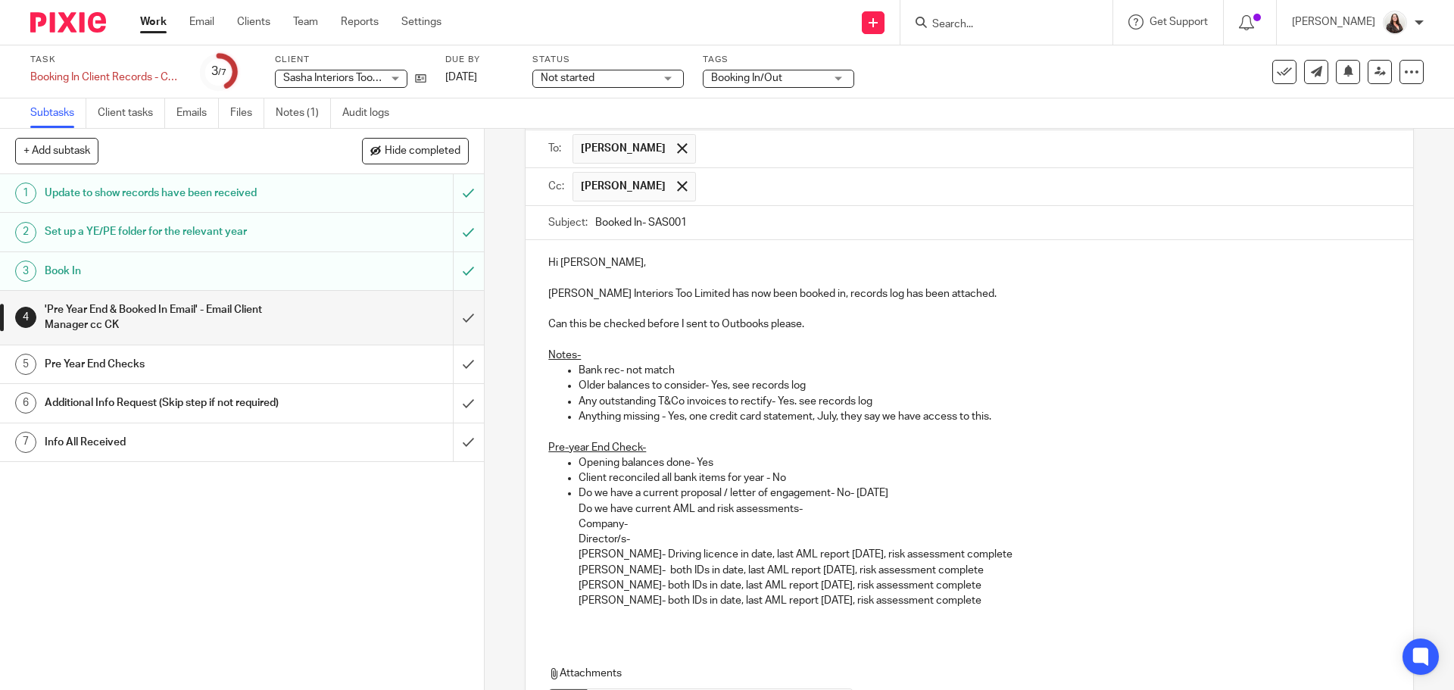
scroll to position [268, 0]
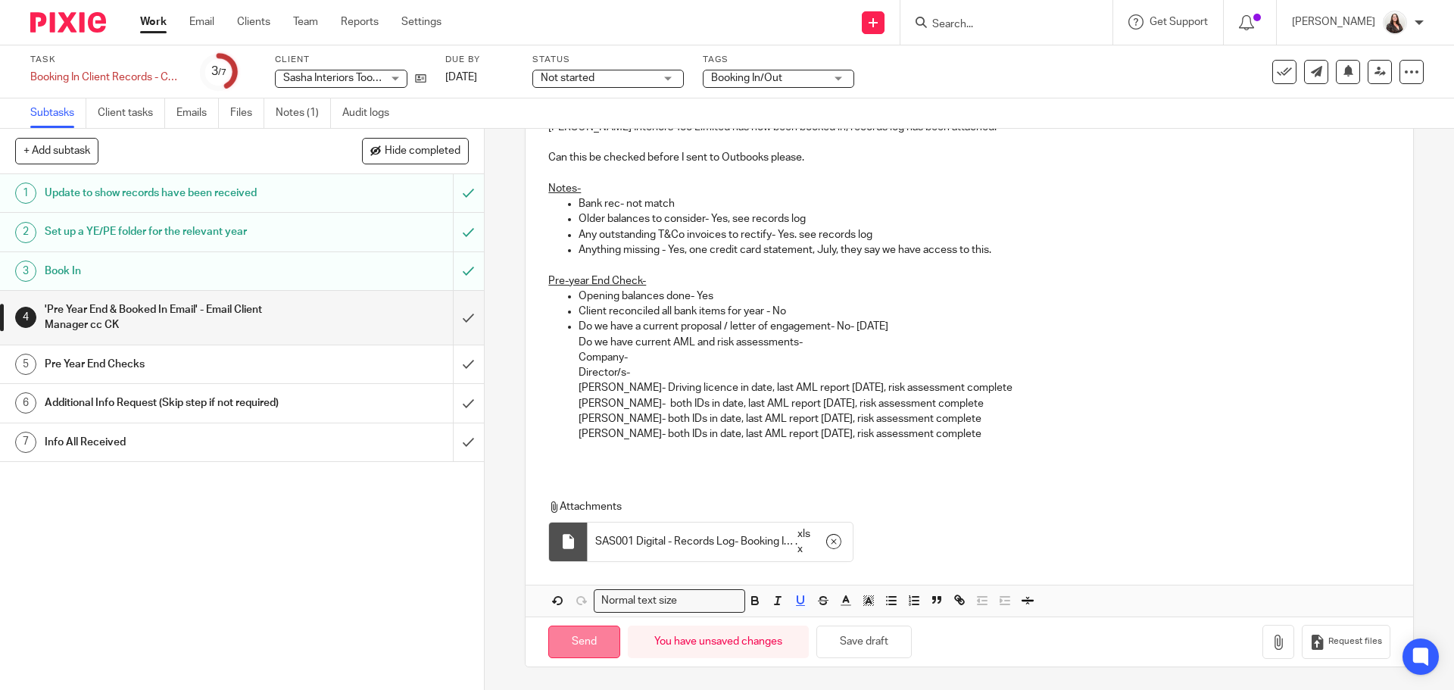
click at [565, 643] on input "Send" at bounding box center [584, 642] width 72 height 33
type input "Sent"
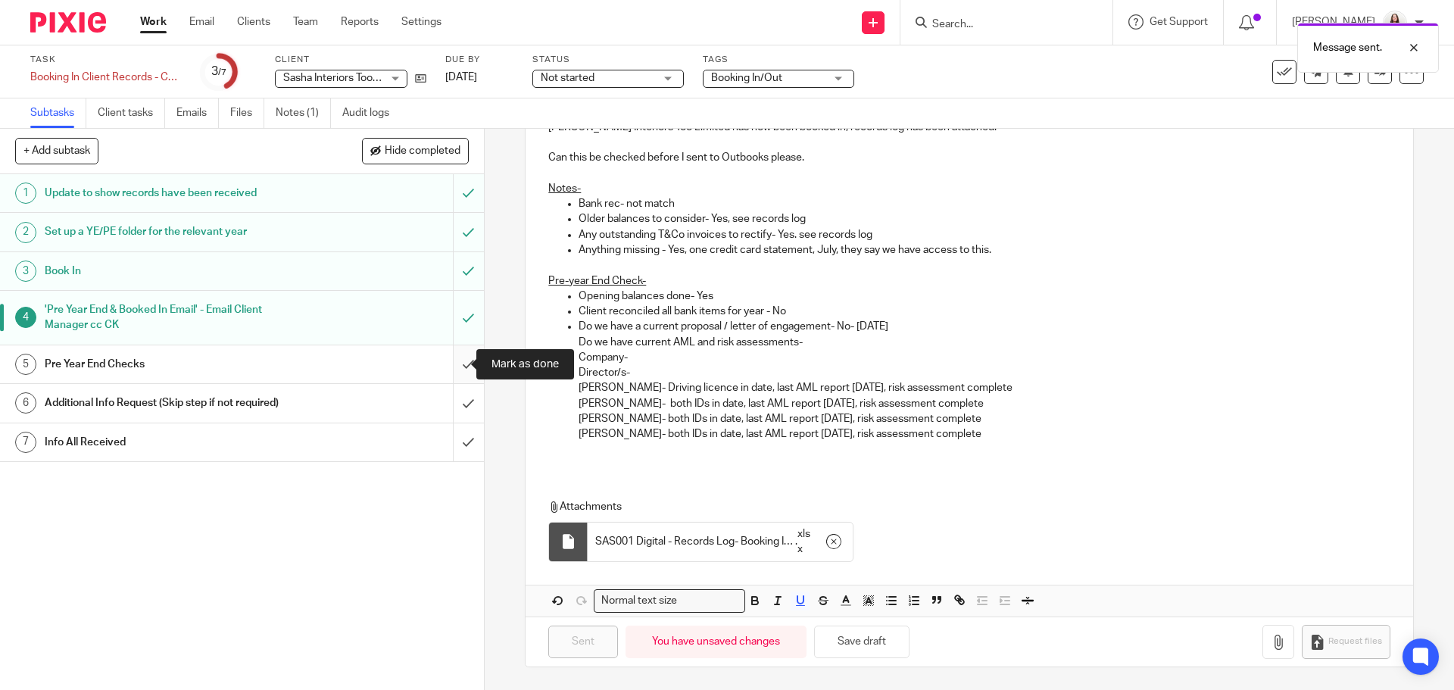
click at [449, 368] on input "submit" at bounding box center [242, 364] width 484 height 38
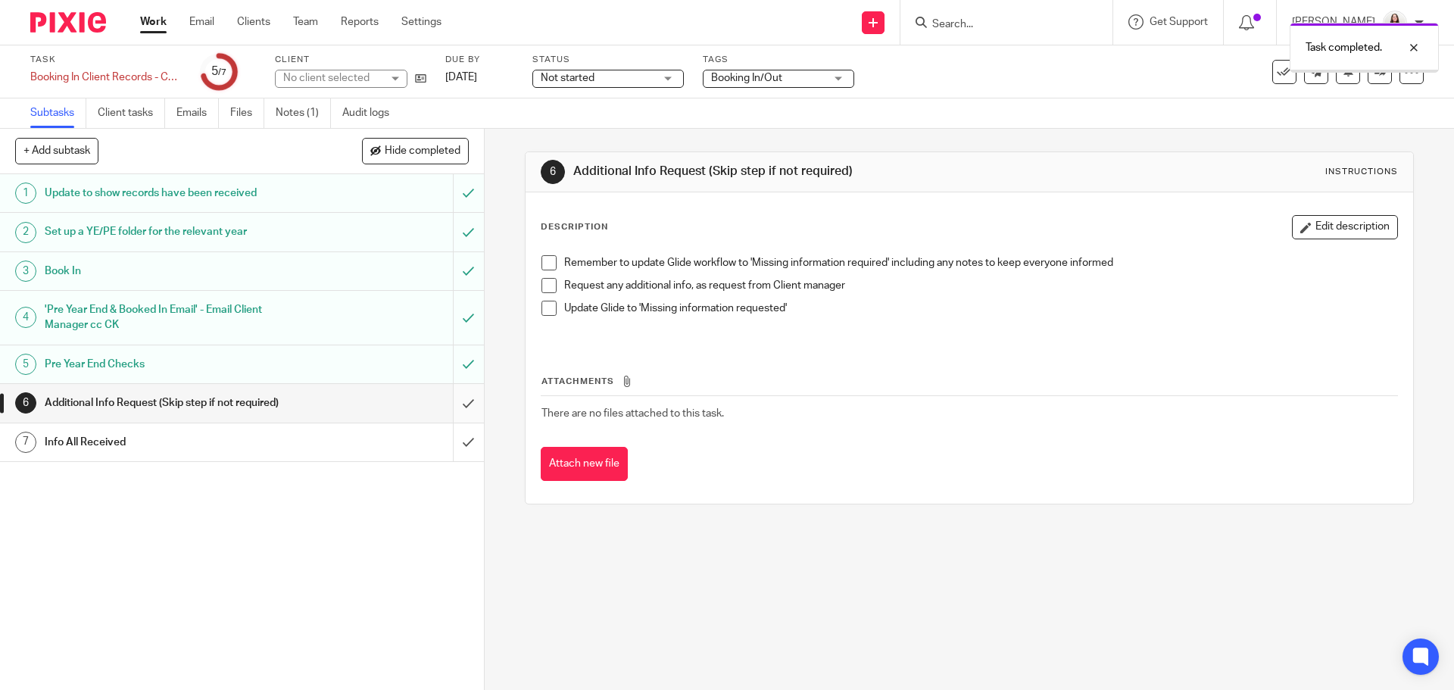
click at [454, 401] on input "submit" at bounding box center [242, 403] width 484 height 38
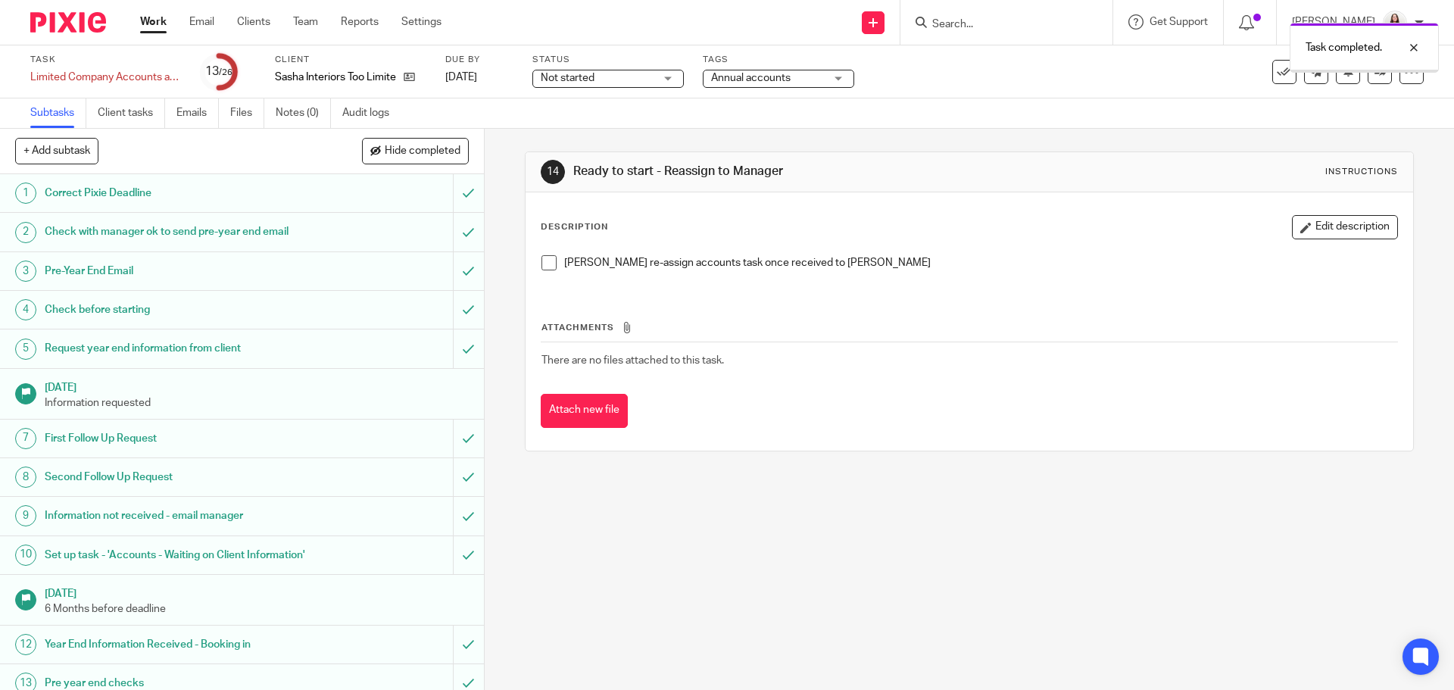
click at [548, 270] on li "[PERSON_NAME] re-assign accounts task once received to [PERSON_NAME]" at bounding box center [969, 266] width 855 height 23
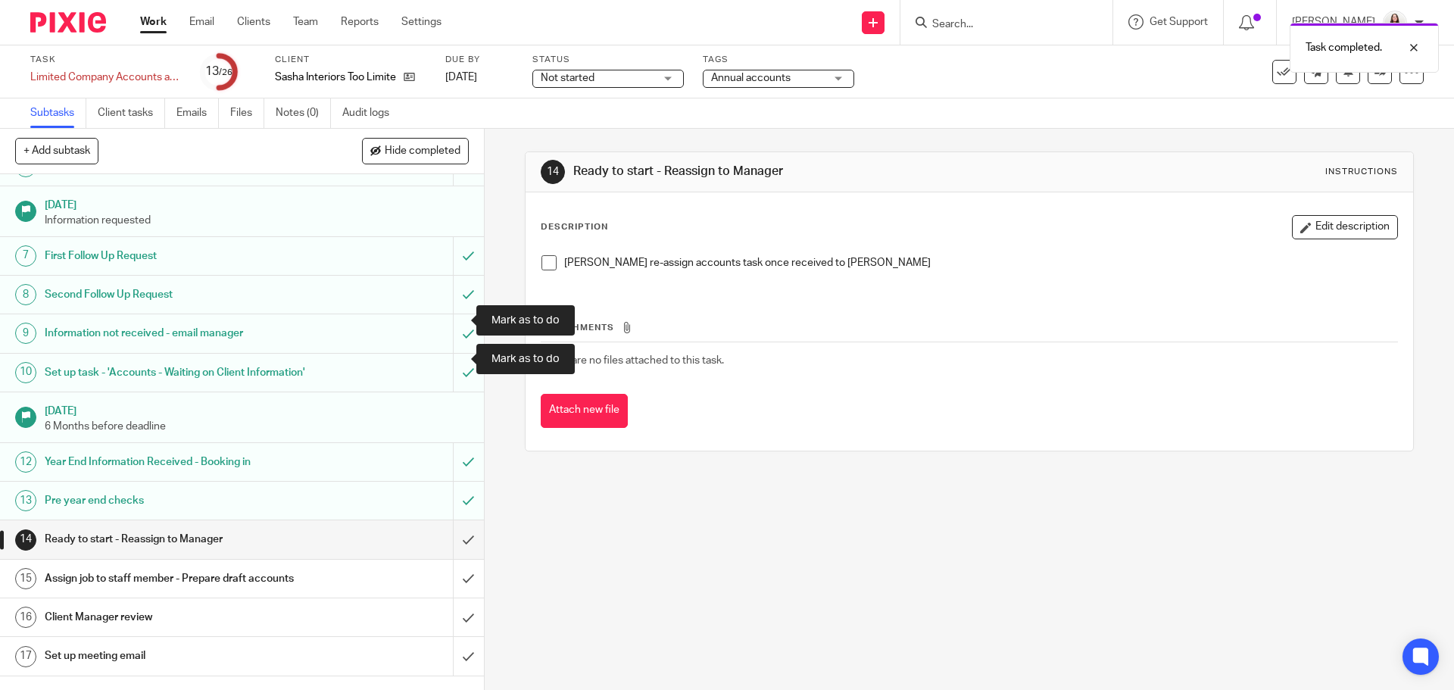
scroll to position [208, 0]
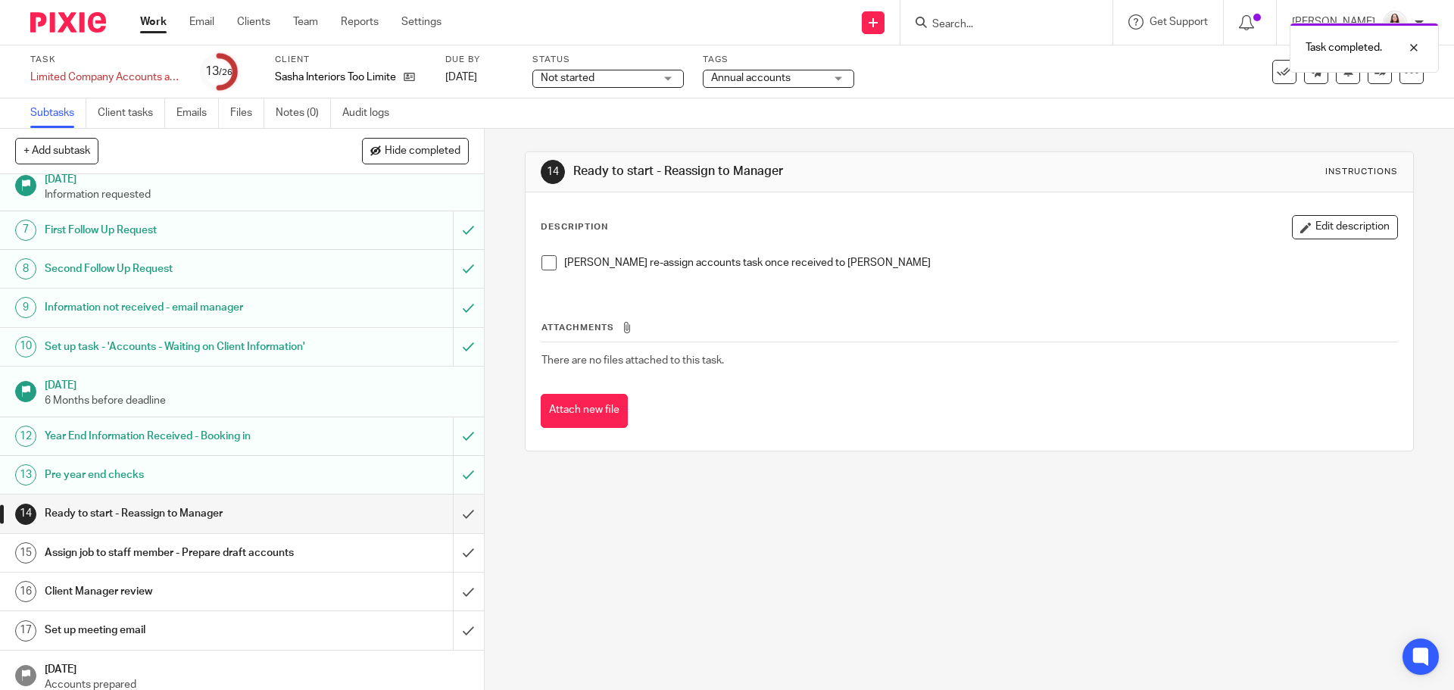
click at [542, 260] on span at bounding box center [549, 262] width 15 height 15
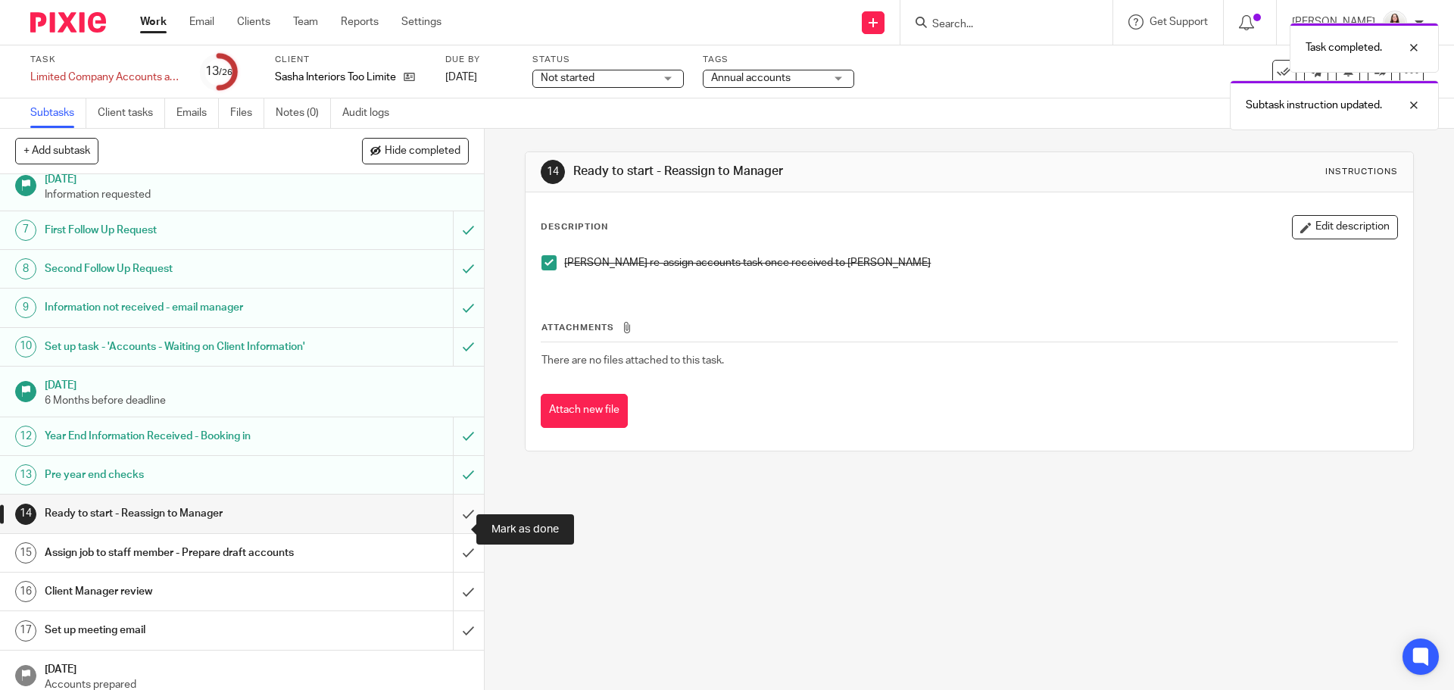
click at [454, 523] on input "submit" at bounding box center [242, 514] width 484 height 38
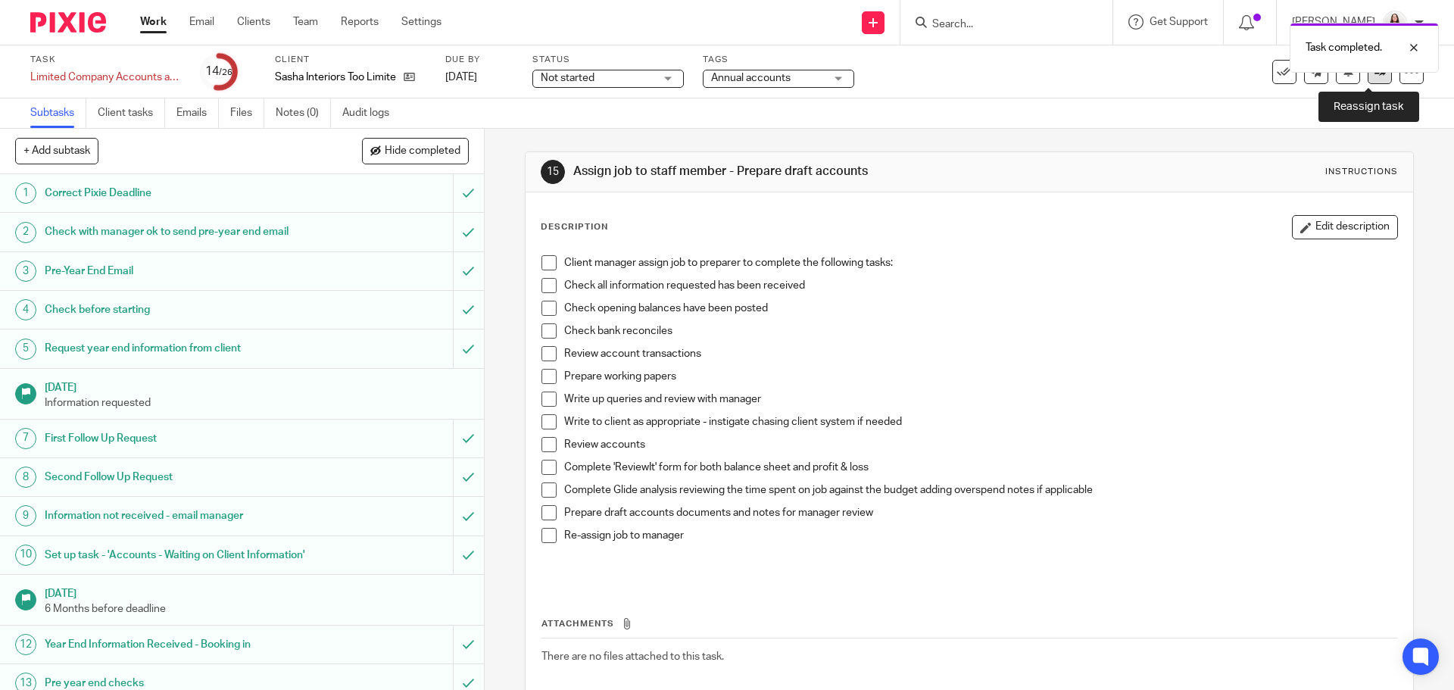
click at [1368, 80] on link at bounding box center [1380, 72] width 24 height 24
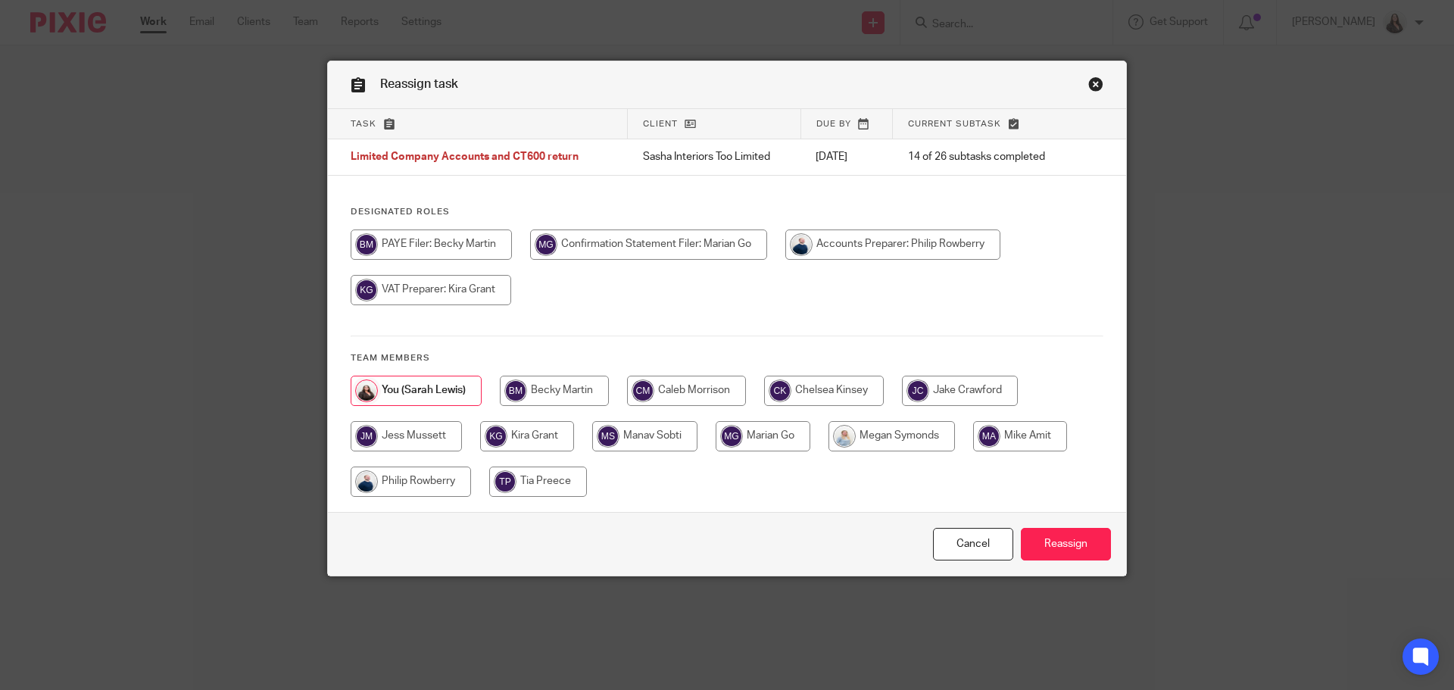
click at [1004, 436] on input "radio" at bounding box center [1020, 436] width 94 height 30
radio input "true"
click at [1055, 544] on input "Reassign" at bounding box center [1066, 544] width 90 height 33
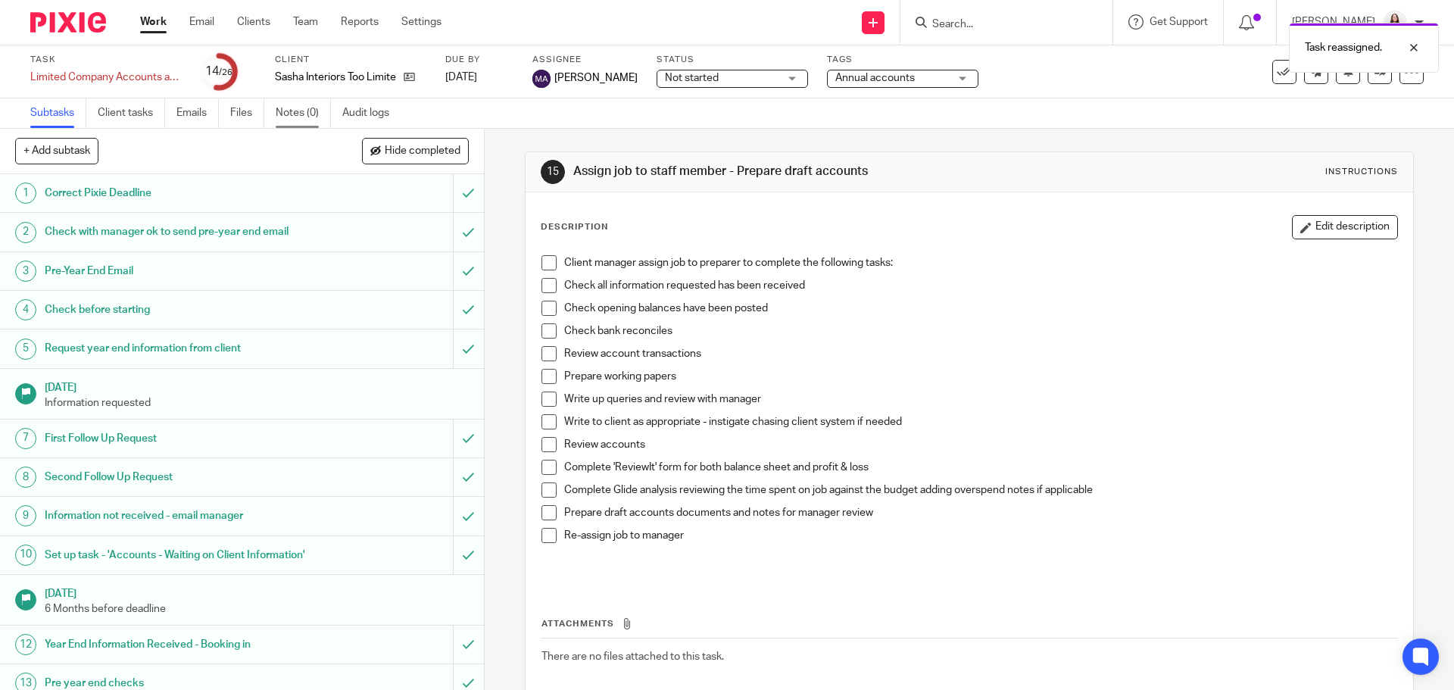
click at [289, 122] on link "Notes (0)" at bounding box center [303, 113] width 55 height 30
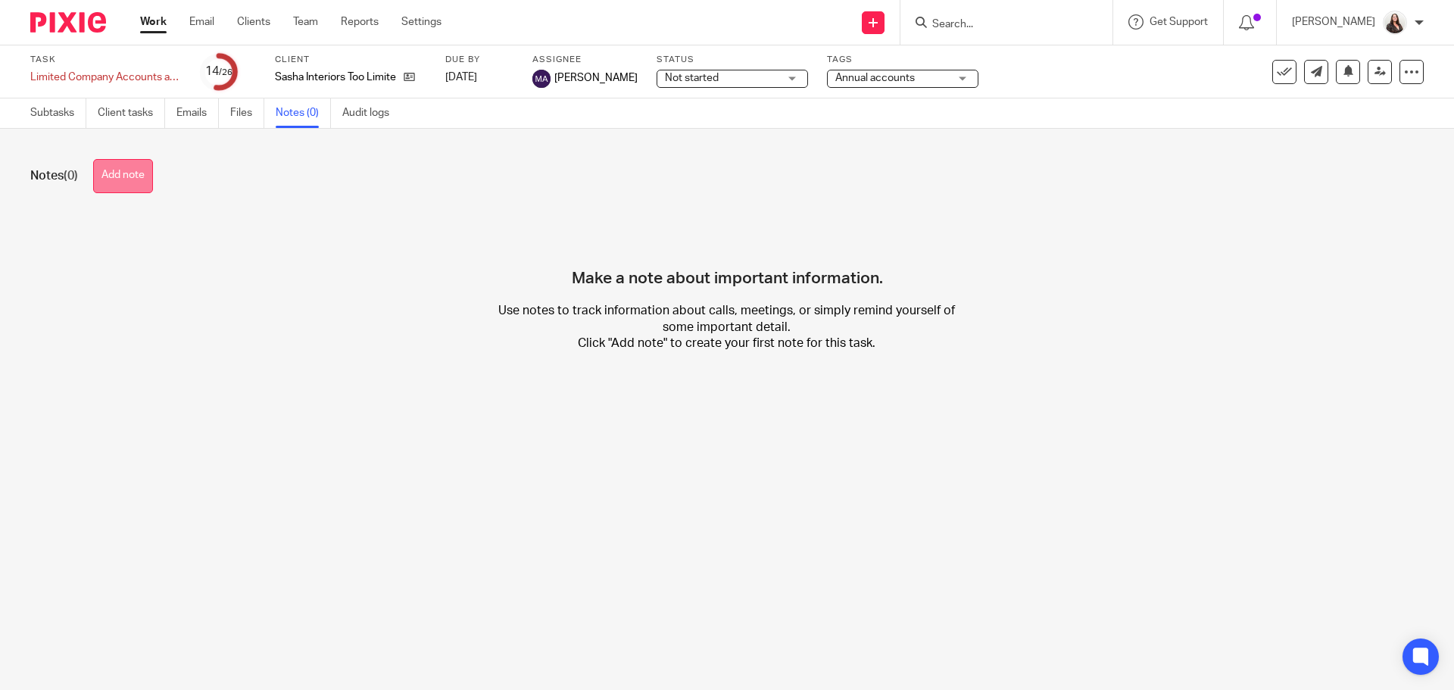
click at [119, 177] on button "Add note" at bounding box center [123, 176] width 60 height 34
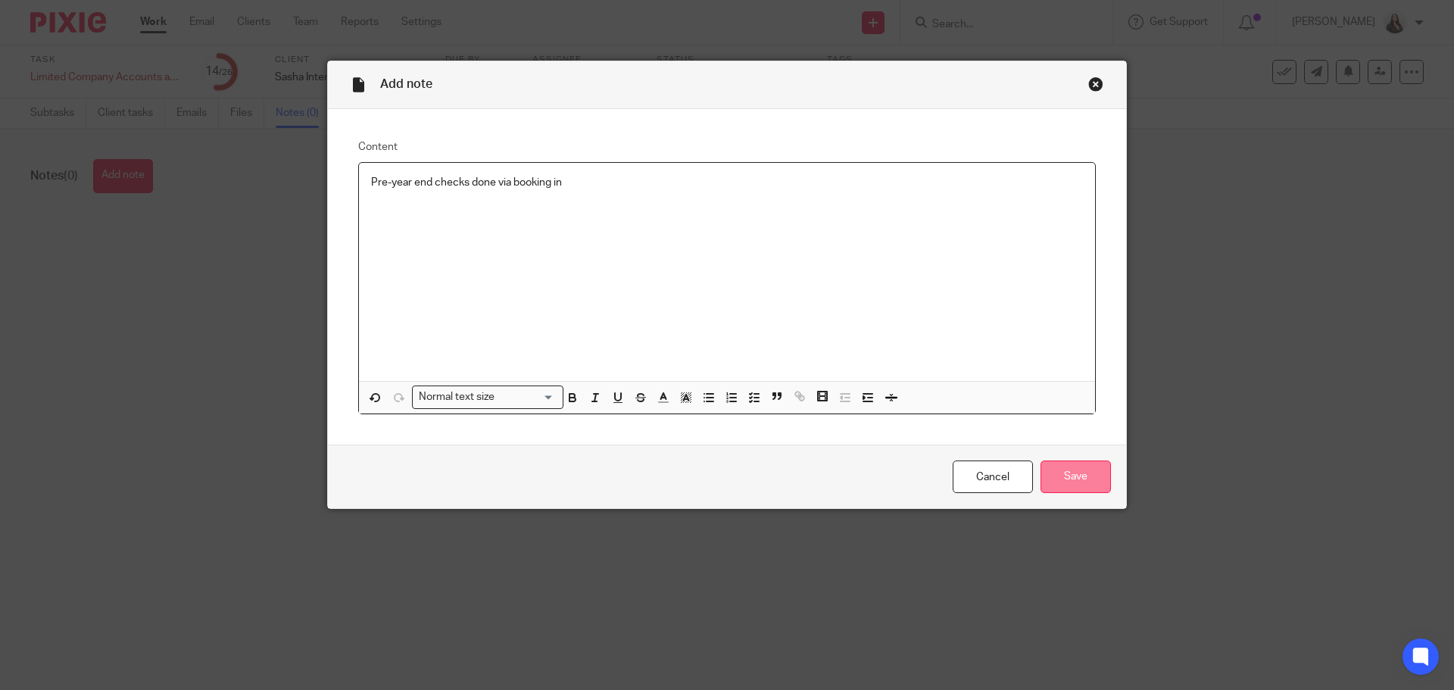
click at [1104, 468] on input "Save" at bounding box center [1076, 477] width 70 height 33
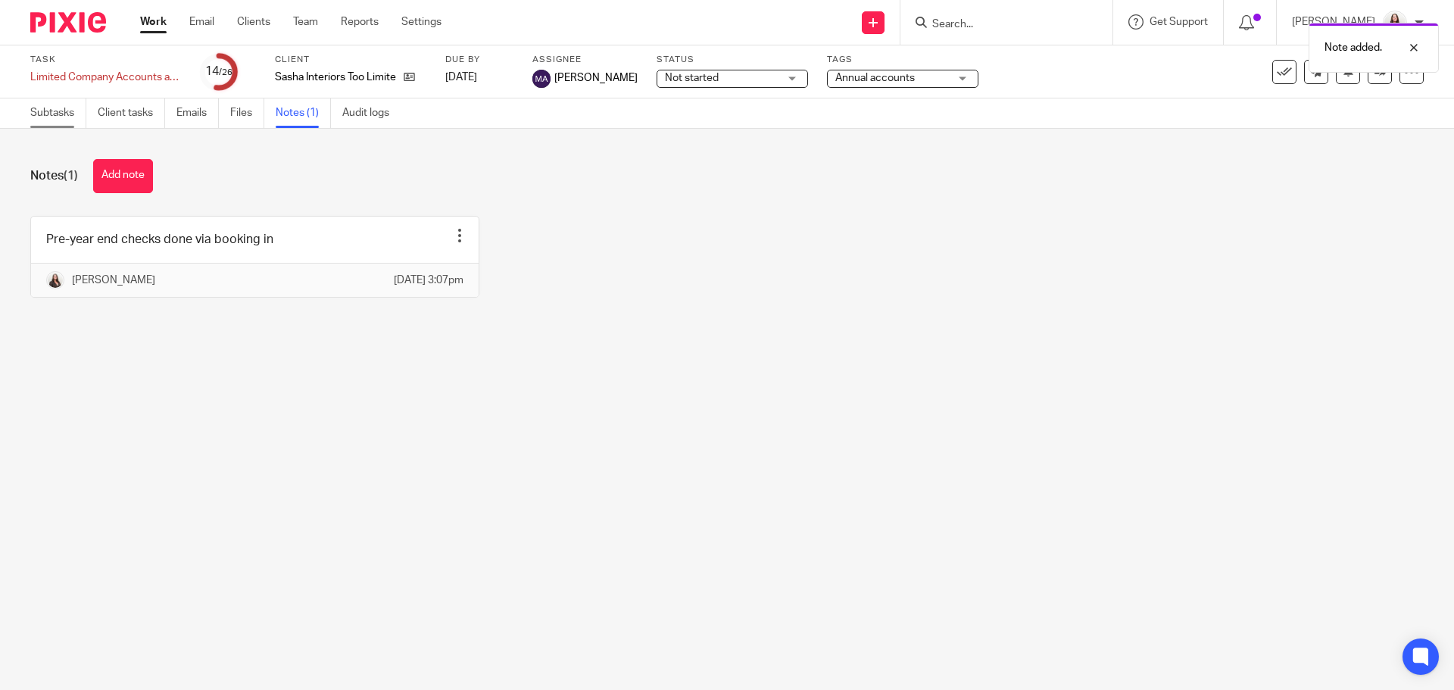
click at [65, 117] on link "Subtasks" at bounding box center [58, 113] width 56 height 30
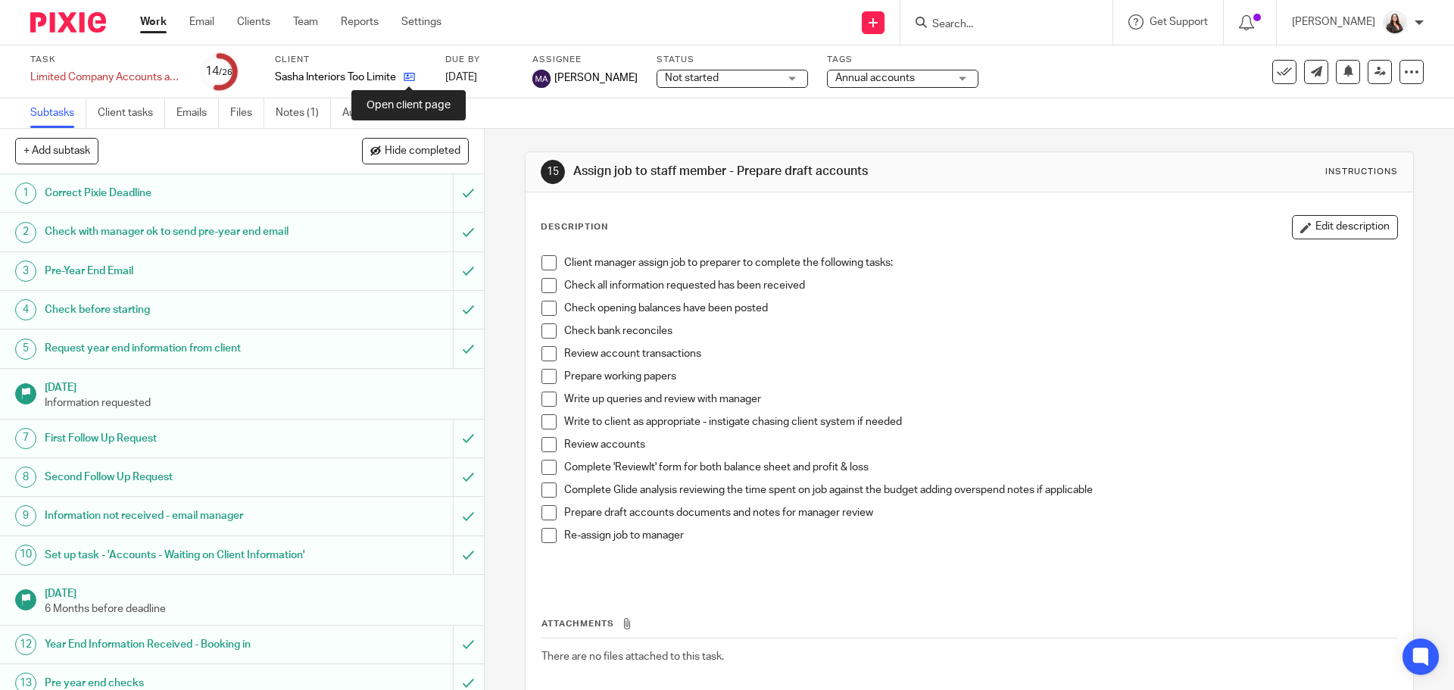
click at [410, 73] on icon at bounding box center [409, 76] width 11 height 11
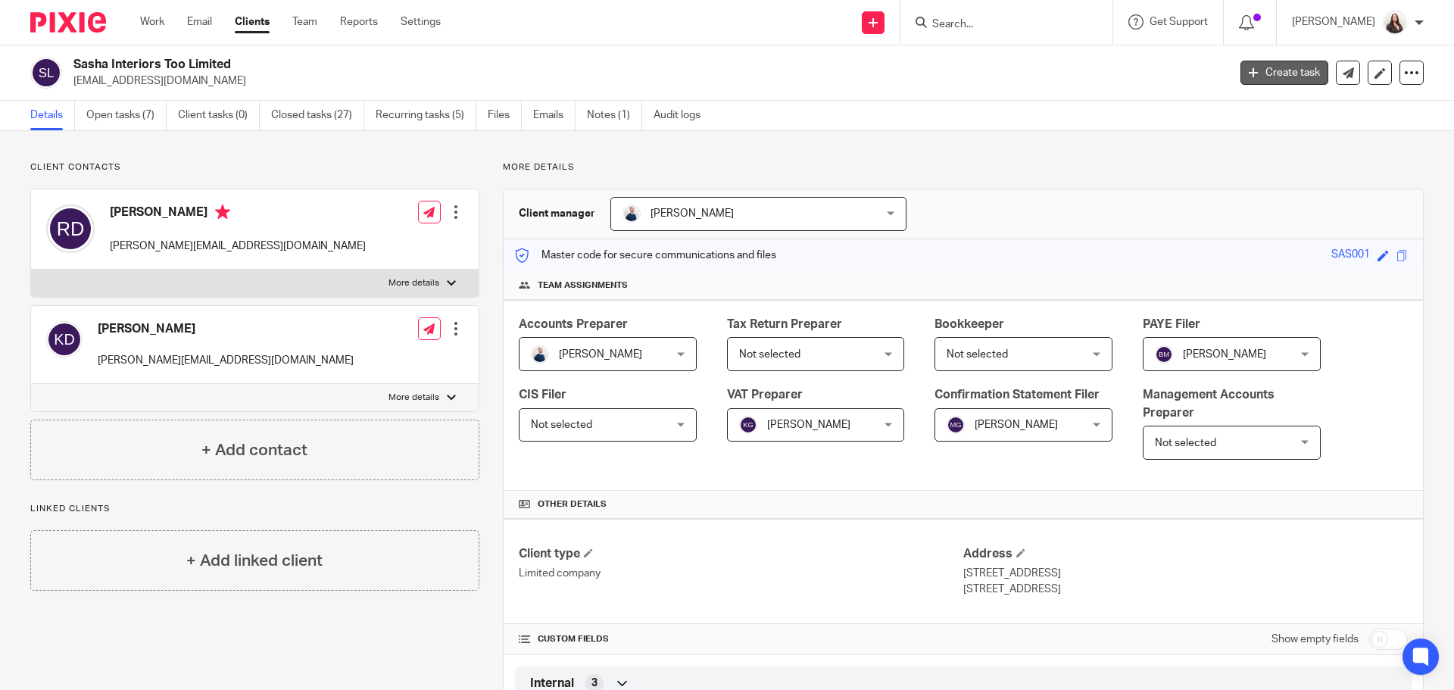
click at [1255, 71] on link "Create task" at bounding box center [1285, 73] width 88 height 24
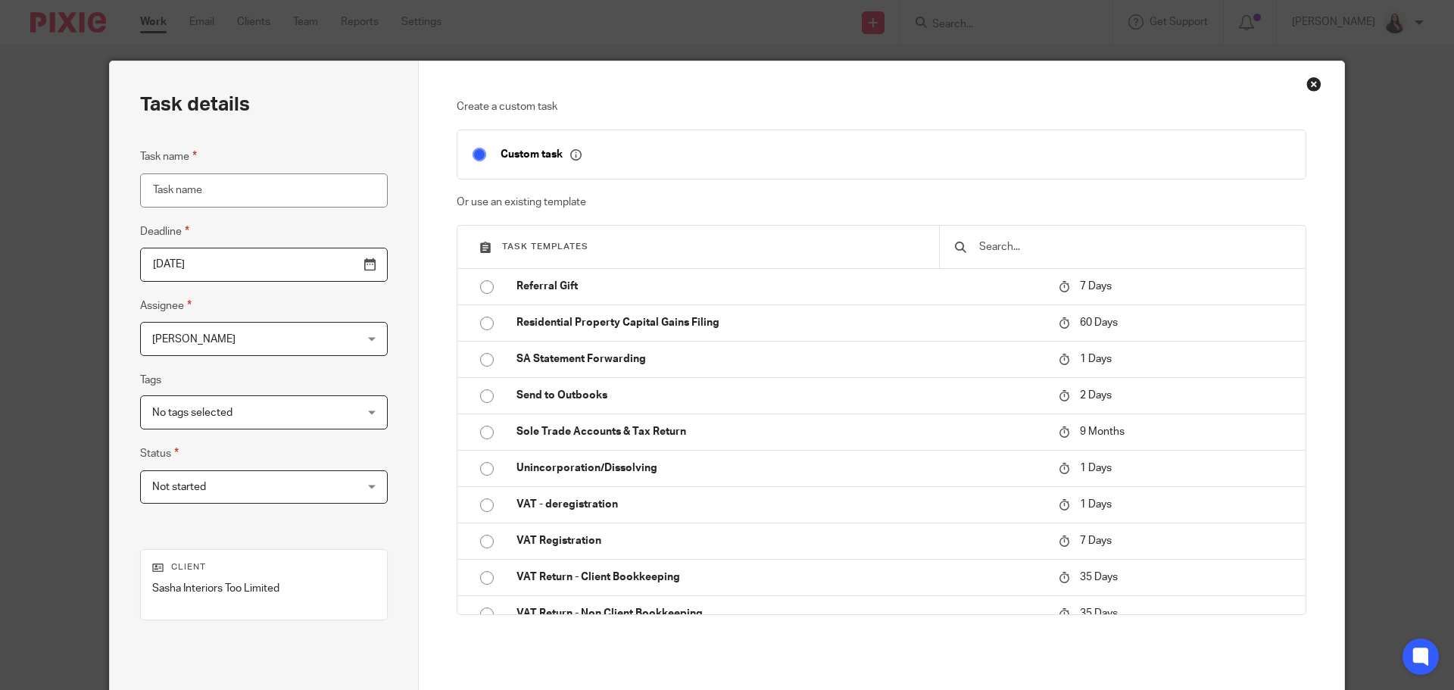
scroll to position [1704, 0]
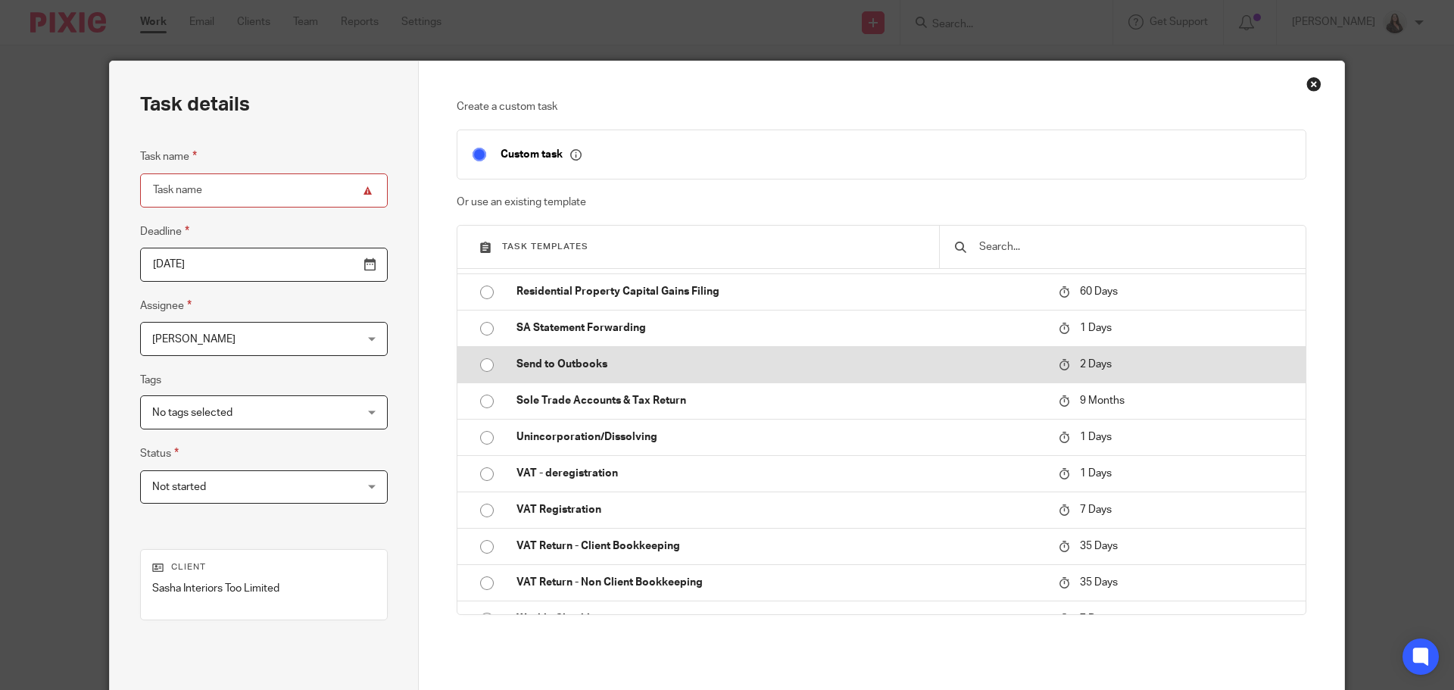
click at [560, 364] on p "Send to Outbooks" at bounding box center [780, 364] width 527 height 15
type input "2025-09-19"
type input "Send to Outbooks"
checkbox input "false"
radio input "true"
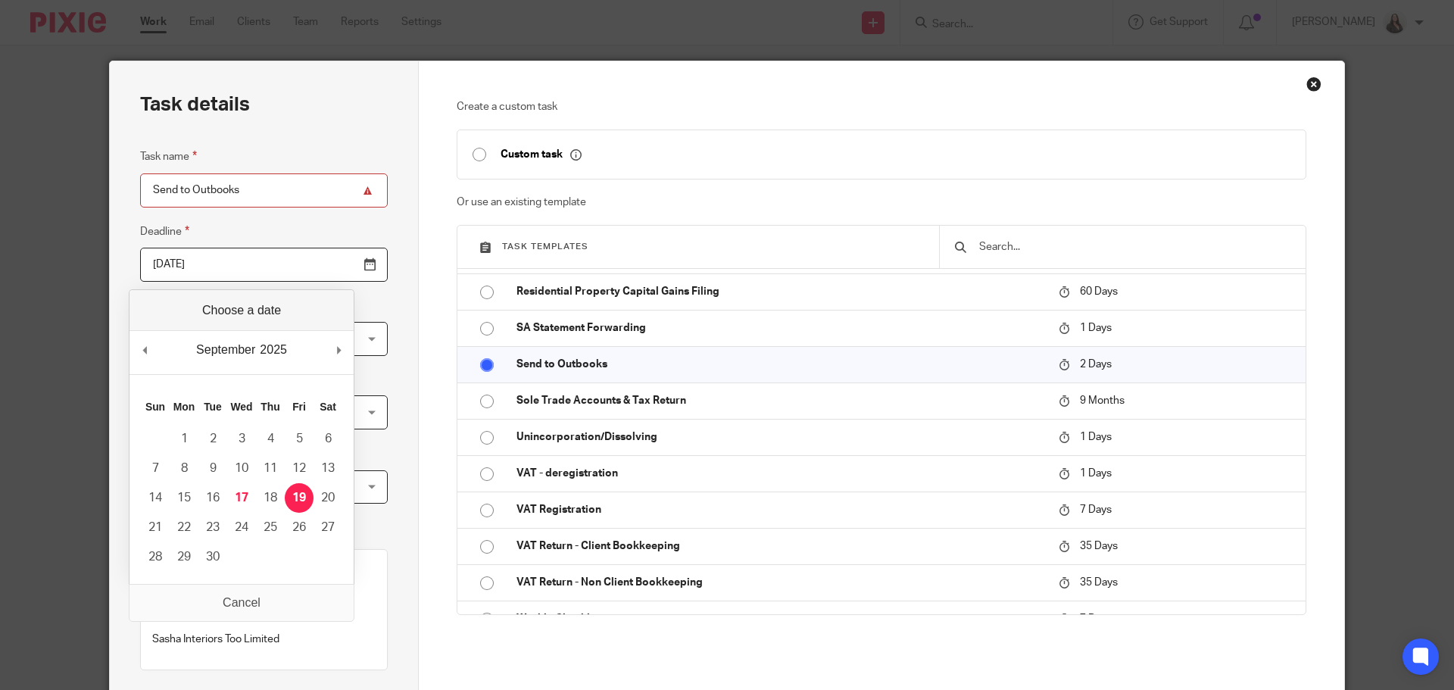
click at [330, 269] on input "2025-09-19" at bounding box center [264, 265] width 248 height 34
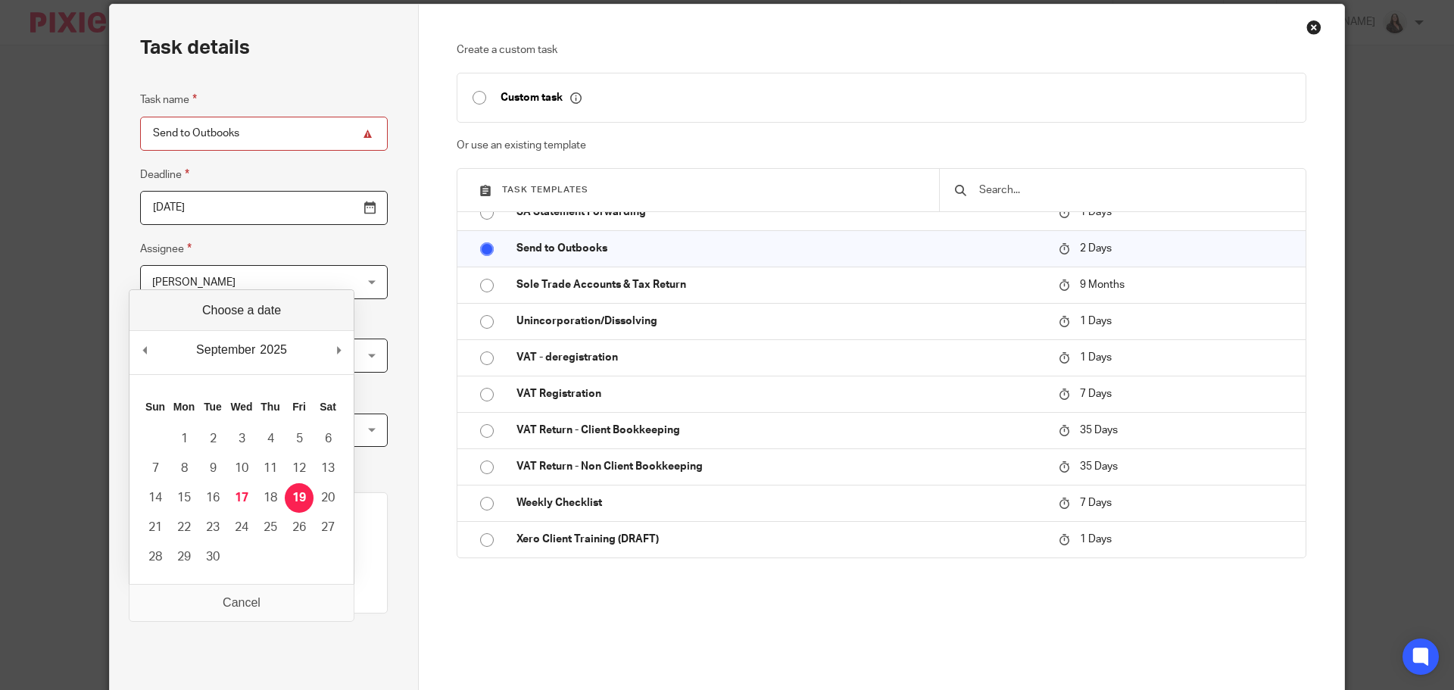
scroll to position [205, 0]
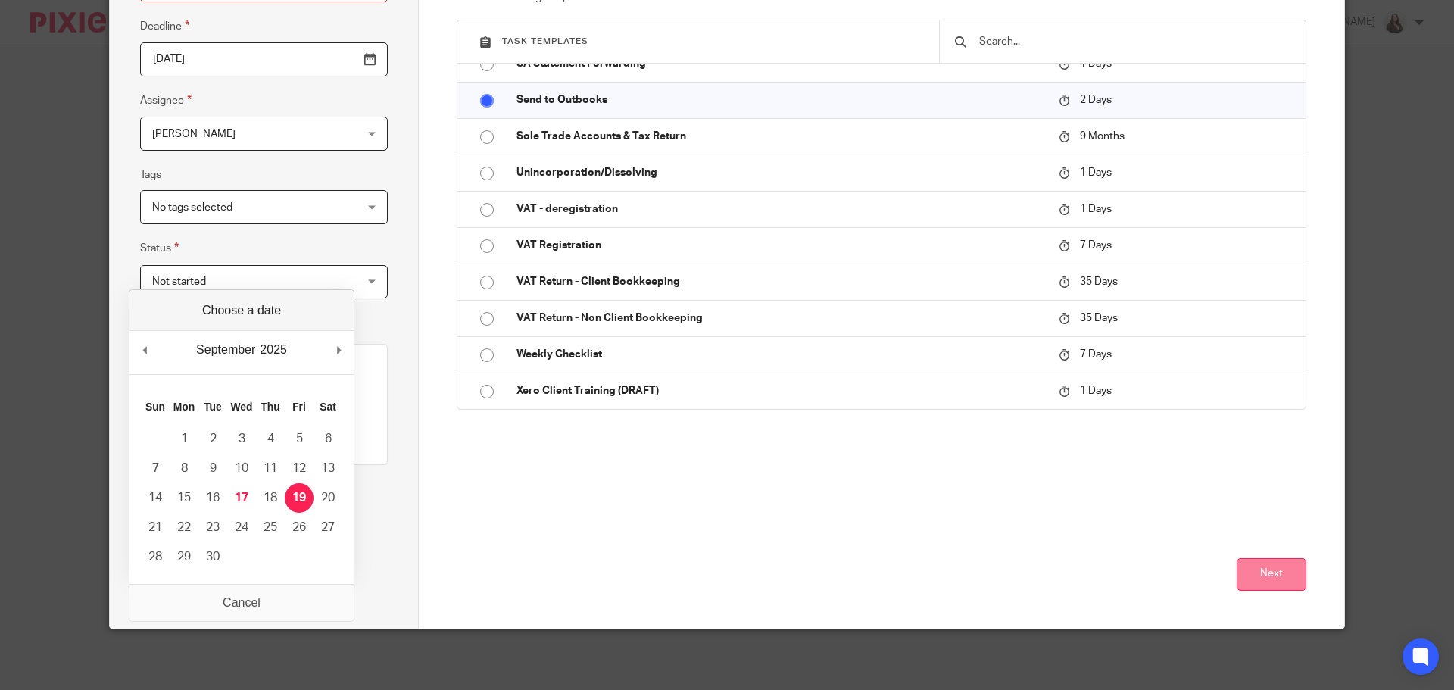
click at [1280, 576] on button "Next" at bounding box center [1272, 574] width 70 height 33
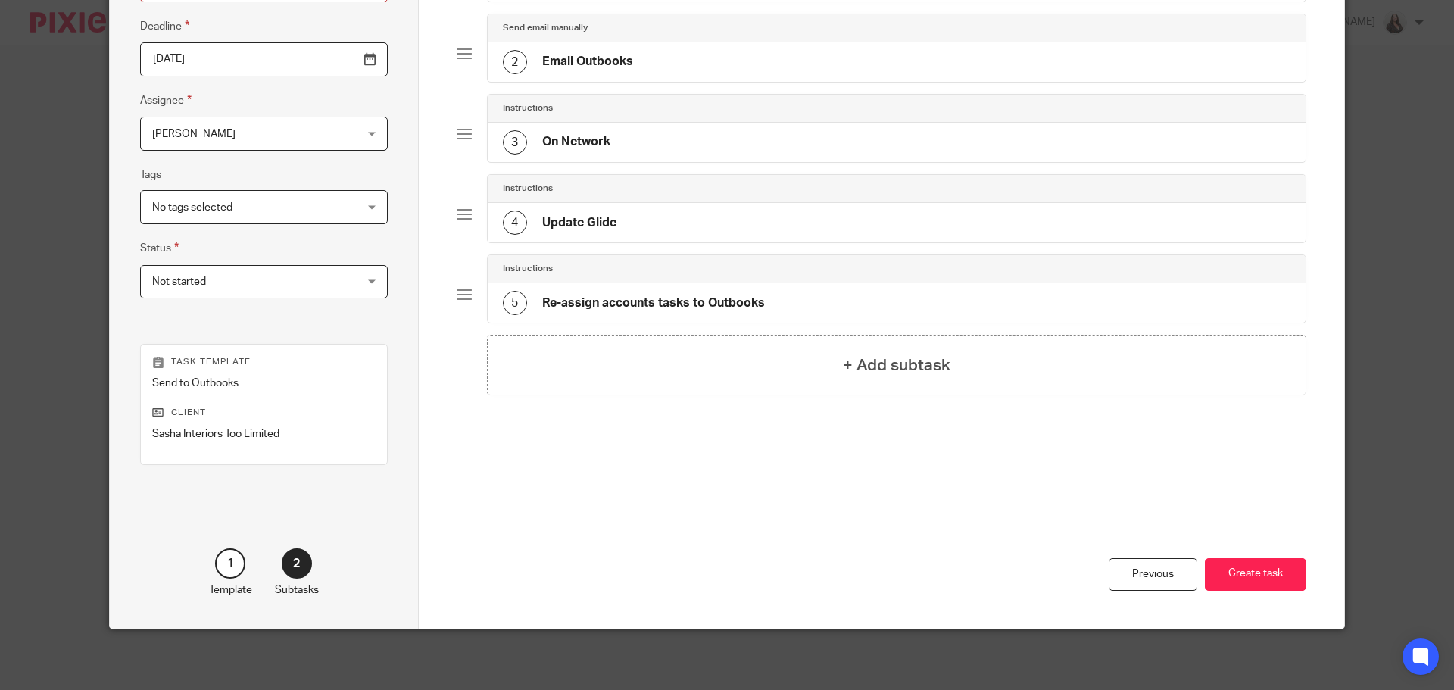
click at [1279, 576] on button "Create task" at bounding box center [1255, 574] width 101 height 33
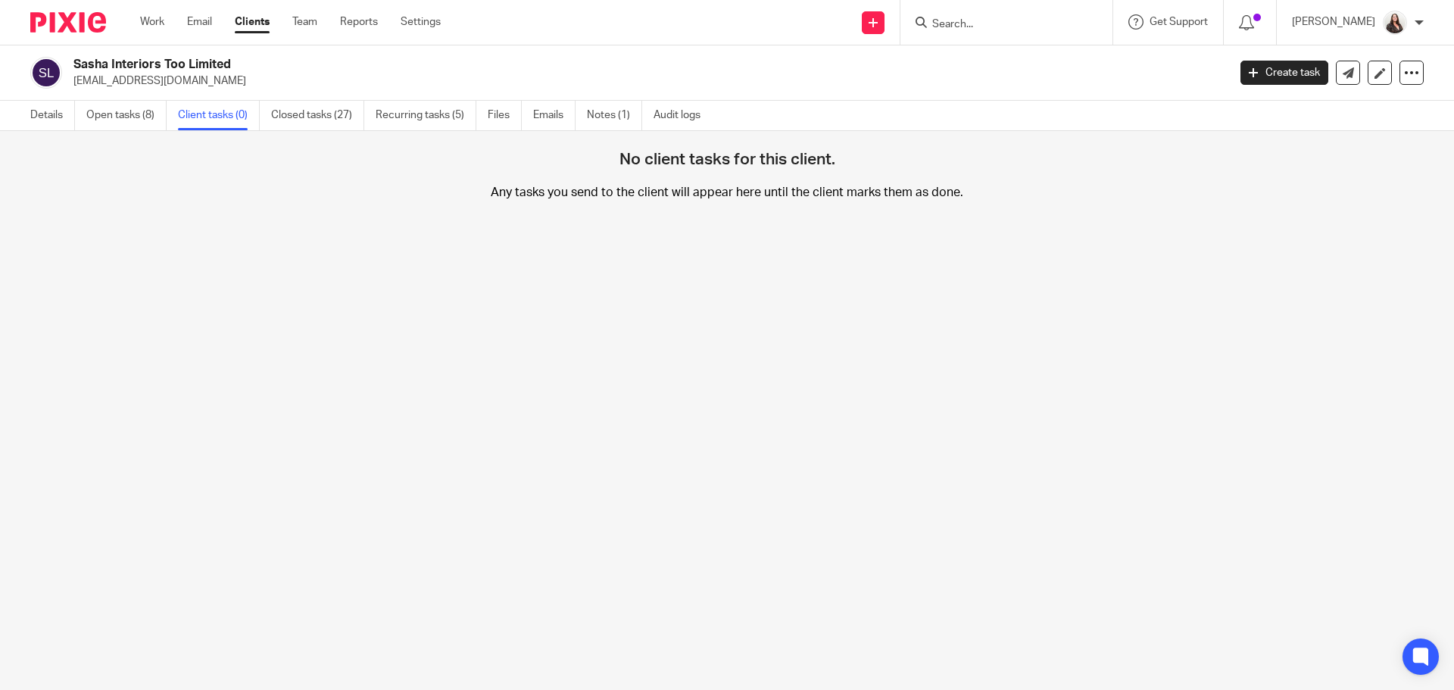
click at [123, 117] on link "Open tasks (8)" at bounding box center [126, 116] width 80 height 30
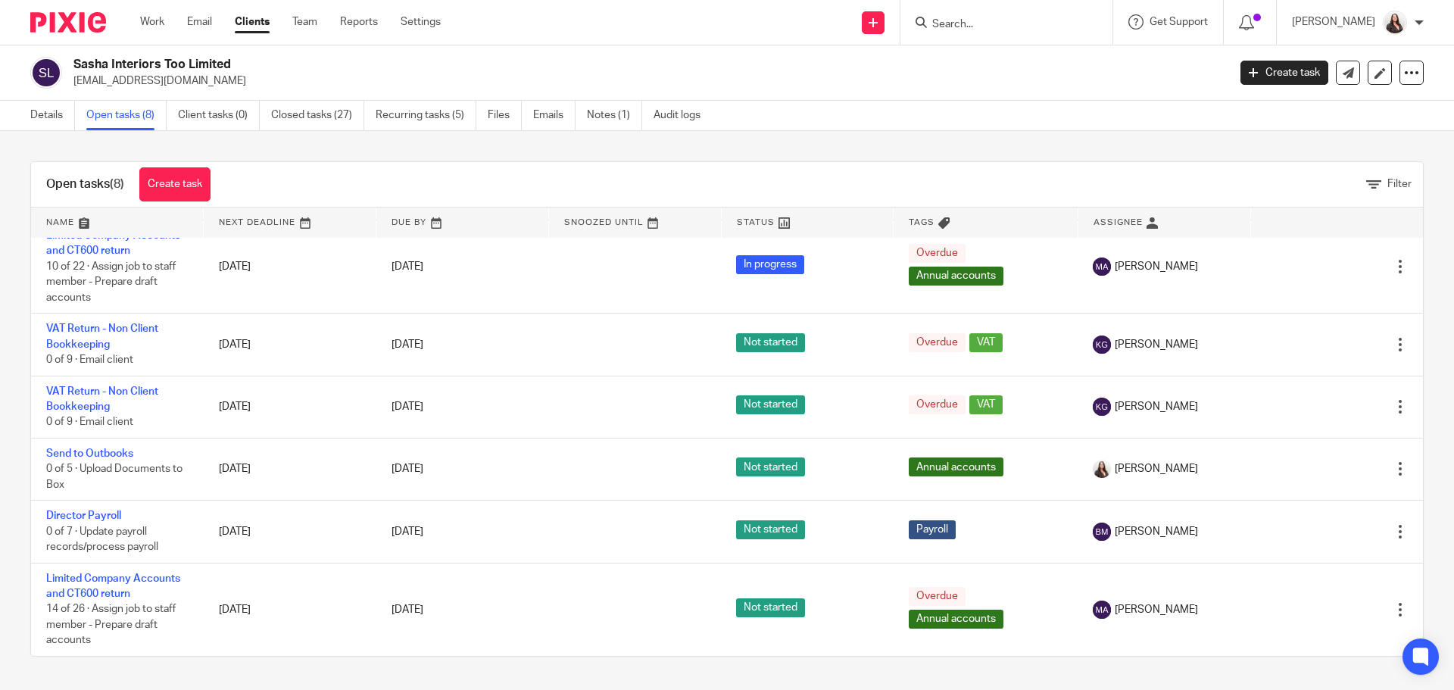
scroll to position [180, 0]
